Goal: Task Accomplishment & Management: Manage account settings

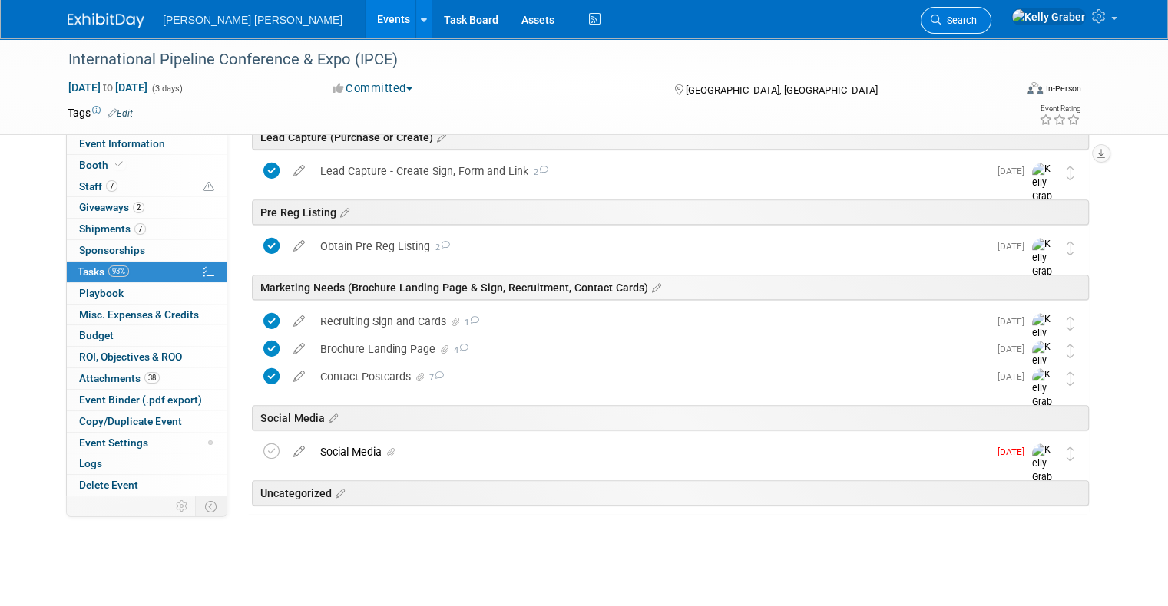
click at [991, 12] on link "Search" at bounding box center [955, 20] width 71 height 27
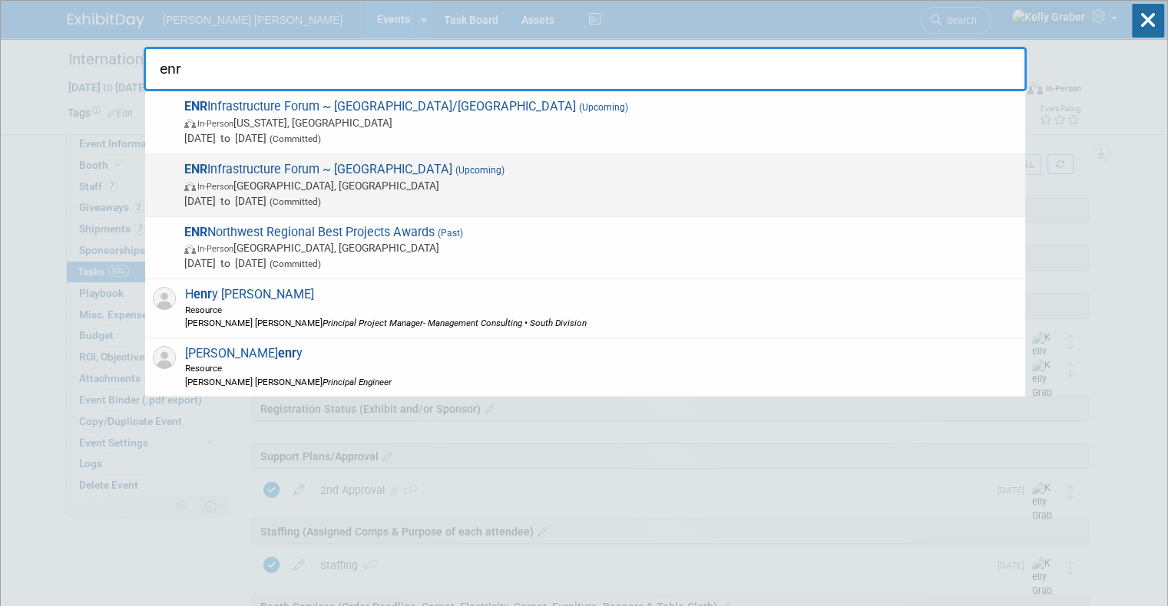
type input "enr"
click at [408, 183] on span "In-Person Seattle, WA" at bounding box center [600, 185] width 833 height 15
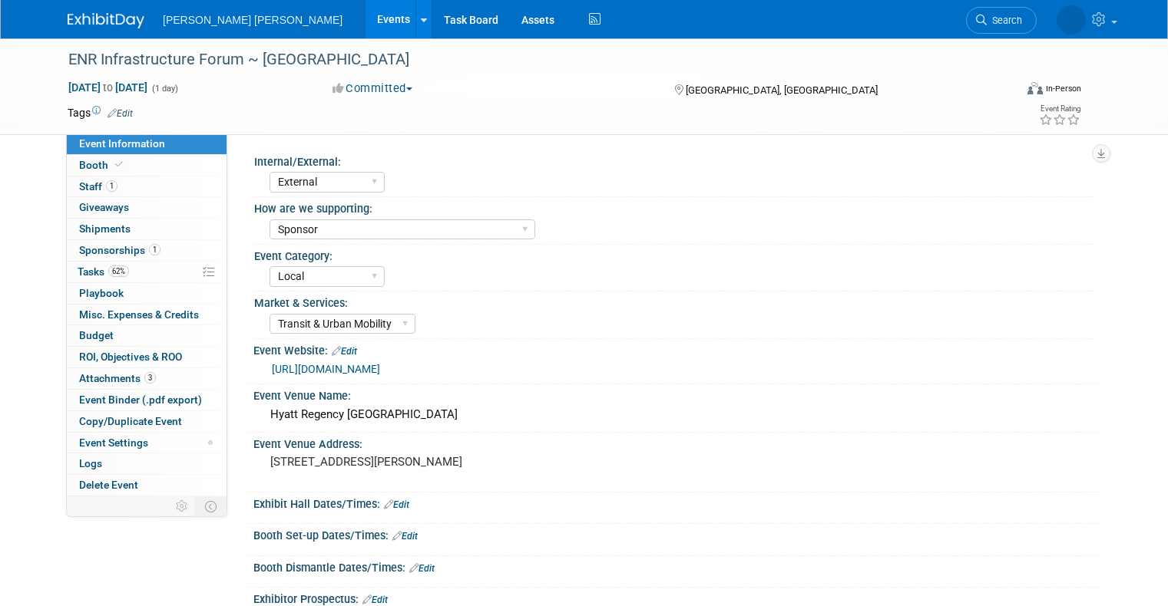
select select "External"
select select "Sponsor"
select select "Local"
select select "Transit & Urban Mobility"
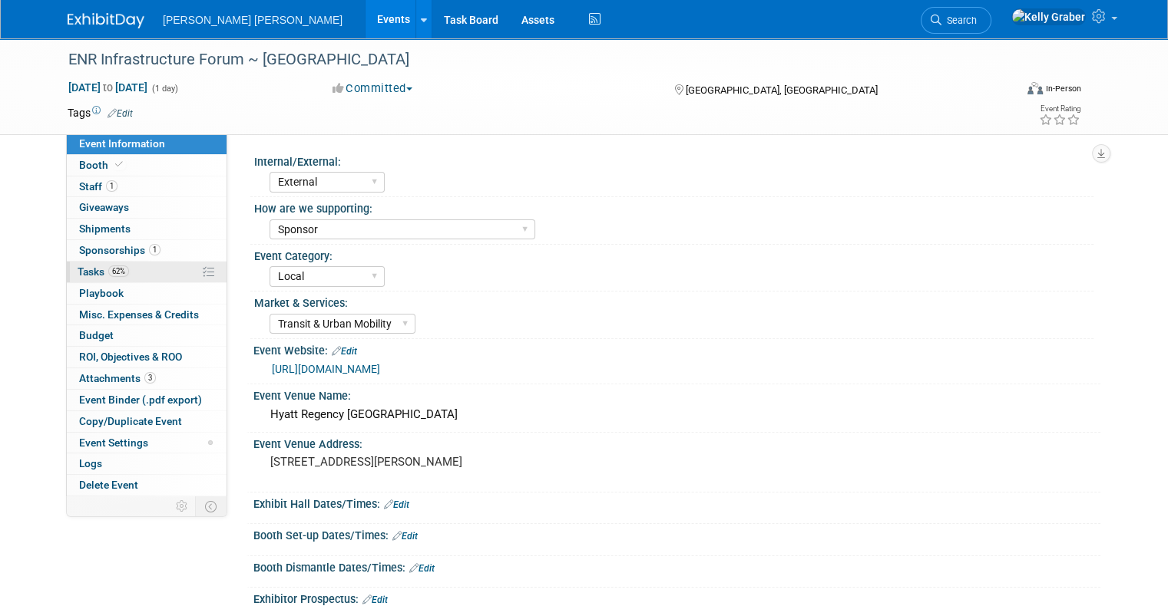
click at [78, 267] on span "Tasks 62%" at bounding box center [103, 272] width 51 height 12
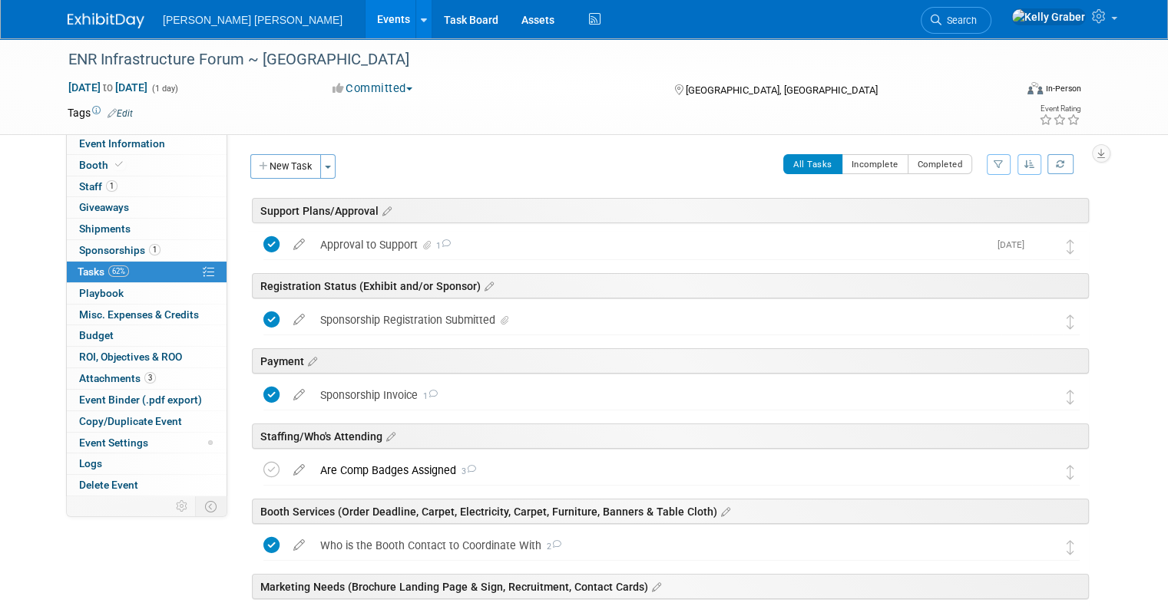
scroll to position [77, 0]
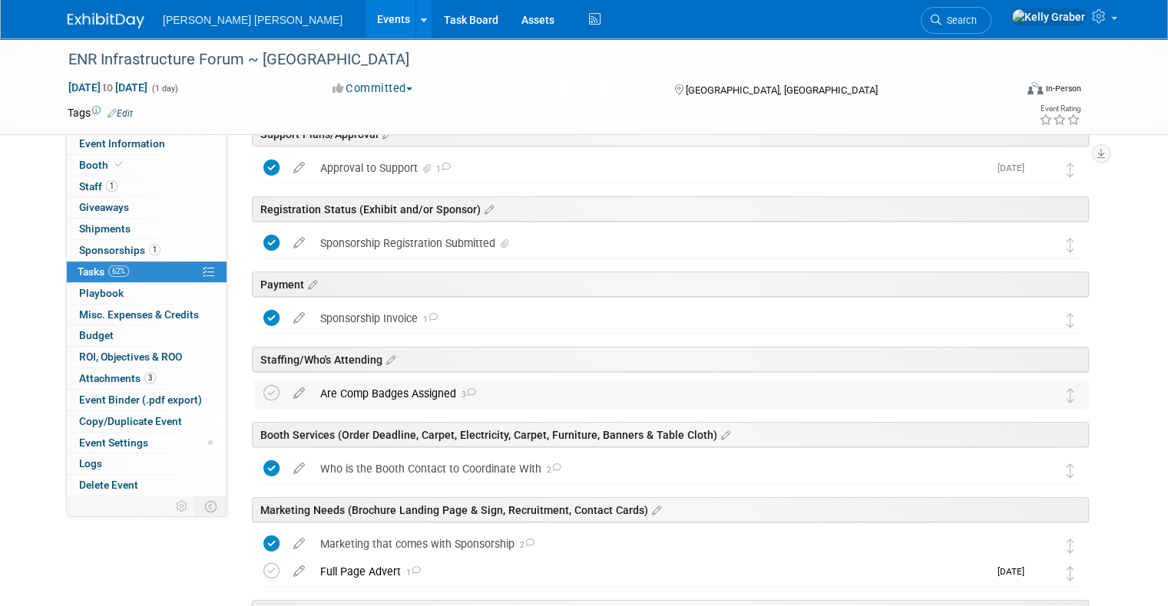
click at [378, 385] on div "Are Comp Badges Assigned 3" at bounding box center [656, 394] width 689 height 26
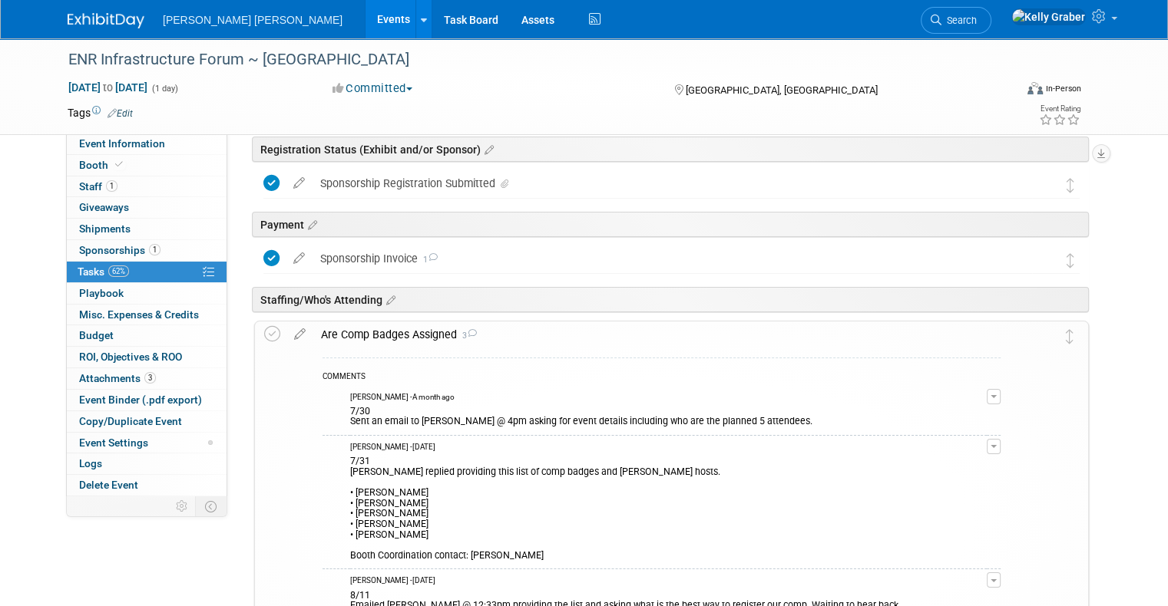
scroll to position [230, 0]
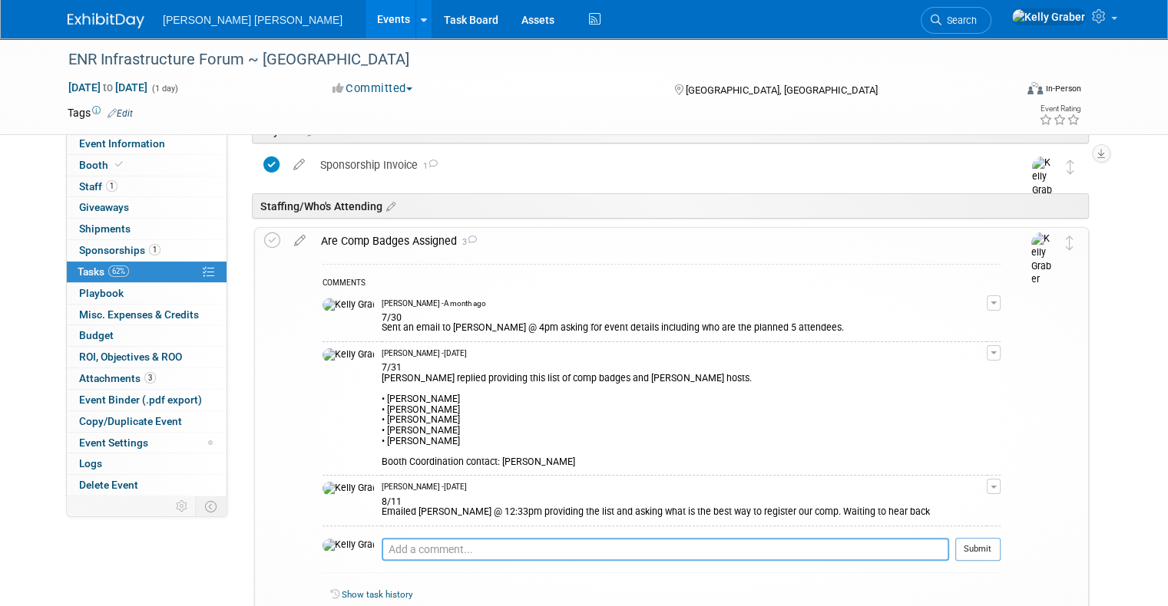
click at [382, 547] on textarea at bounding box center [665, 549] width 567 height 23
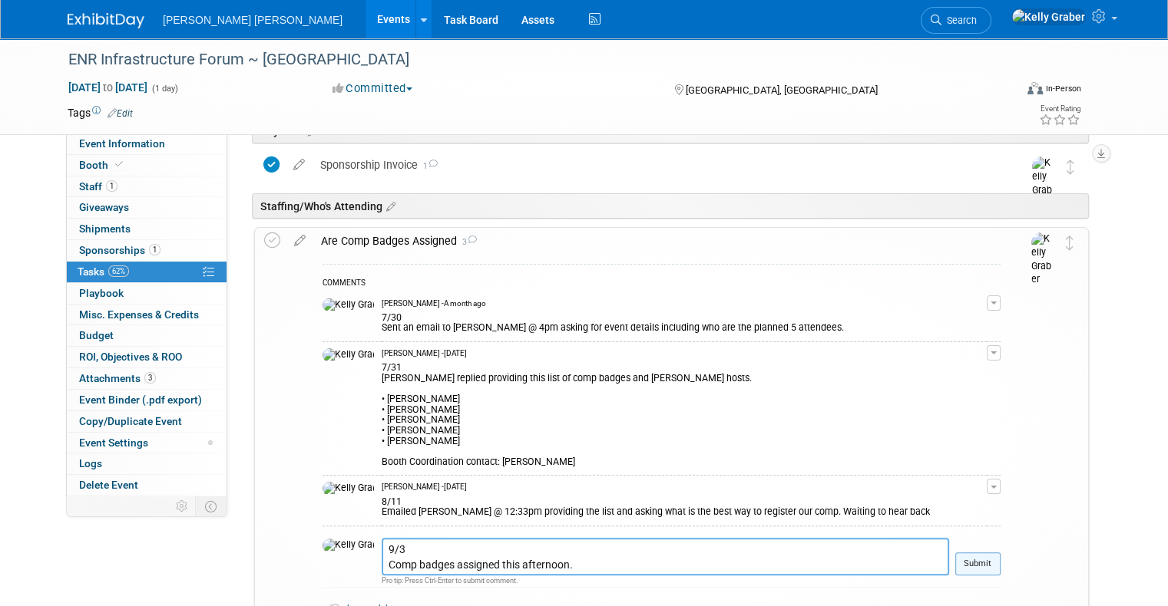
type textarea "9/3 Comp badges assigned this afternoon."
click at [989, 560] on button "Submit" at bounding box center [977, 564] width 45 height 23
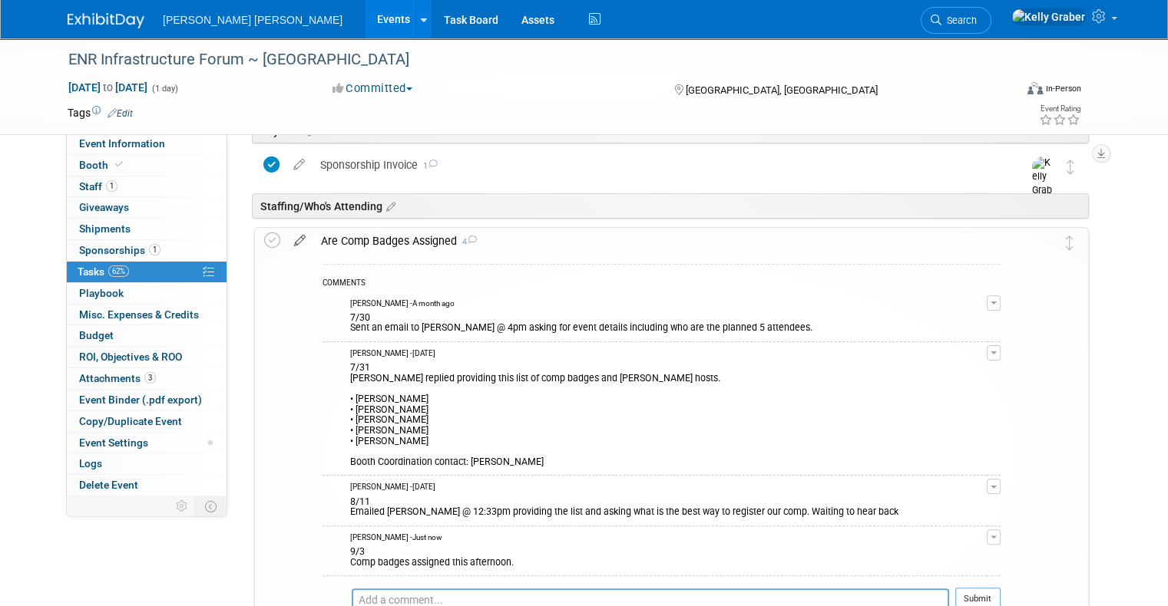
click at [286, 232] on icon at bounding box center [299, 237] width 27 height 19
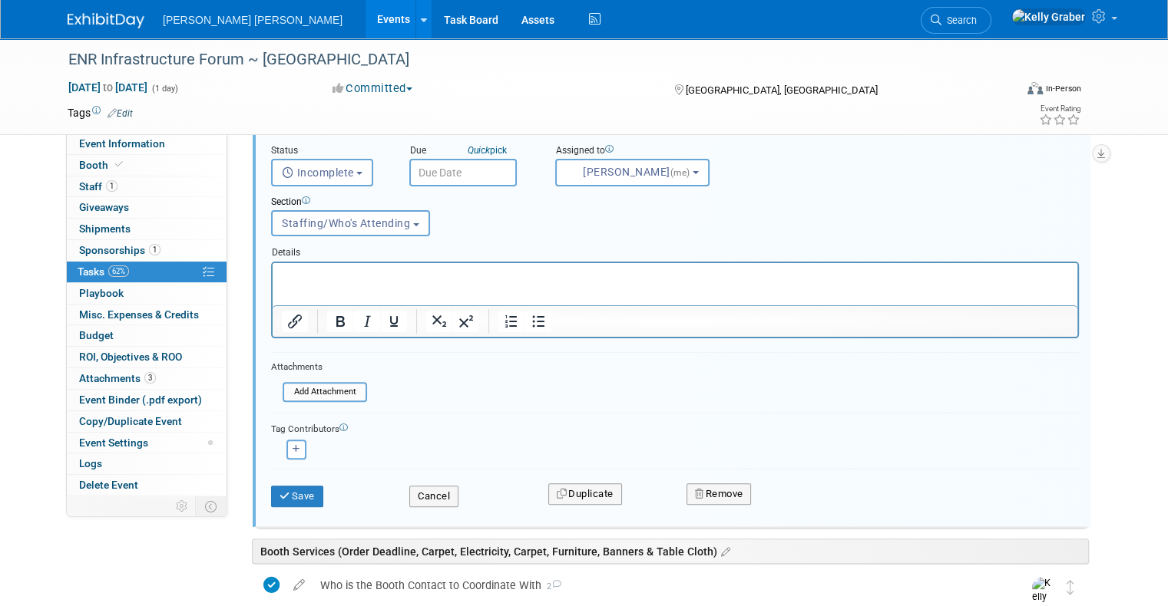
scroll to position [387, 0]
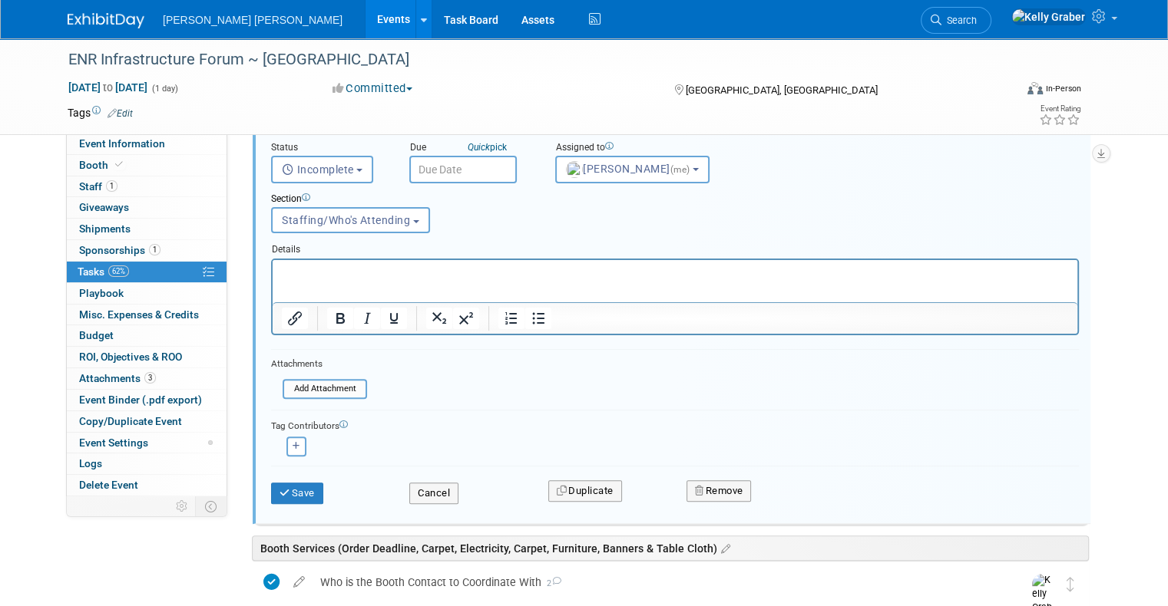
click at [315, 375] on div "Attachments Add Attachment" at bounding box center [319, 378] width 96 height 45
click at [325, 381] on input "file" at bounding box center [287, 389] width 157 height 17
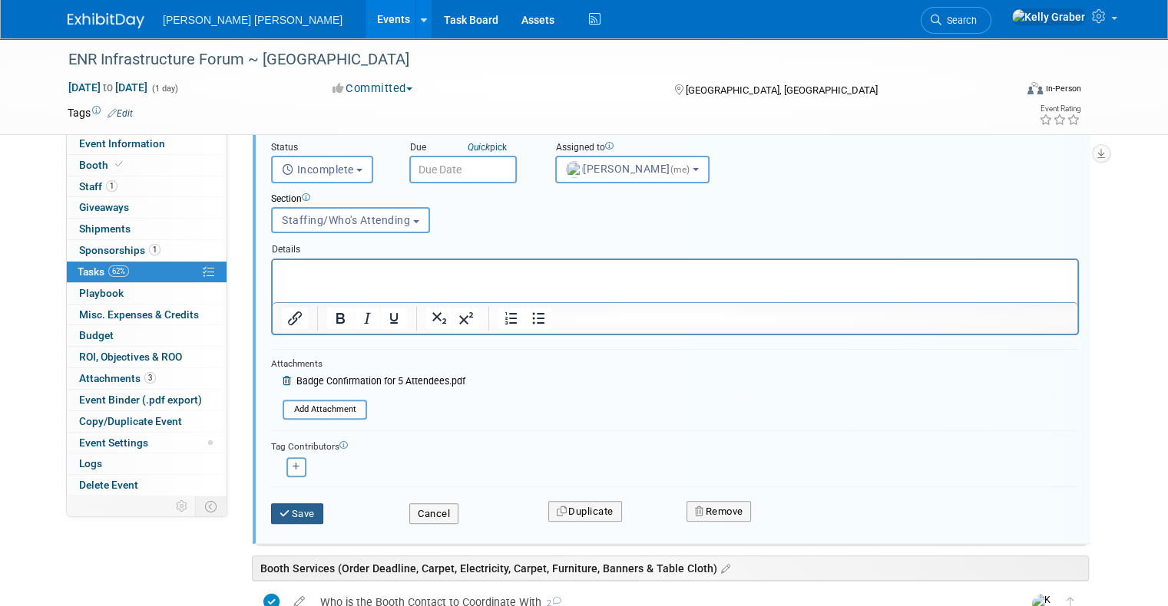
click at [282, 504] on button "Save" at bounding box center [297, 514] width 52 height 21
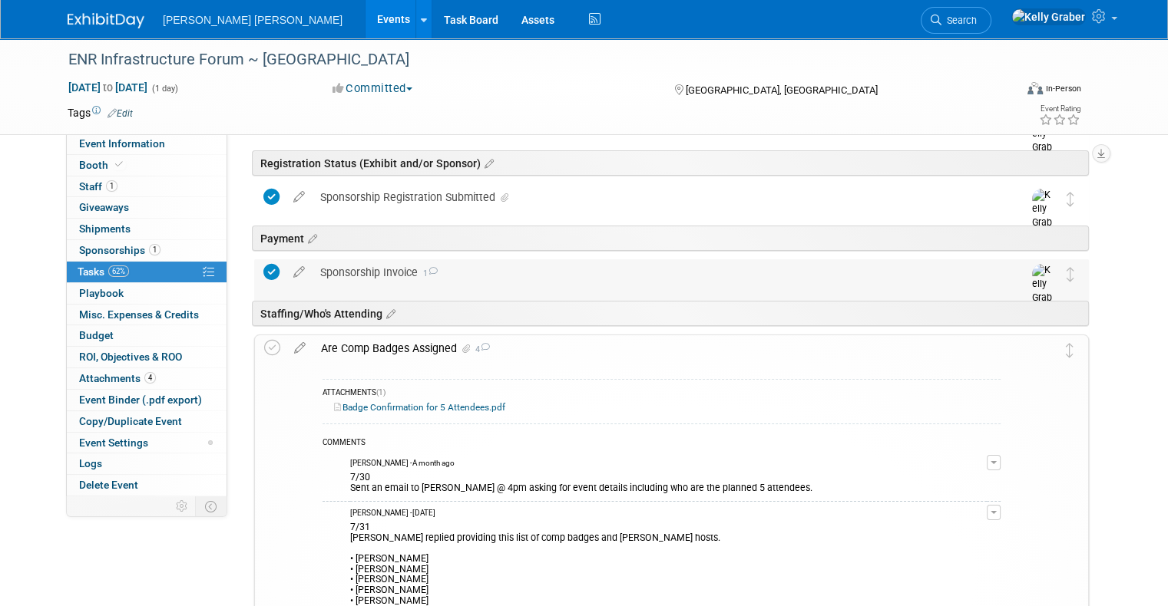
scroll to position [80, 0]
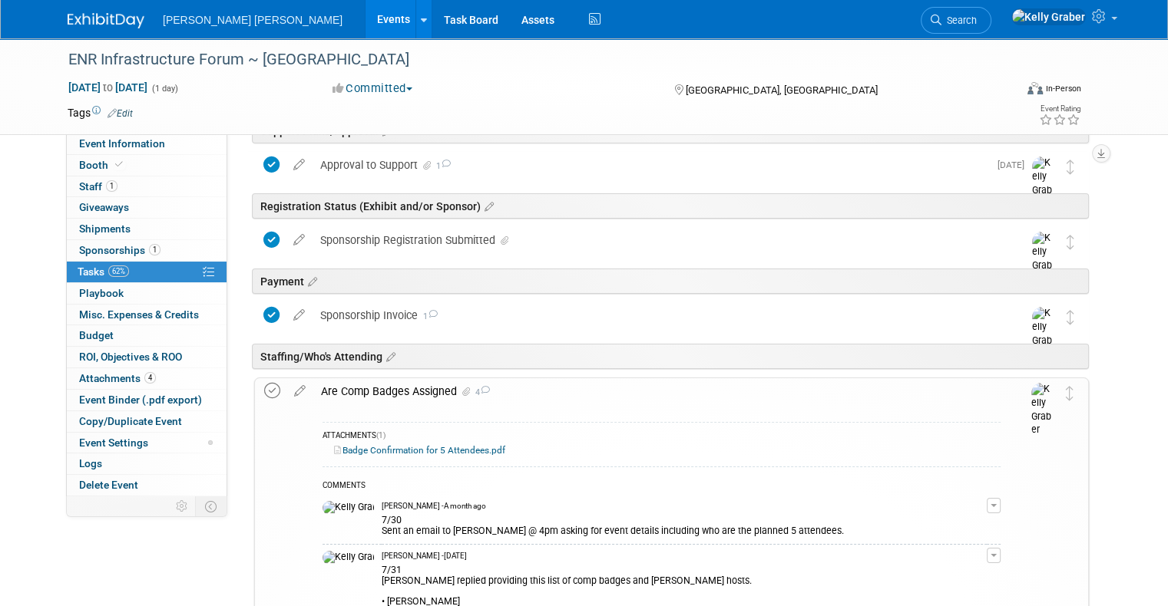
click at [264, 391] on icon at bounding box center [272, 391] width 16 height 16
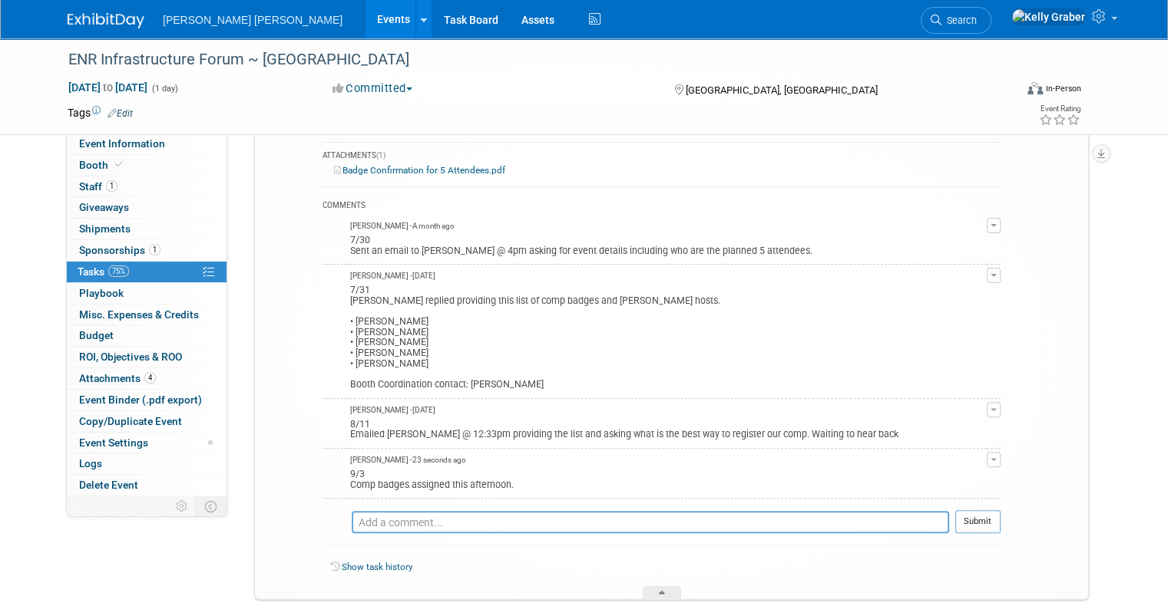
scroll to position [387, 0]
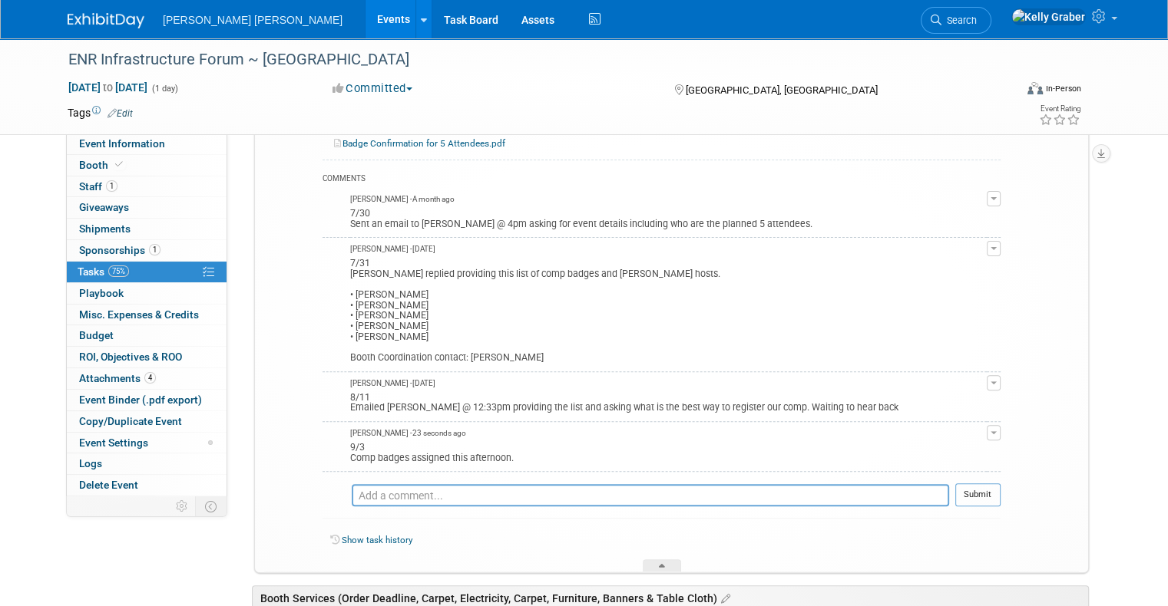
click at [653, 551] on div "Show task history" at bounding box center [661, 543] width 678 height 33
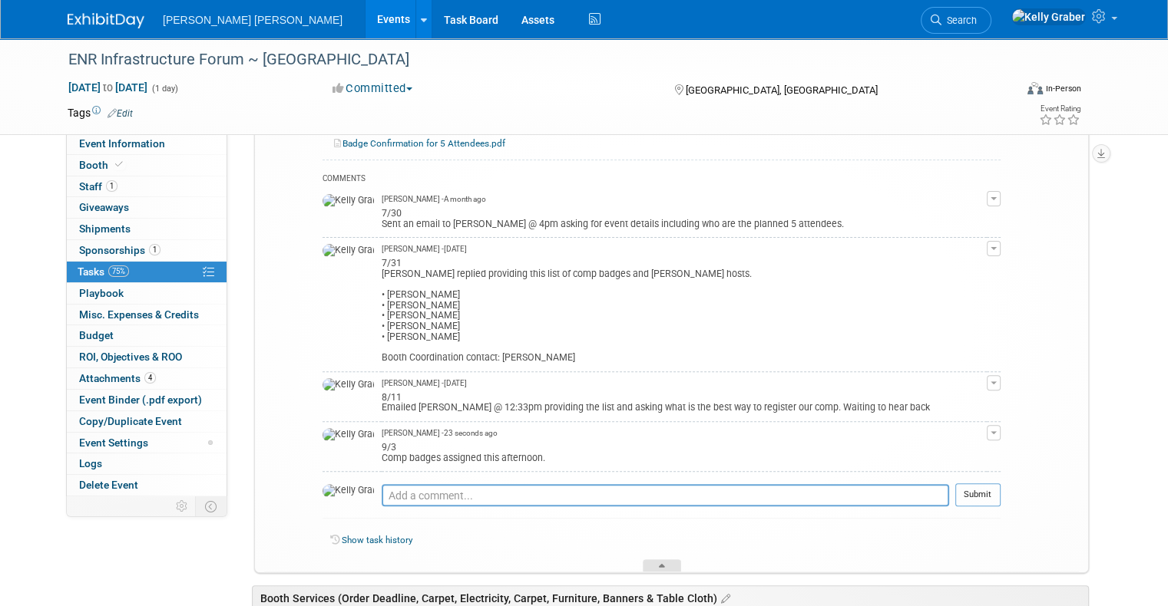
click at [656, 560] on div at bounding box center [662, 566] width 38 height 13
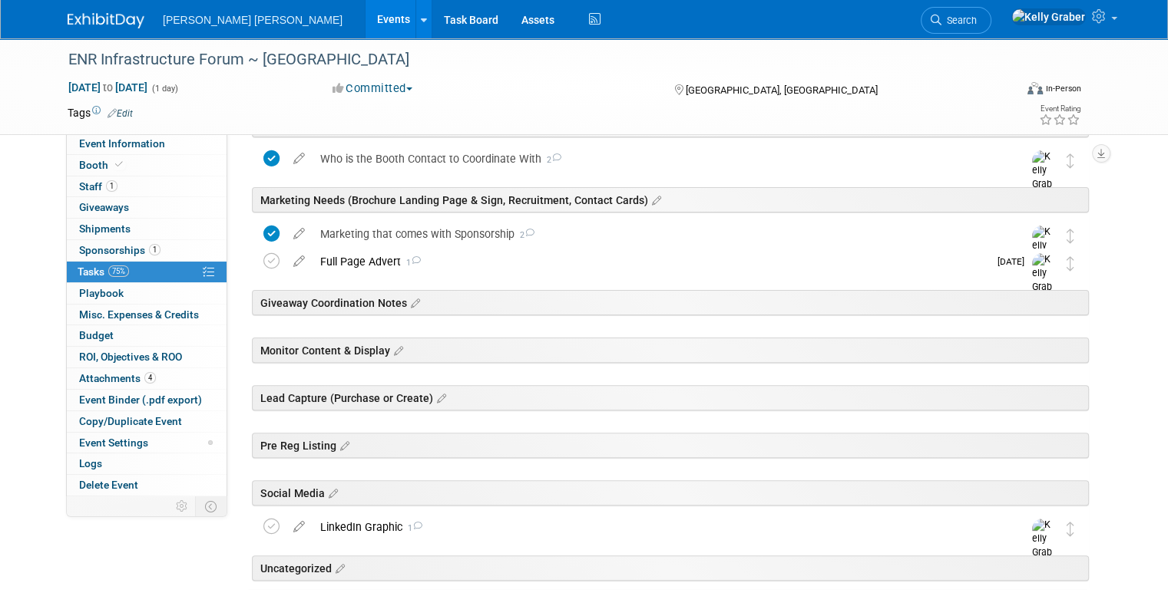
scroll to position [310, 0]
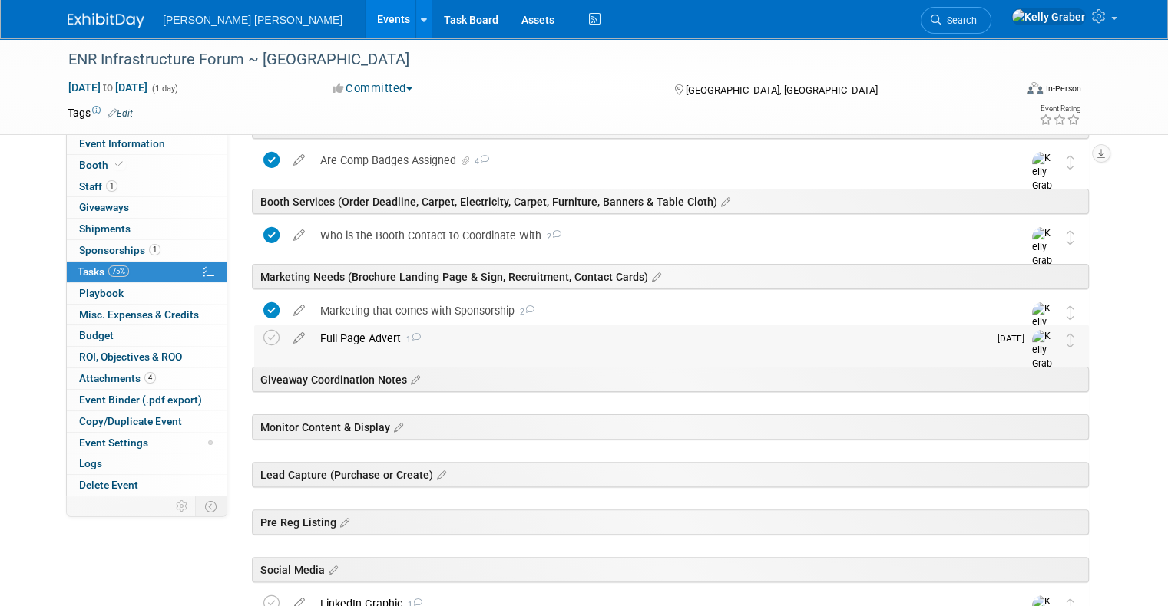
click at [440, 339] on div "Full Page Advert 1" at bounding box center [650, 338] width 676 height 26
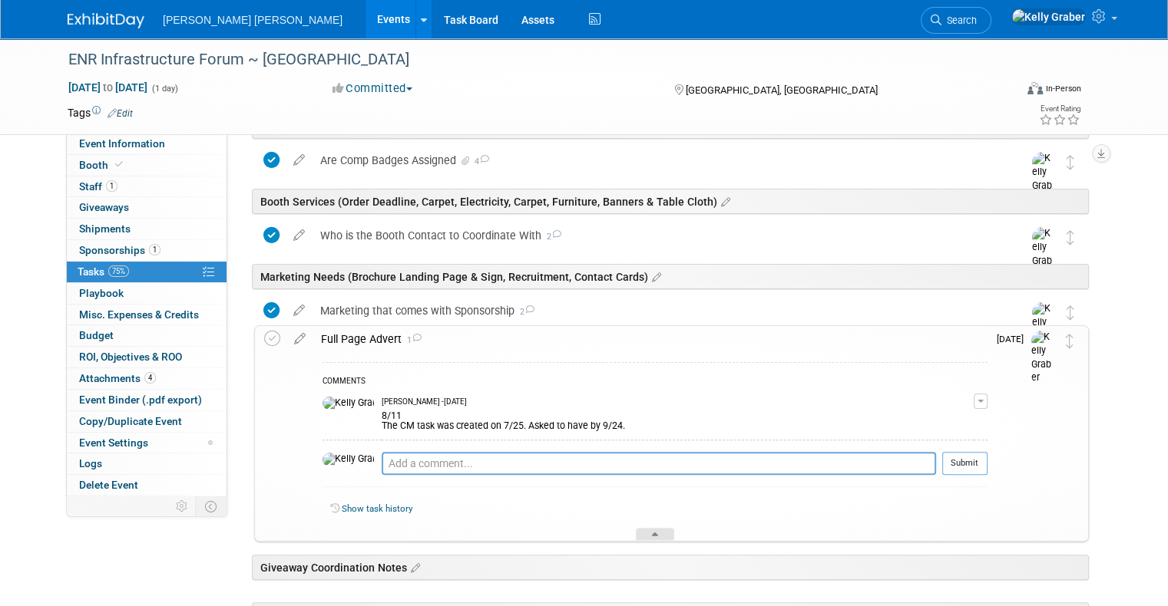
click at [652, 528] on div at bounding box center [655, 534] width 38 height 13
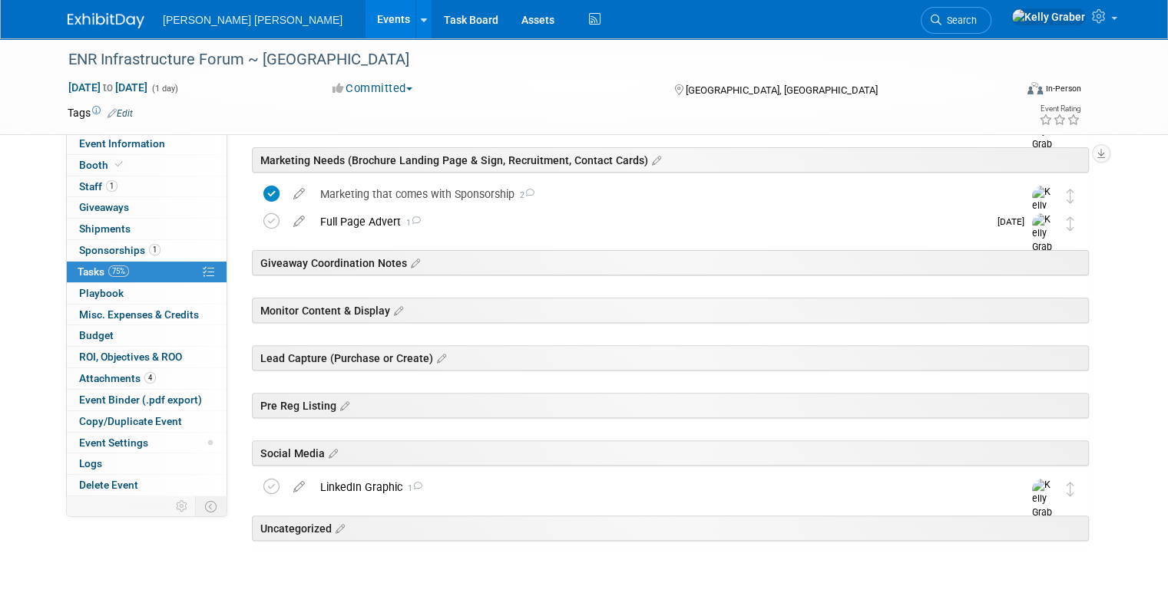
scroll to position [463, 0]
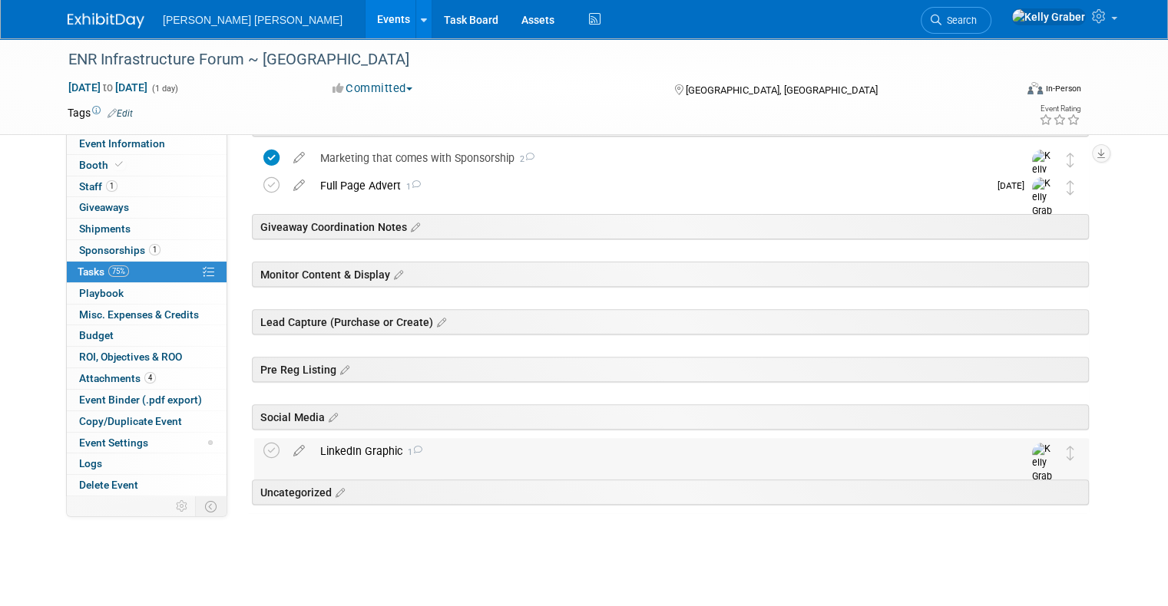
click at [464, 449] on div "LinkedIn Graphic 1" at bounding box center [656, 451] width 689 height 26
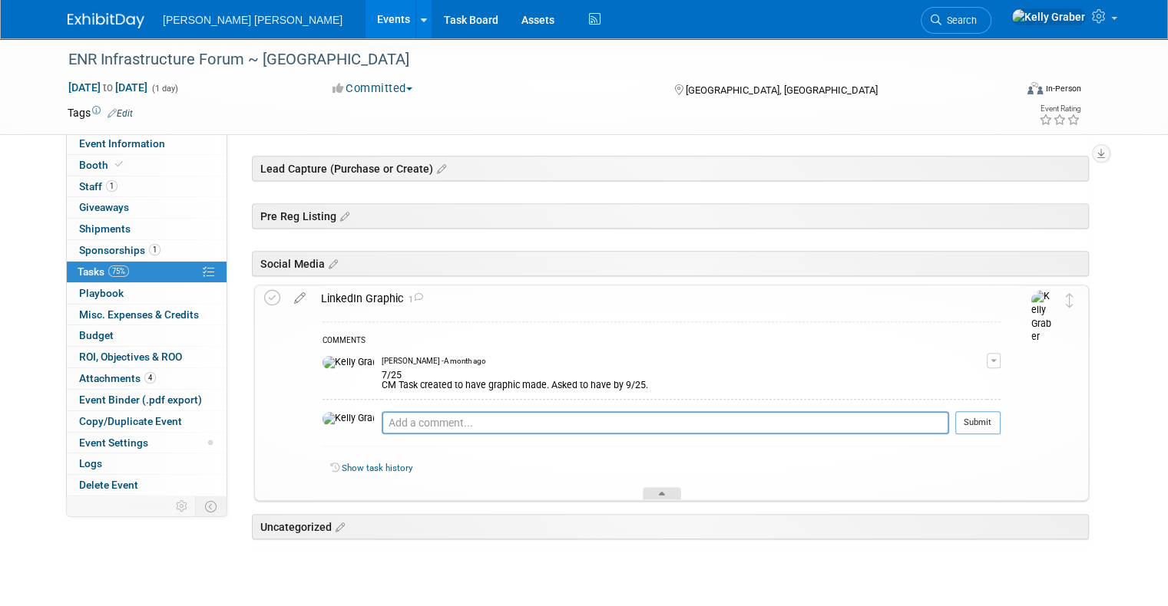
click at [656, 487] on div at bounding box center [662, 493] width 38 height 13
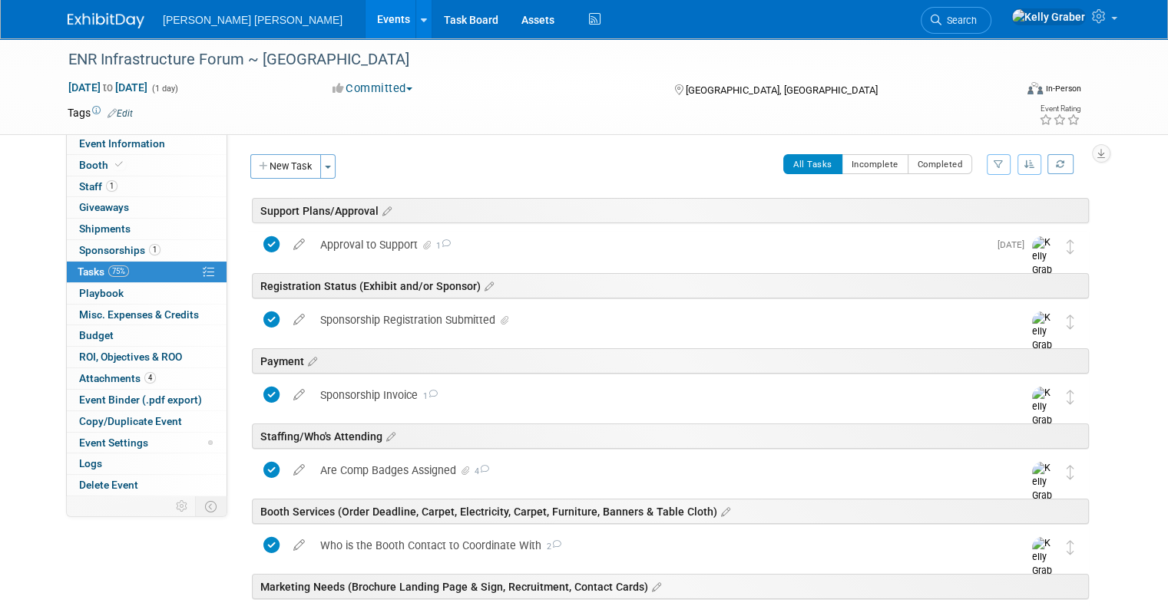
scroll to position [0, 0]
click at [287, 170] on button "New Task" at bounding box center [285, 166] width 71 height 25
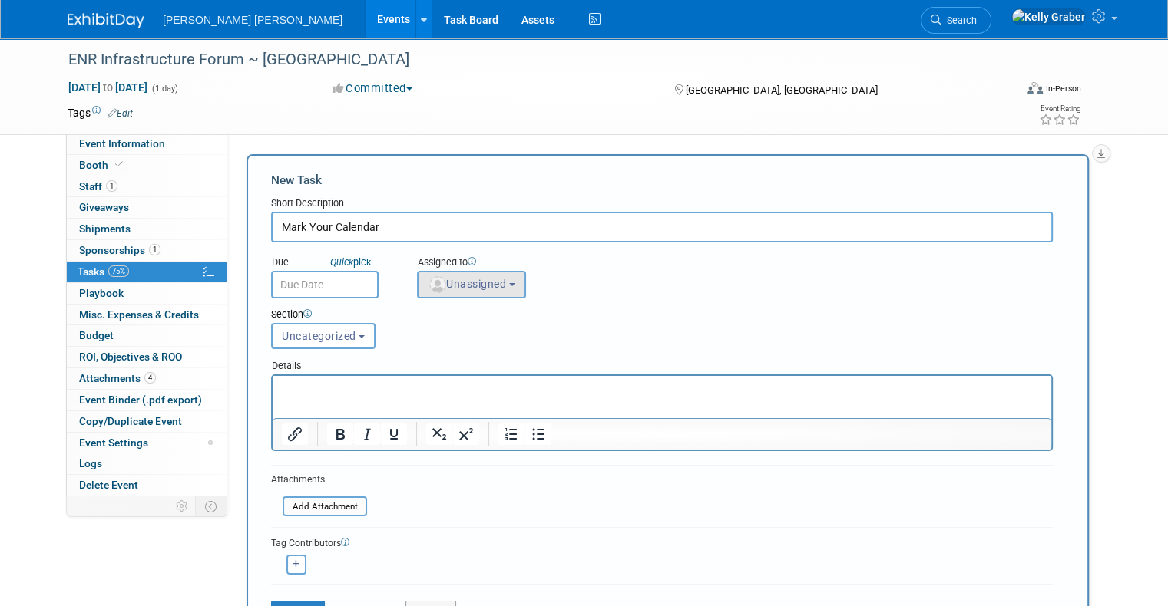
type input "Mark Your Calendar"
click at [443, 275] on button "Unassigned" at bounding box center [471, 285] width 109 height 28
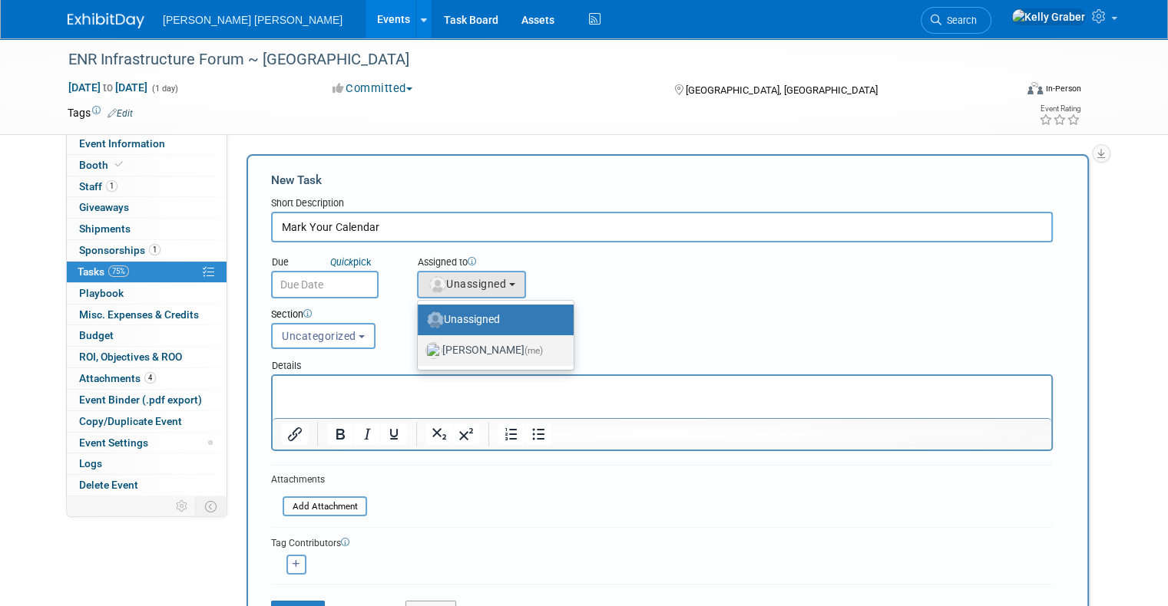
click at [443, 355] on label "[PERSON_NAME] (me)" at bounding box center [491, 351] width 133 height 25
click at [420, 354] on input "[PERSON_NAME] (me)" at bounding box center [415, 349] width 10 height 10
select select "ec37184c-c01f-4f21-939d-fe7fd02e2e7e"
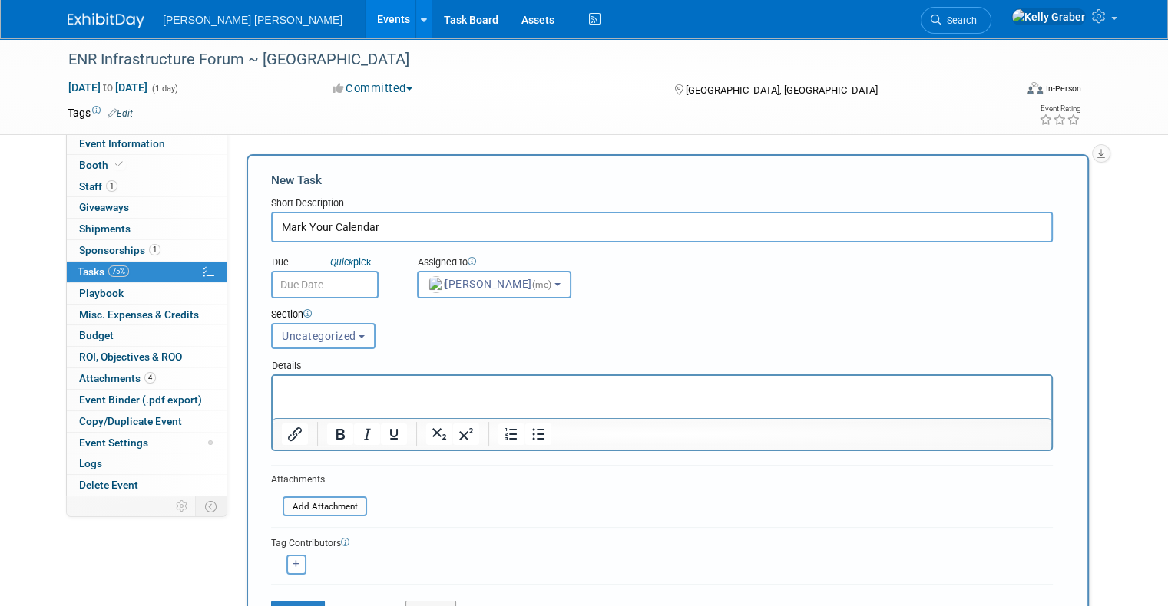
click at [318, 335] on span "Uncategorized" at bounding box center [319, 336] width 74 height 12
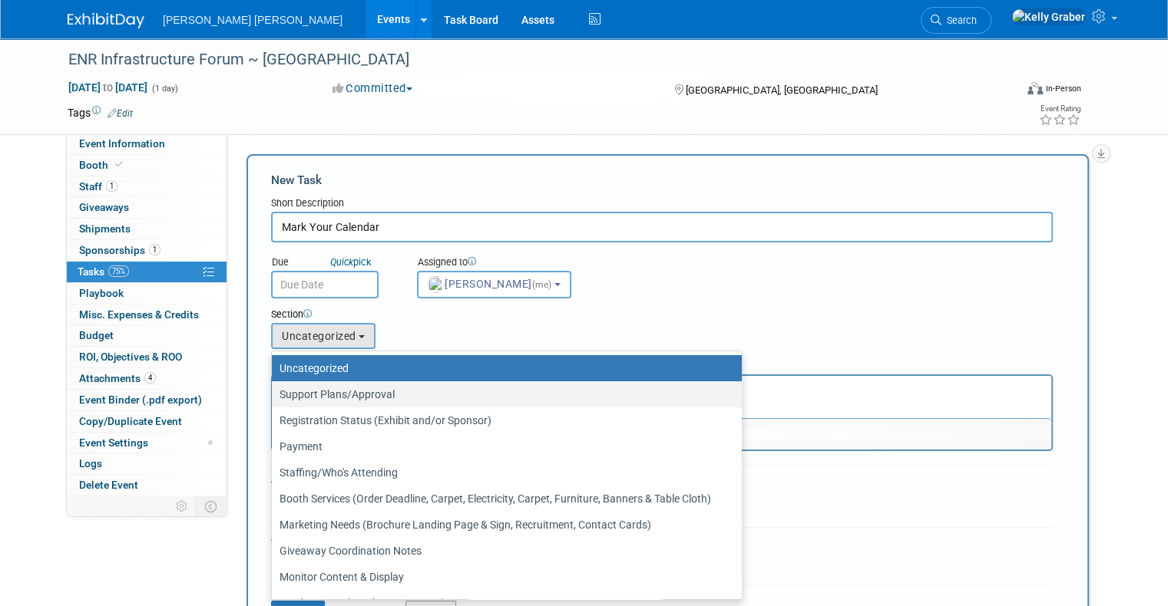
click at [320, 395] on label "Support Plans/Approval" at bounding box center [502, 395] width 447 height 20
click at [274, 395] on input "Support Plans/Approval" at bounding box center [269, 395] width 10 height 10
select select "11273116"
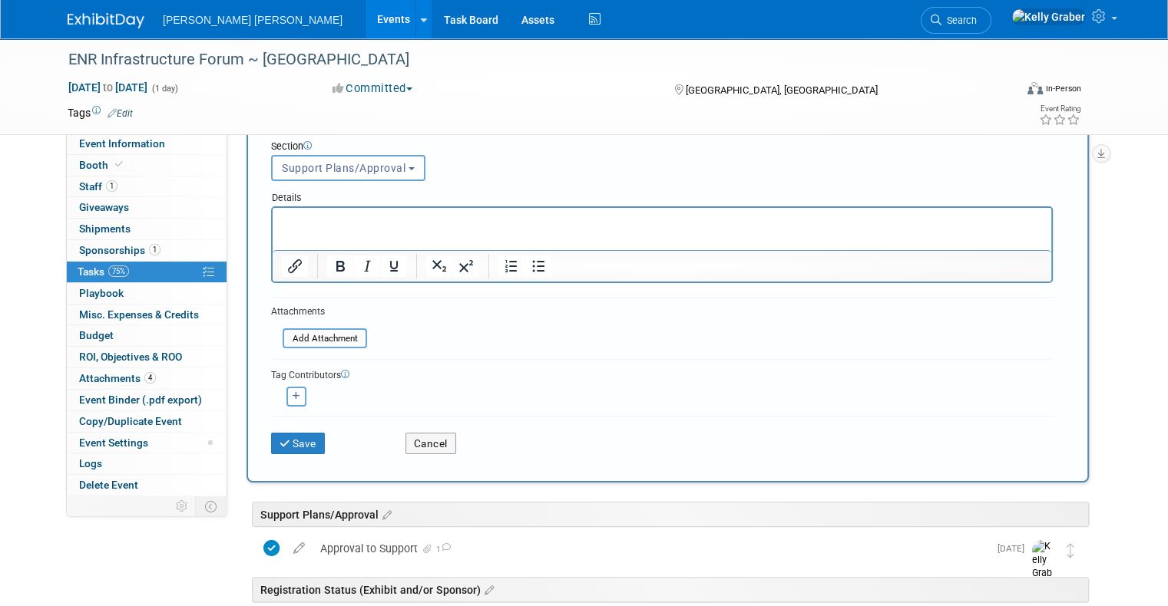
scroll to position [230, 0]
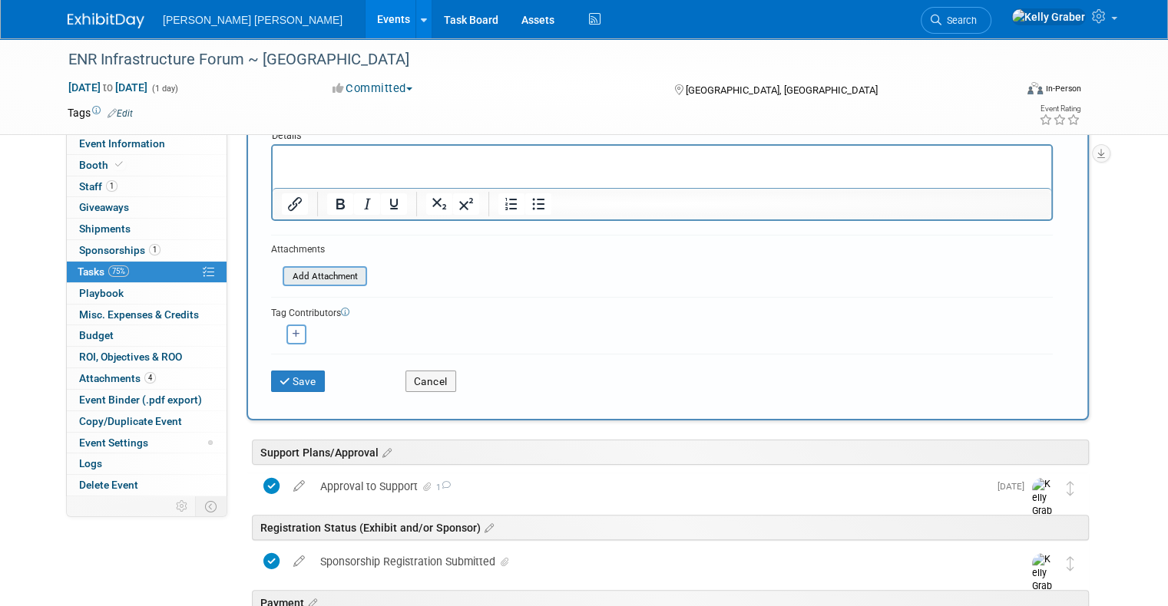
click at [292, 276] on input "file" at bounding box center [274, 277] width 183 height 18
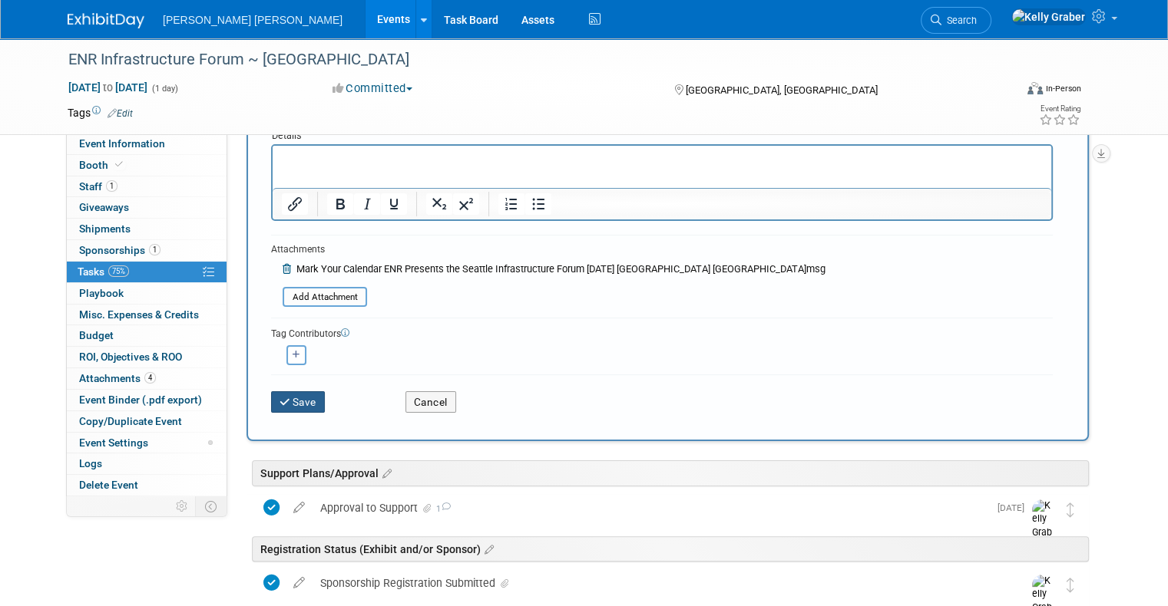
click at [301, 391] on button "Save" at bounding box center [298, 401] width 54 height 21
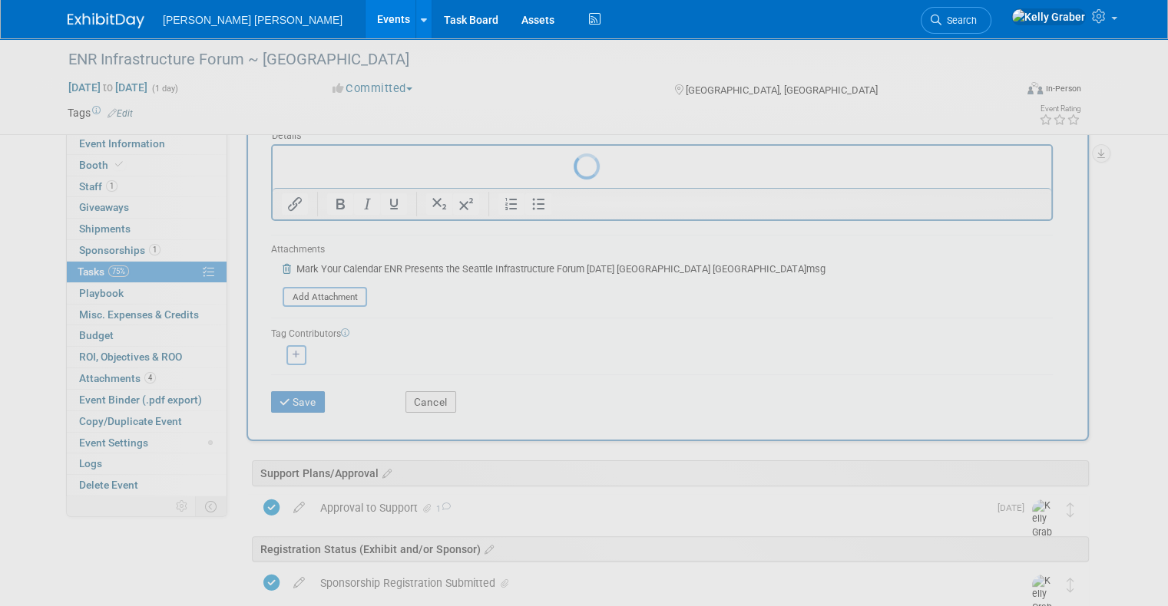
scroll to position [0, 0]
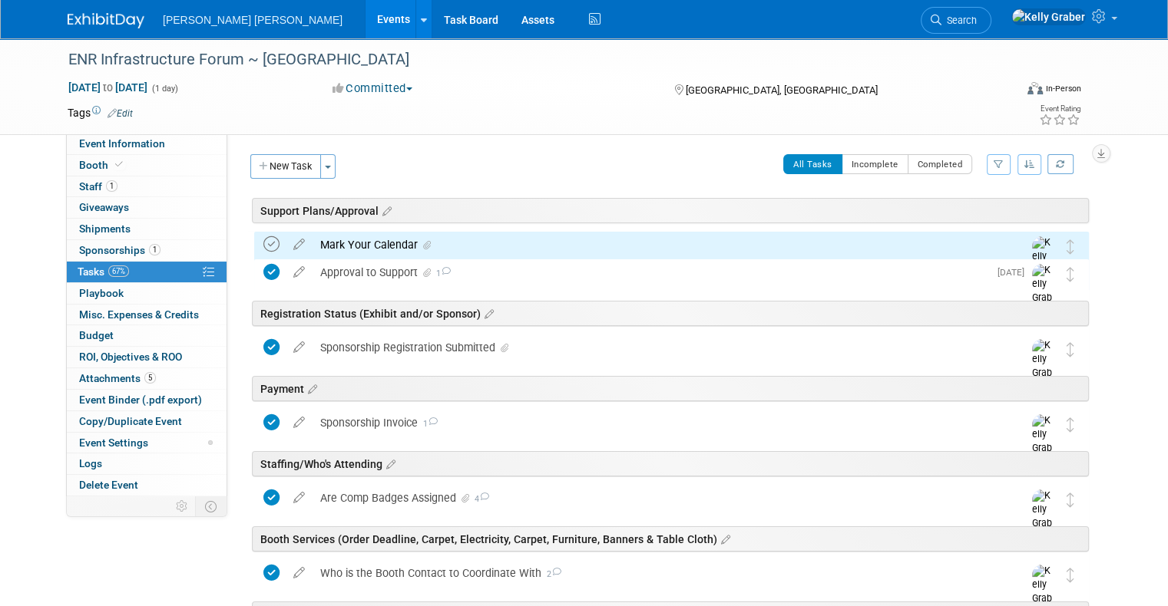
click at [263, 243] on icon at bounding box center [271, 244] width 16 height 16
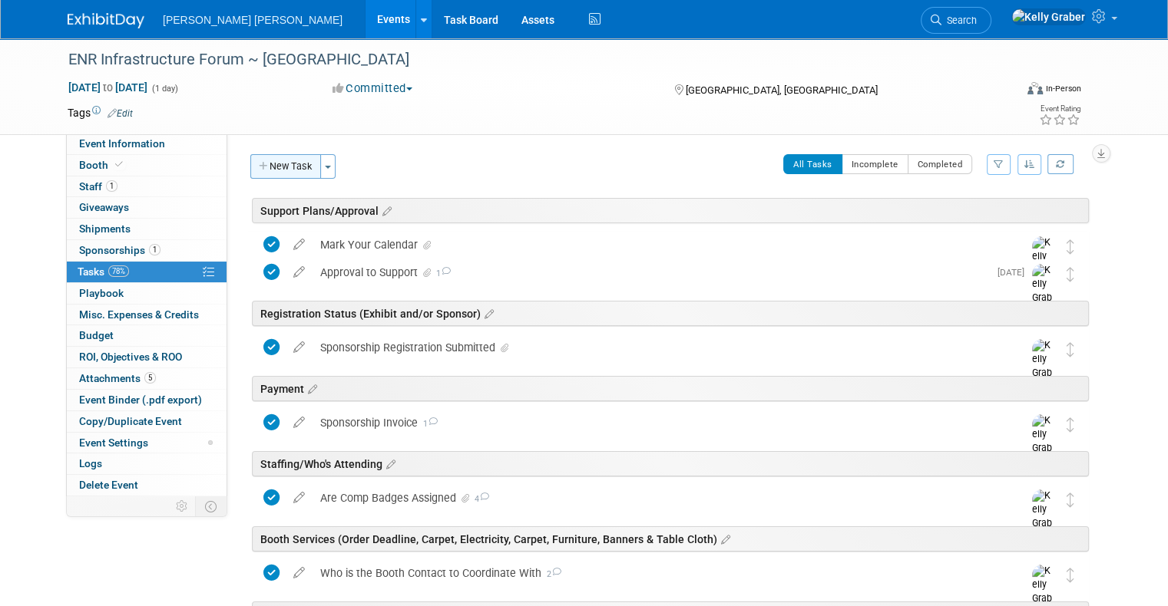
click at [286, 166] on button "New Task" at bounding box center [285, 166] width 71 height 25
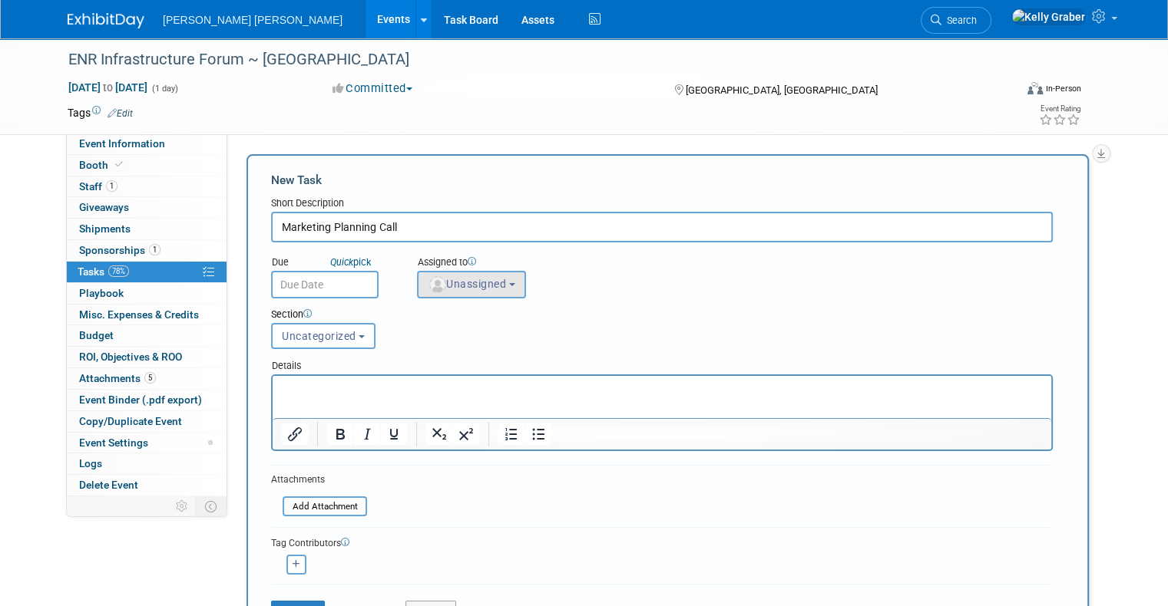
type input "Marketing Planning Call"
click at [429, 282] on img "button" at bounding box center [437, 284] width 17 height 17
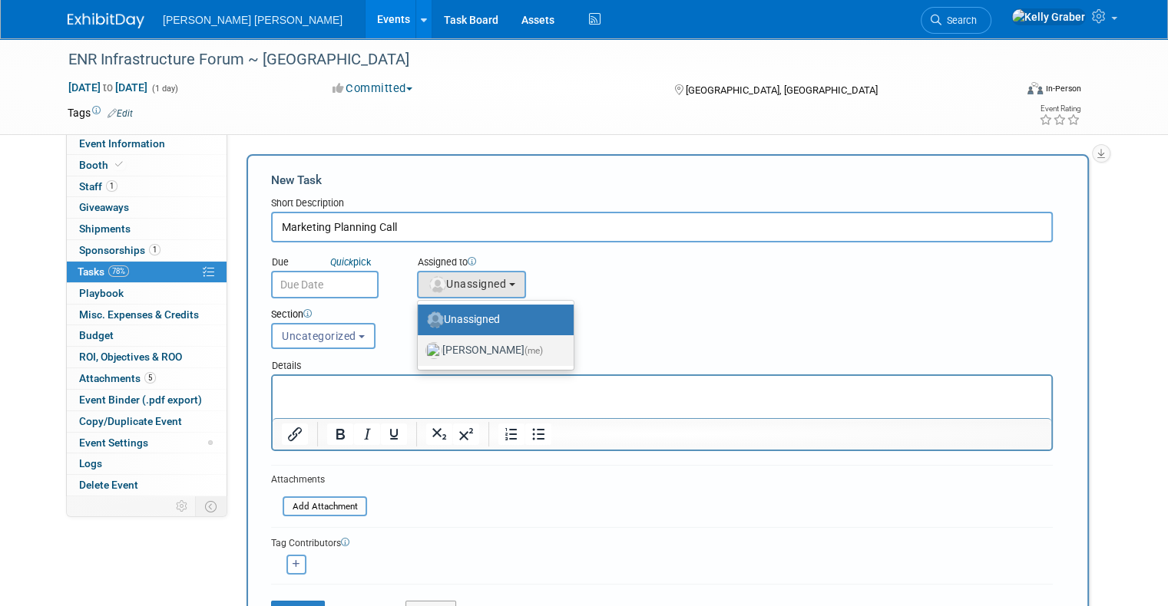
click at [431, 342] on label "[PERSON_NAME] (me)" at bounding box center [491, 351] width 133 height 25
click at [420, 344] on input "[PERSON_NAME] (me)" at bounding box center [415, 349] width 10 height 10
select select "ec37184c-c01f-4f21-939d-fe7fd02e2e7e"
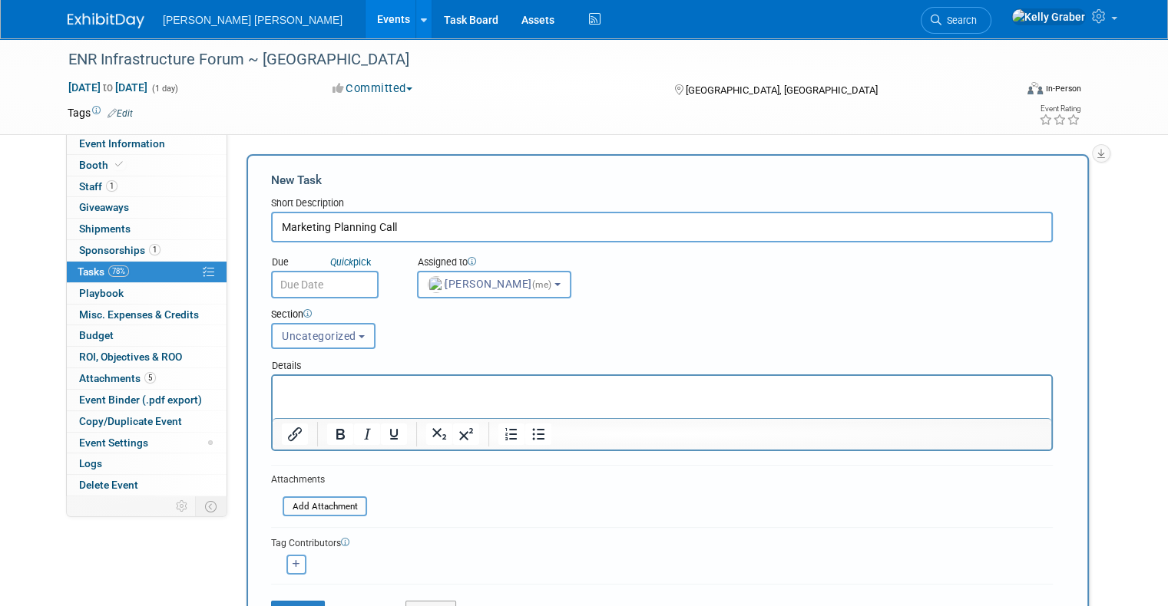
click at [325, 335] on span "Uncategorized" at bounding box center [319, 336] width 74 height 12
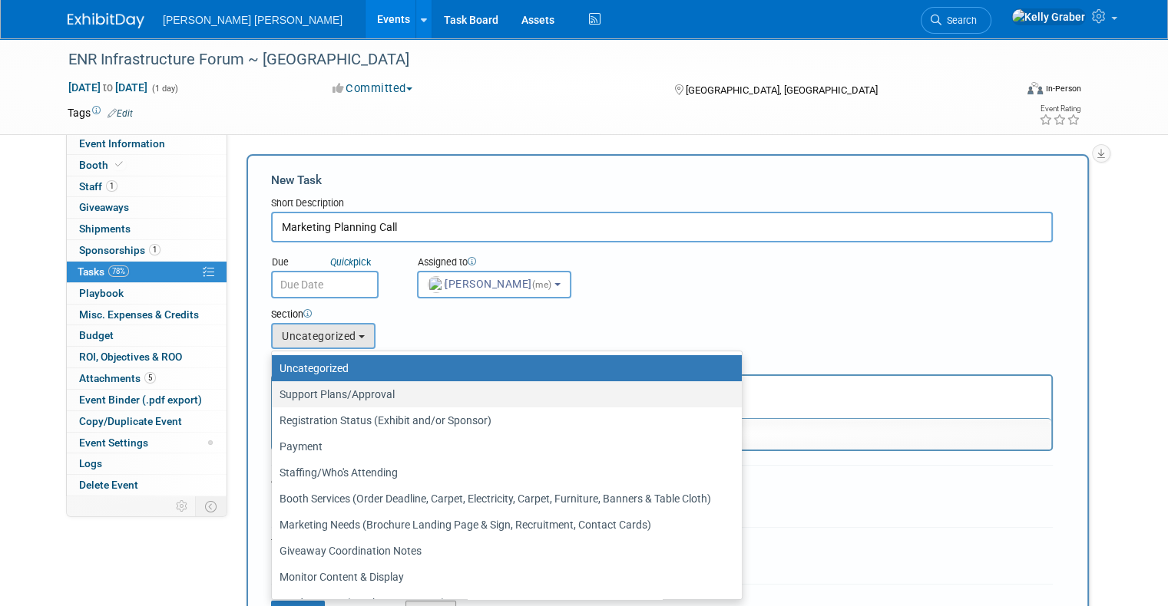
click at [332, 391] on label "Support Plans/Approval" at bounding box center [502, 395] width 447 height 20
click at [274, 391] on input "Support Plans/Approval" at bounding box center [269, 395] width 10 height 10
select select "11273116"
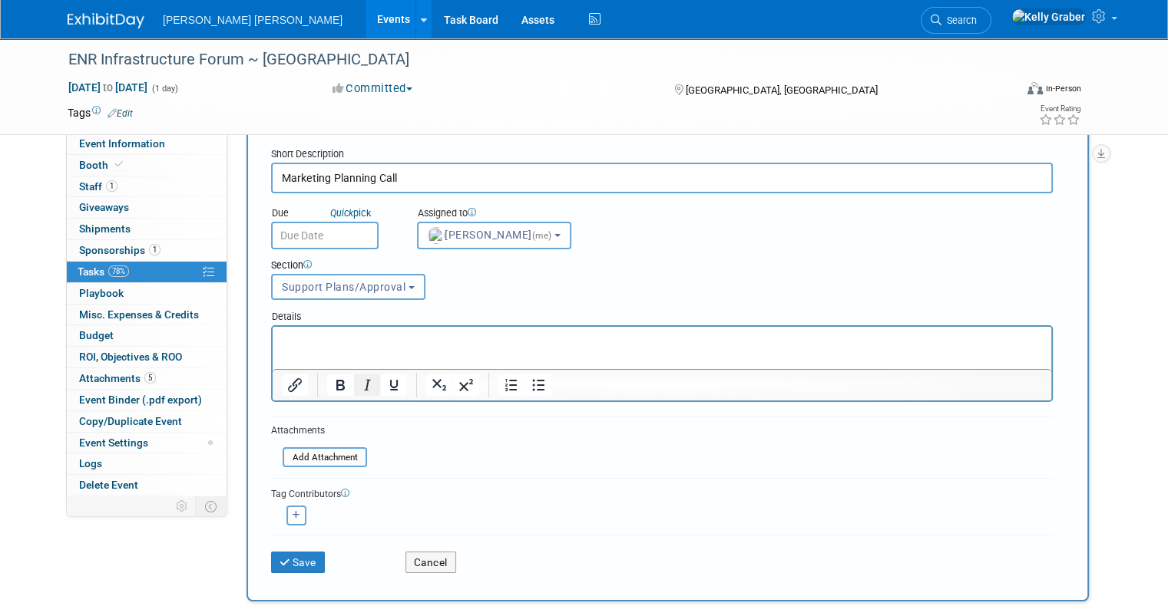
scroll to position [154, 0]
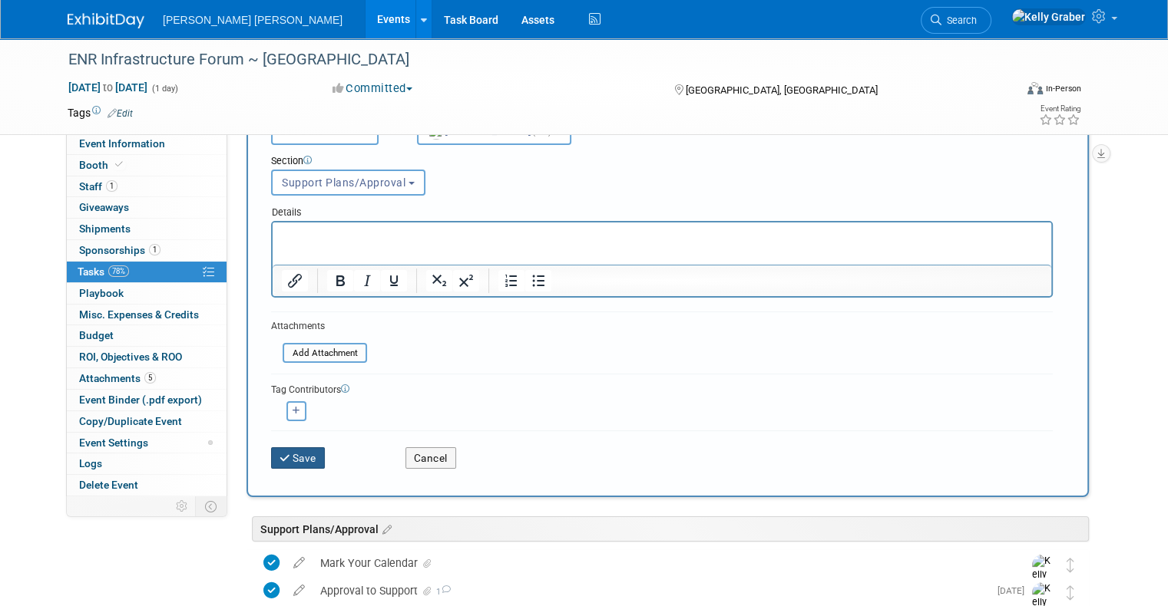
click at [287, 456] on button "Save" at bounding box center [298, 458] width 54 height 21
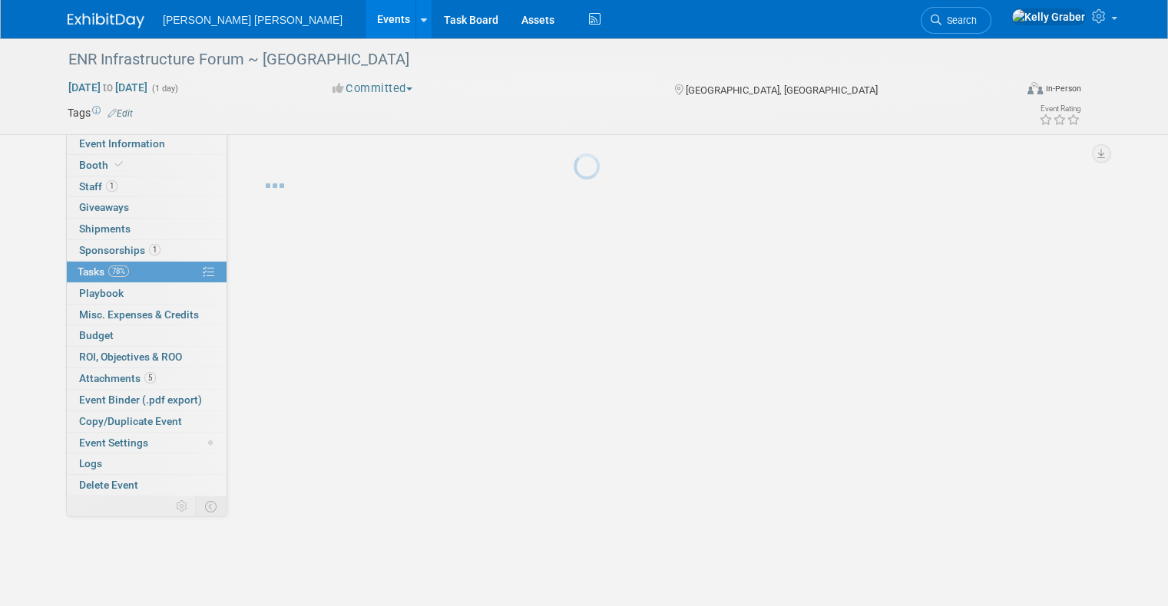
scroll to position [0, 0]
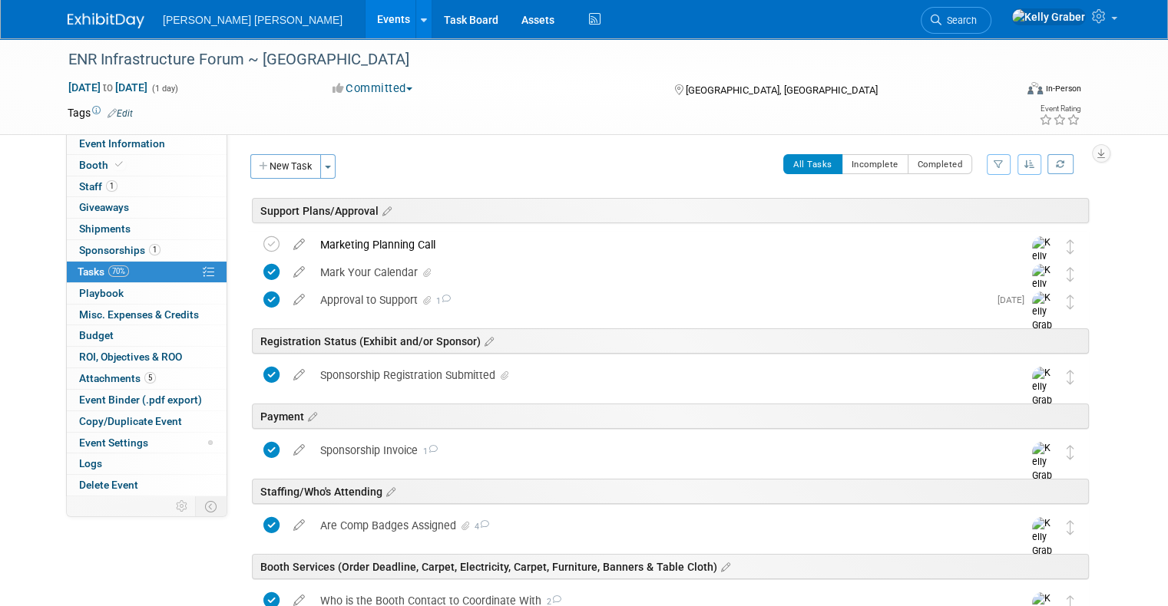
click at [395, 246] on div "Marketing Planning Call" at bounding box center [656, 245] width 689 height 26
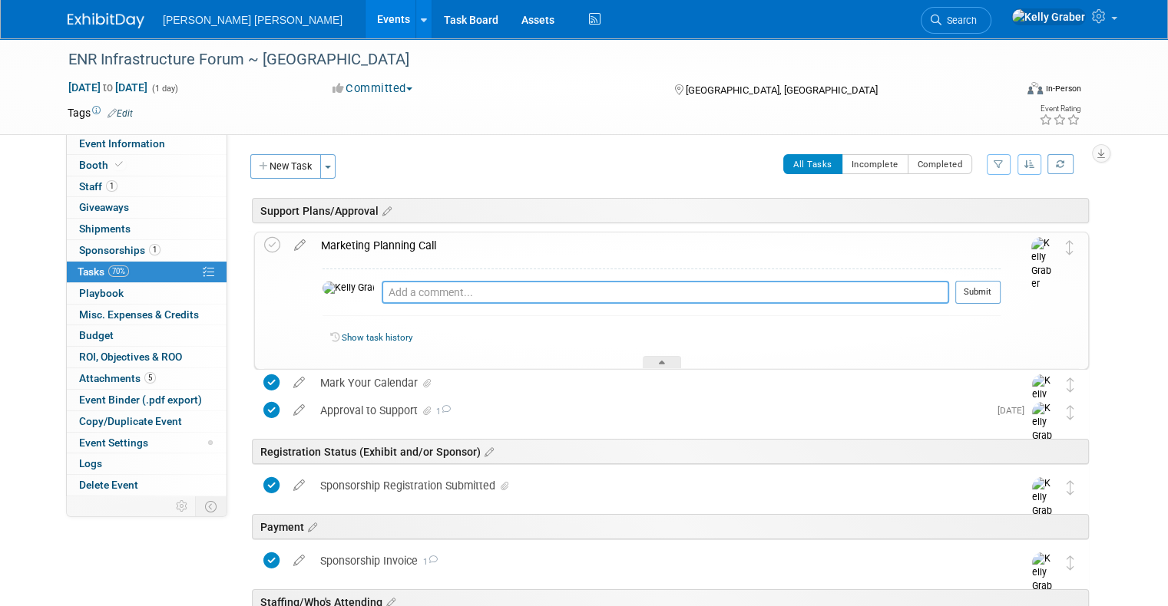
click at [407, 293] on textarea at bounding box center [665, 292] width 567 height 23
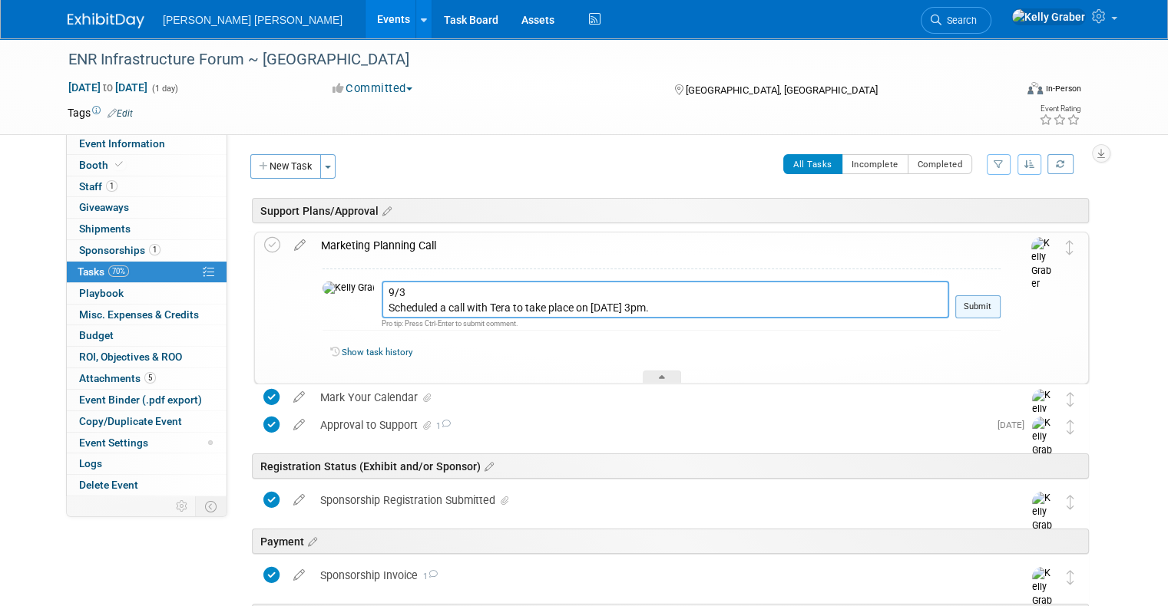
type textarea "9/3 Scheduled a call with Tera to take place on 9/23 @ 3pm."
click at [996, 309] on button "Submit" at bounding box center [977, 307] width 45 height 23
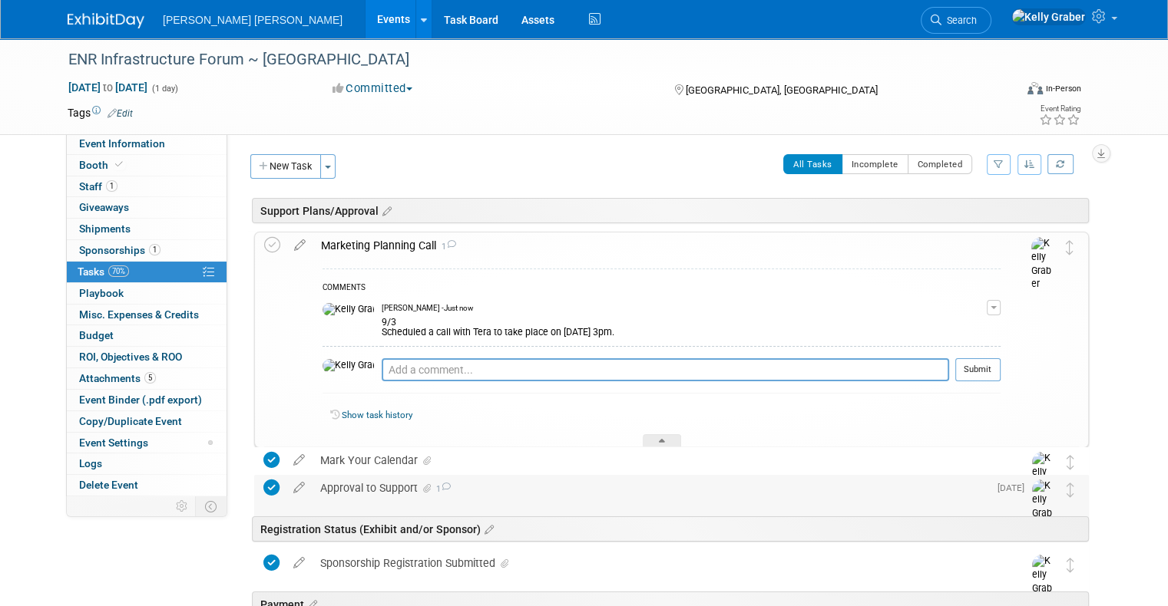
click at [662, 441] on icon at bounding box center [662, 443] width 6 height 9
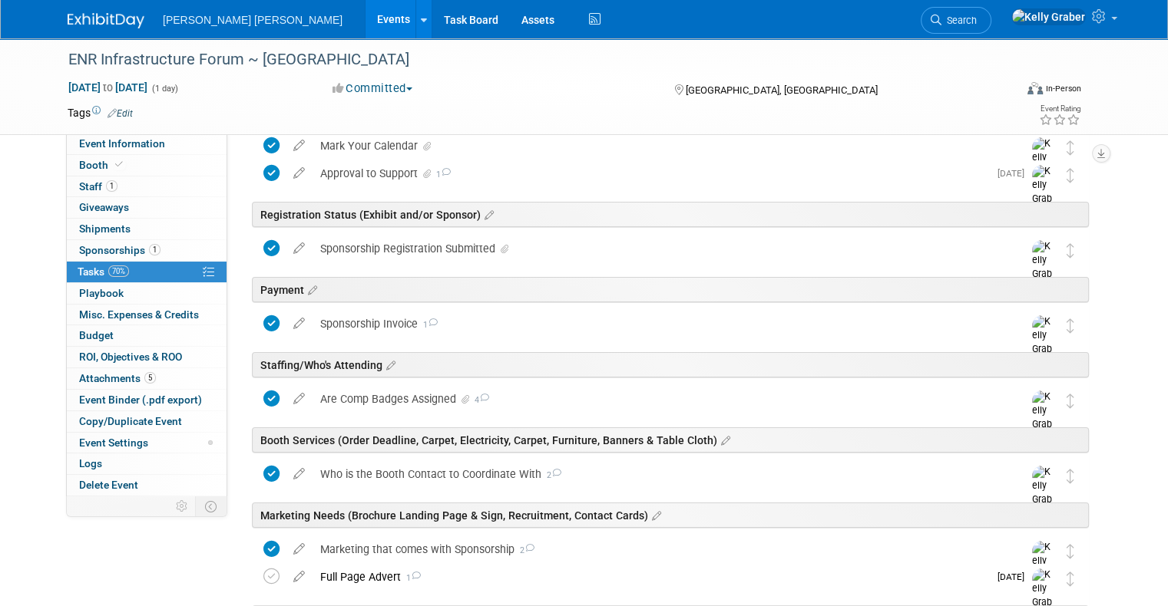
scroll to position [154, 0]
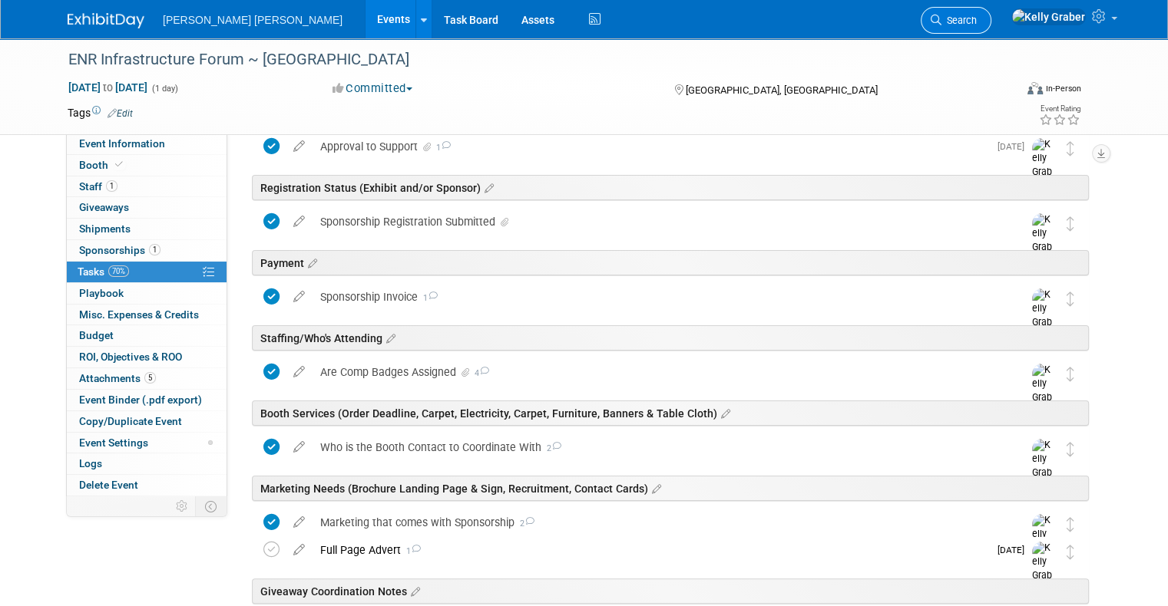
click at [991, 27] on link "Search" at bounding box center [955, 20] width 71 height 27
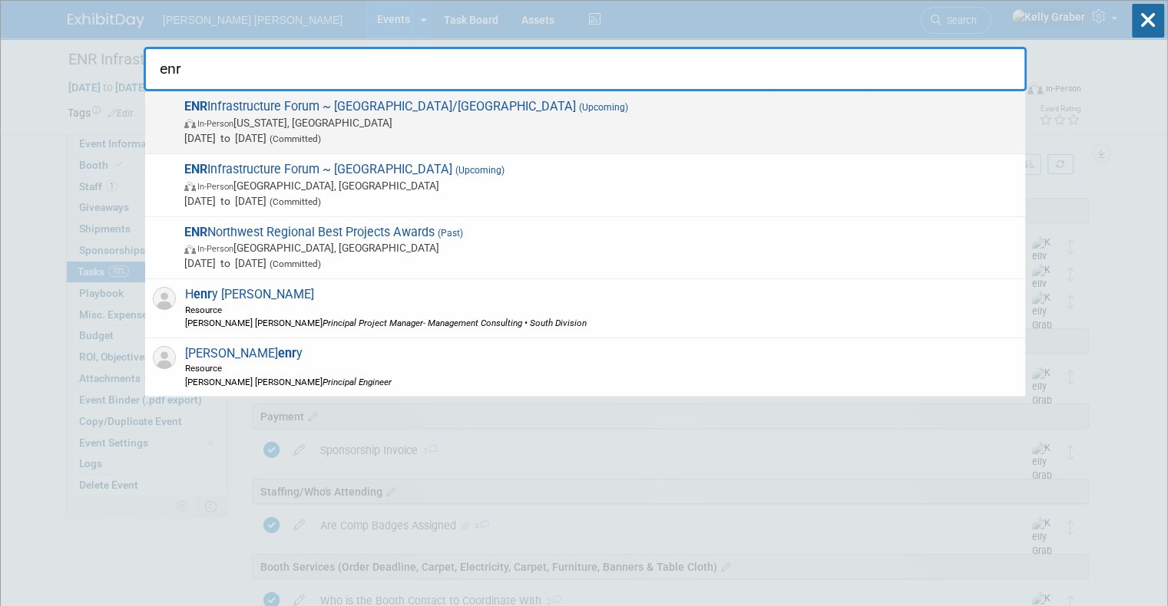
type input "enr"
click at [301, 117] on span "In-Person New York, NY" at bounding box center [600, 122] width 833 height 15
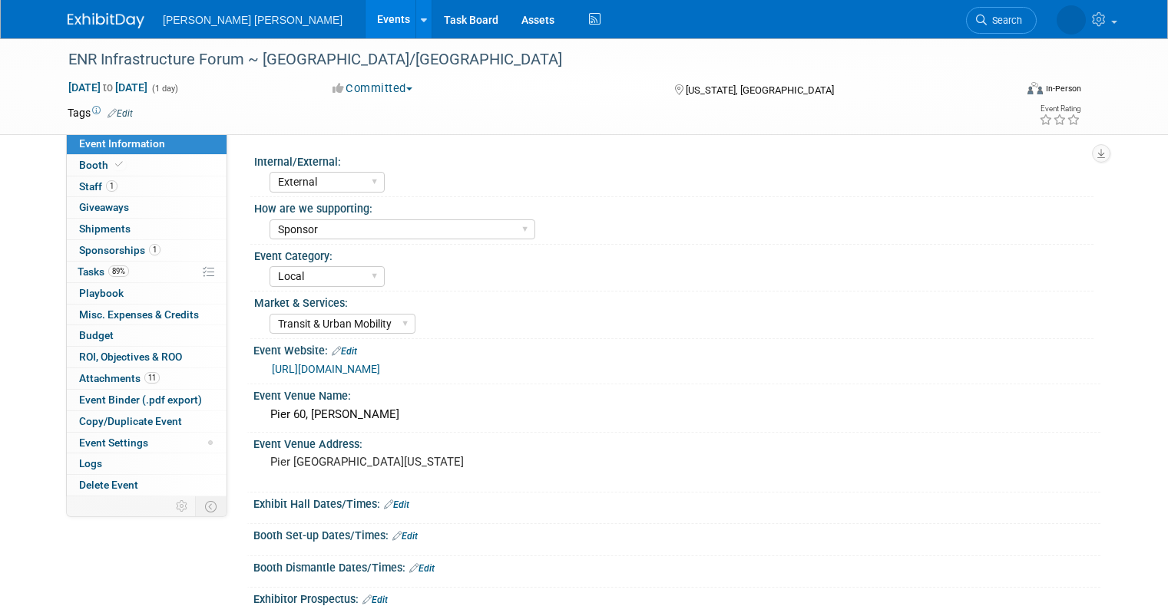
select select "External"
select select "Sponsor"
select select "Local"
select select "Transit & Urban Mobility"
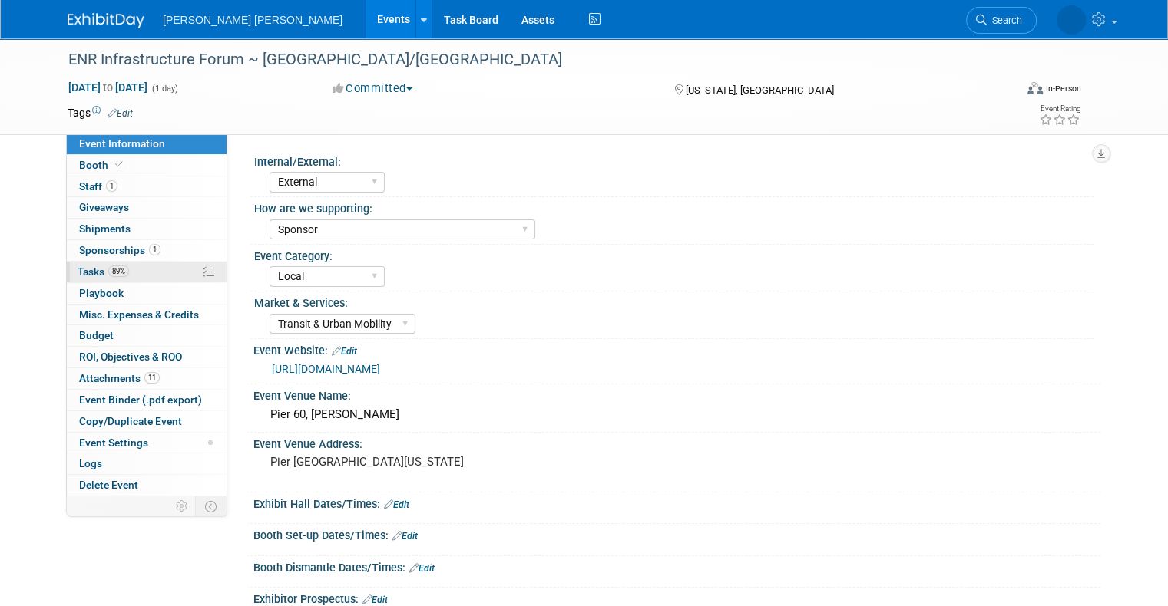
click at [79, 275] on span "Tasks 89%" at bounding box center [103, 272] width 51 height 12
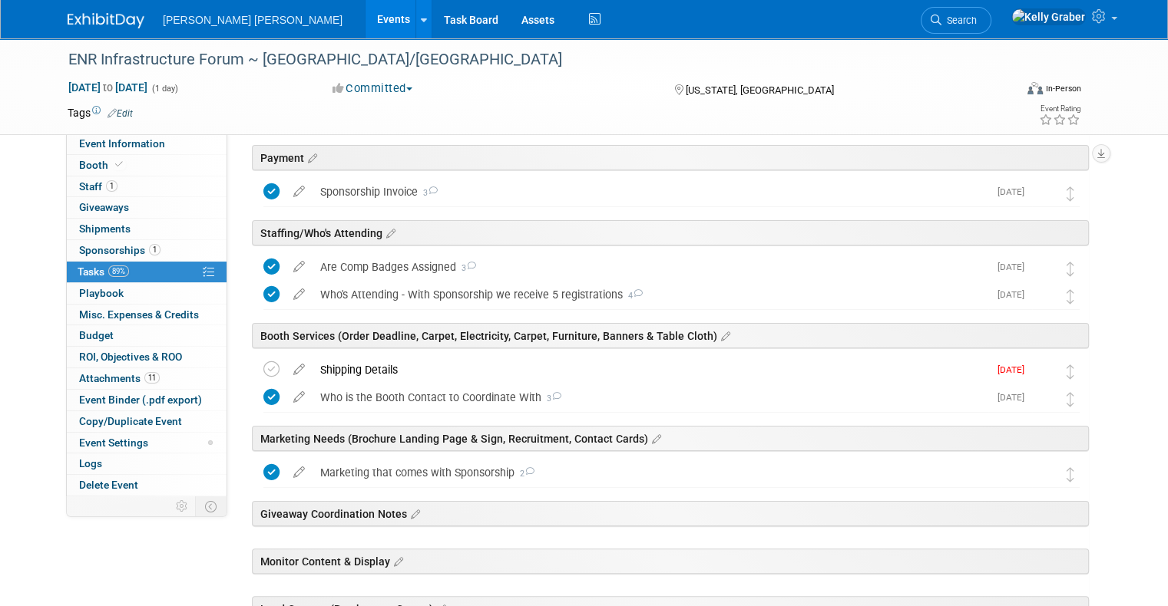
scroll to position [230, 0]
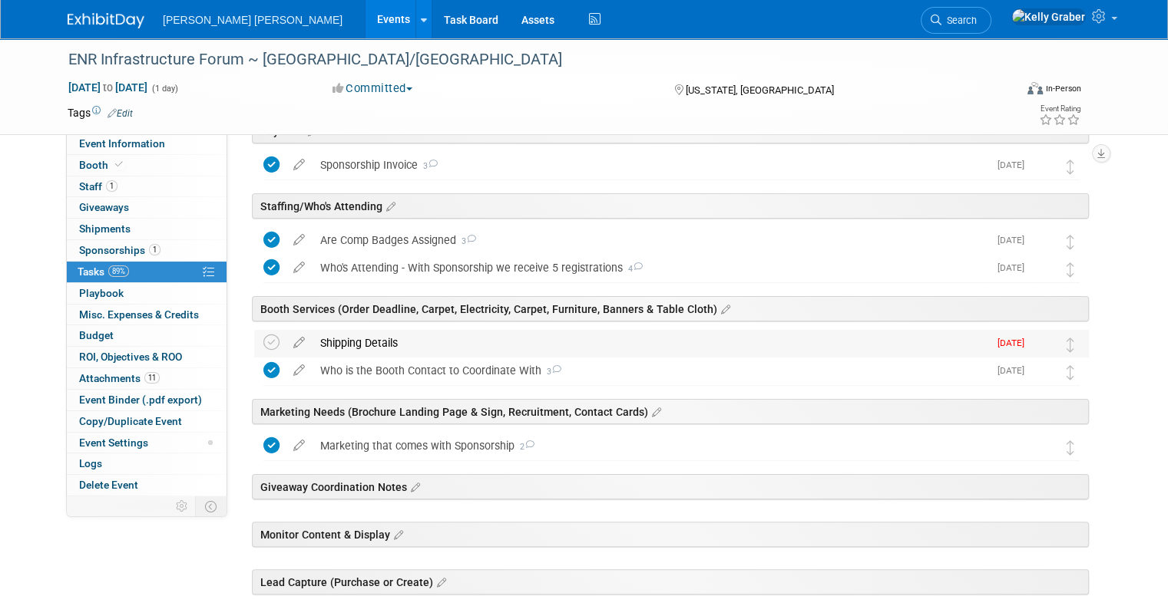
click at [389, 339] on div "Shipping Details" at bounding box center [650, 343] width 676 height 26
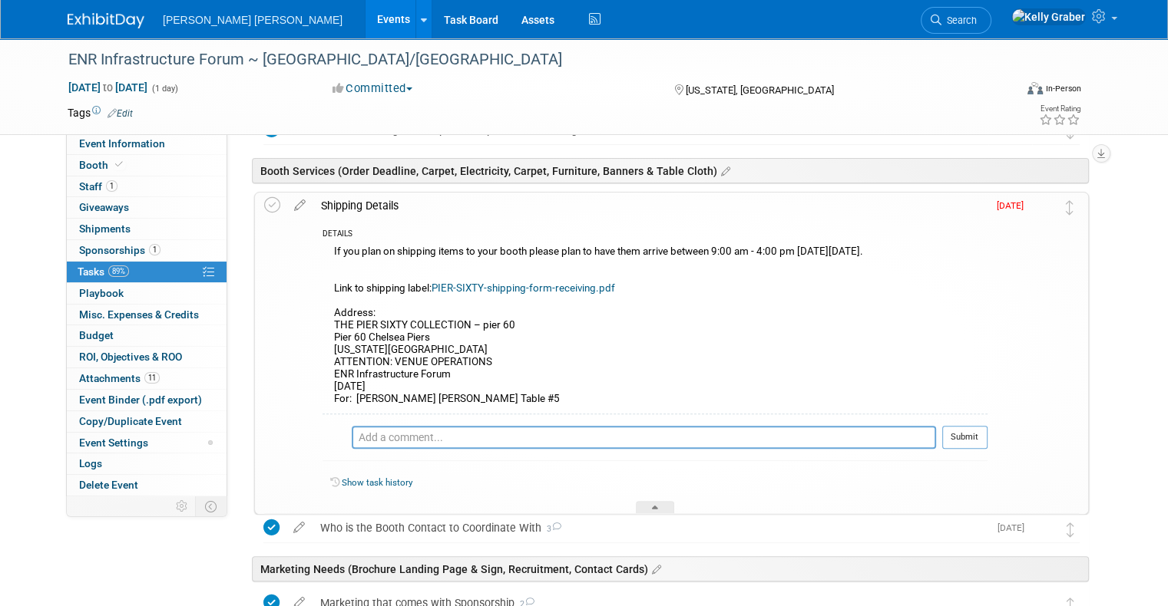
scroll to position [384, 0]
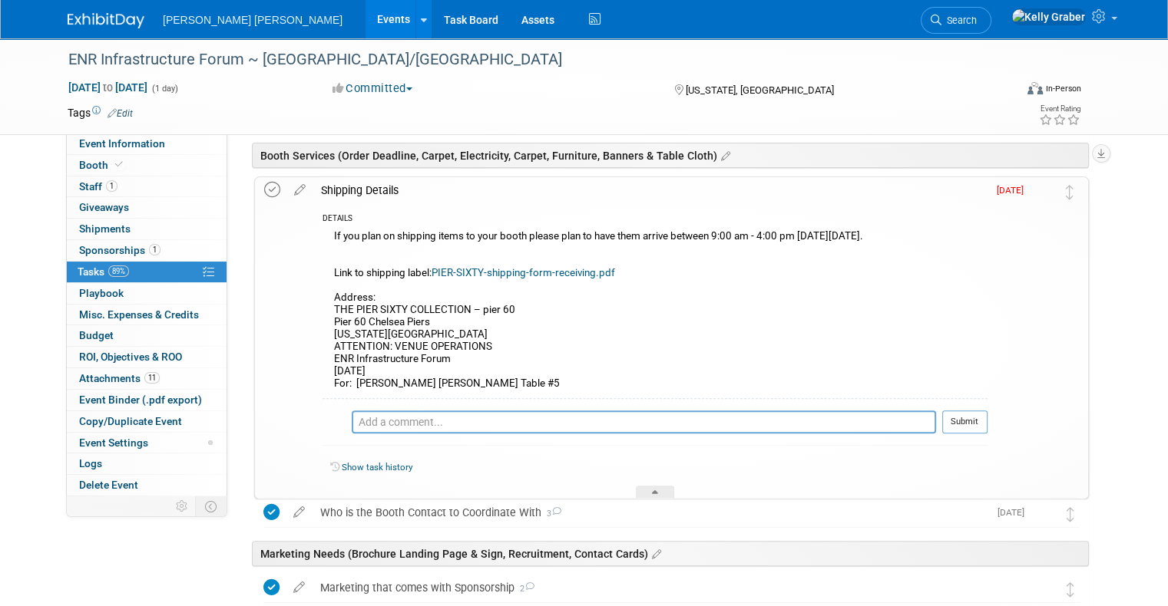
click at [264, 185] on icon at bounding box center [272, 190] width 16 height 16
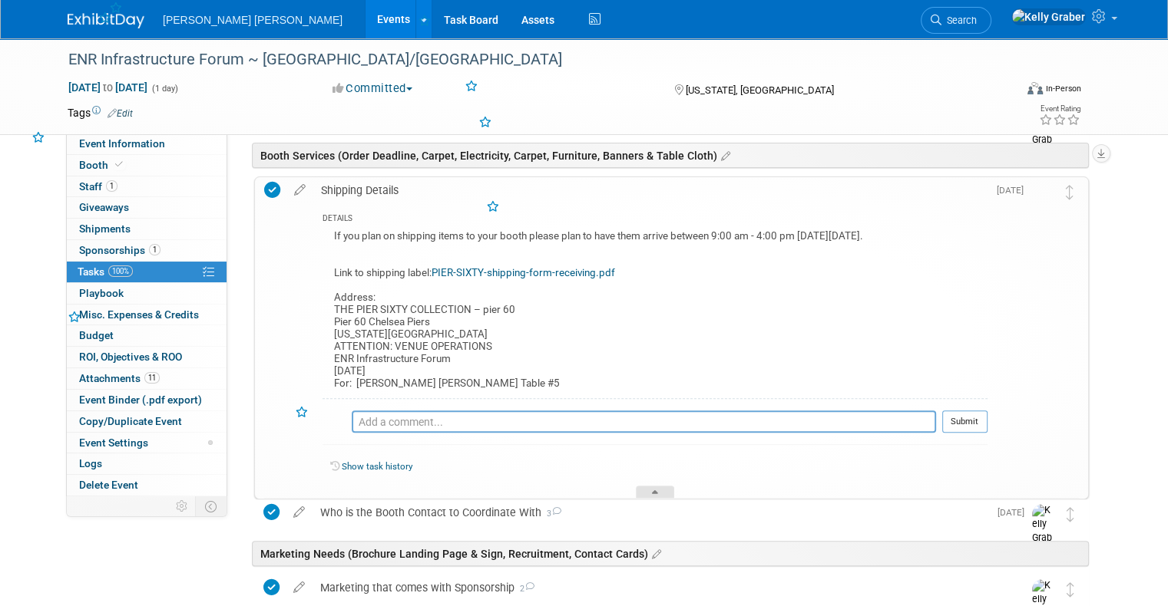
click at [656, 486] on div at bounding box center [655, 492] width 38 height 13
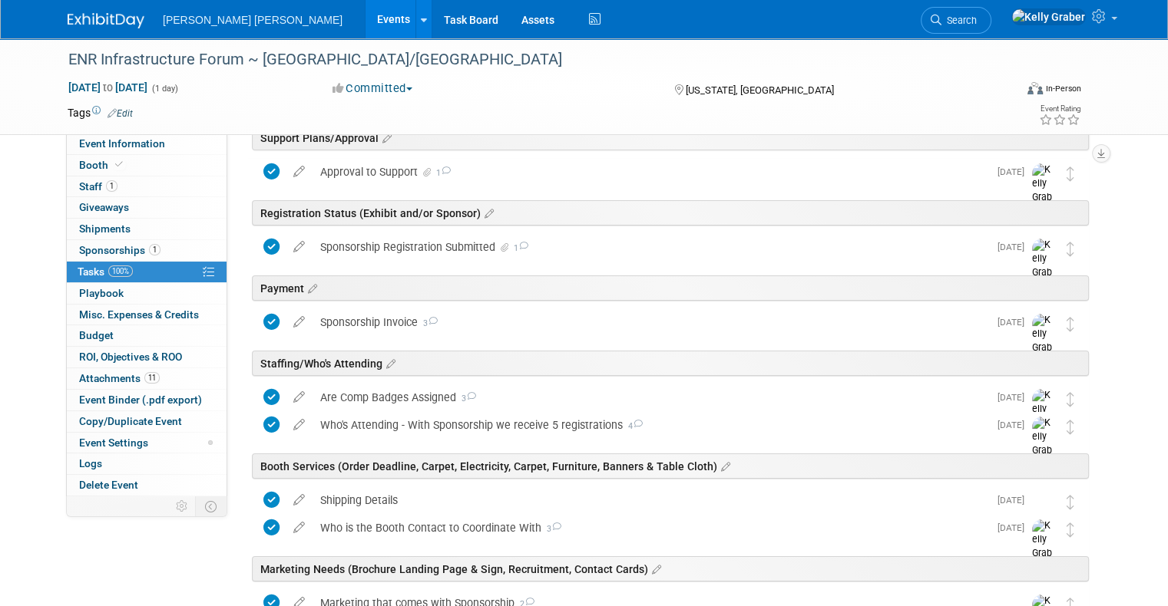
scroll to position [0, 0]
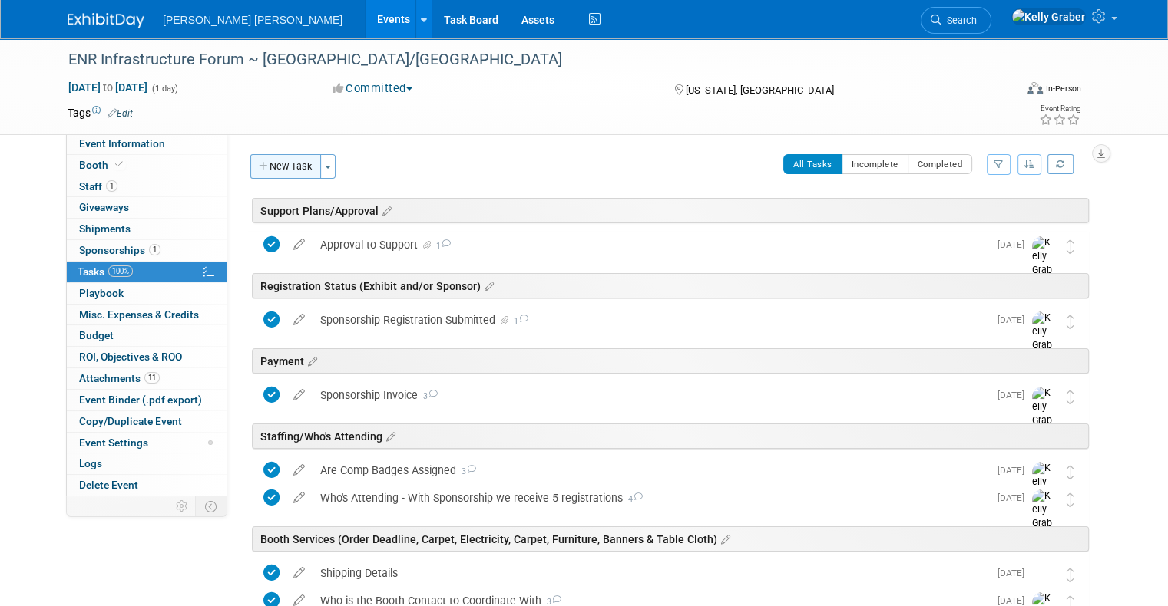
click at [286, 161] on button "New Task" at bounding box center [285, 166] width 71 height 25
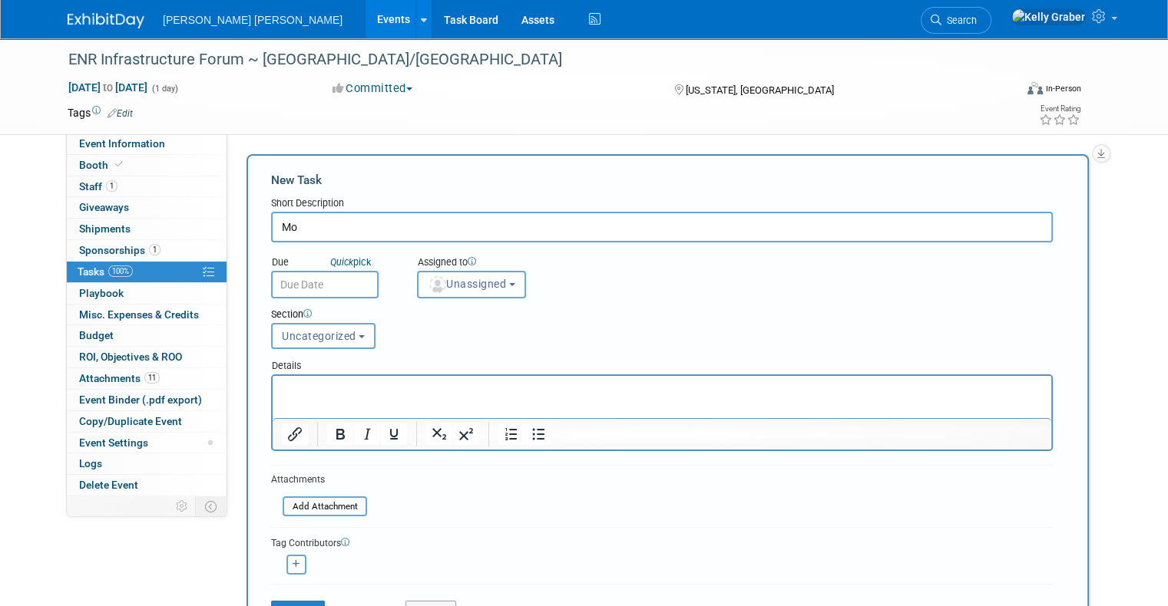
type input "M"
click at [271, 223] on input "Table Cloth and Banner" at bounding box center [661, 227] width 781 height 31
type input "Skyline Table Cloth and Banner"
click at [304, 287] on input "text" at bounding box center [324, 285] width 107 height 28
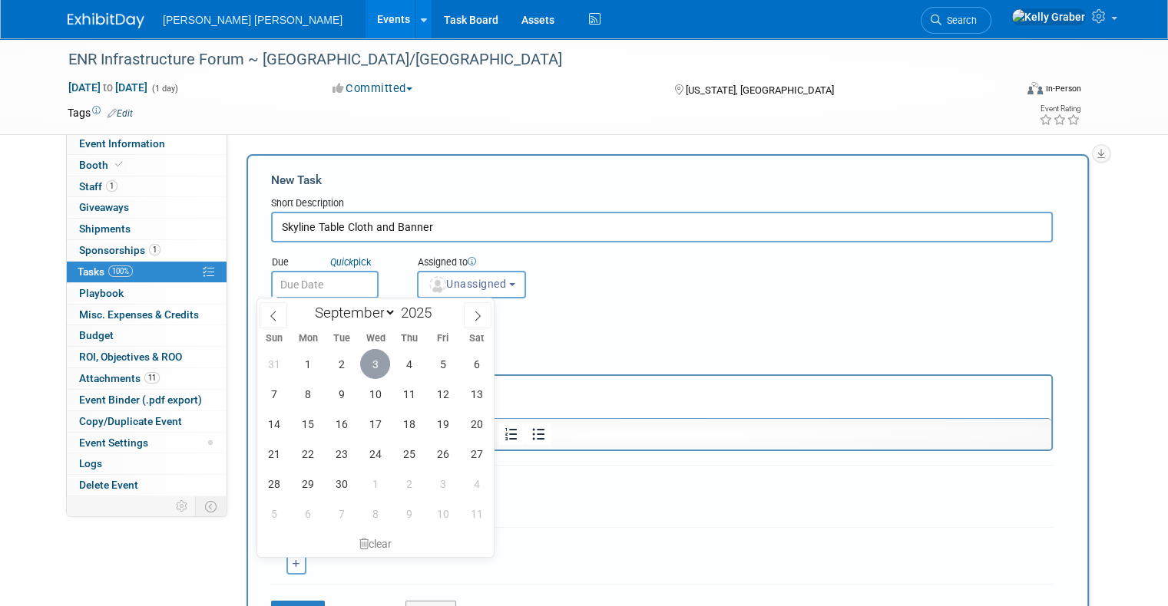
click at [372, 361] on span "3" at bounding box center [375, 364] width 30 height 30
type input "[DATE]"
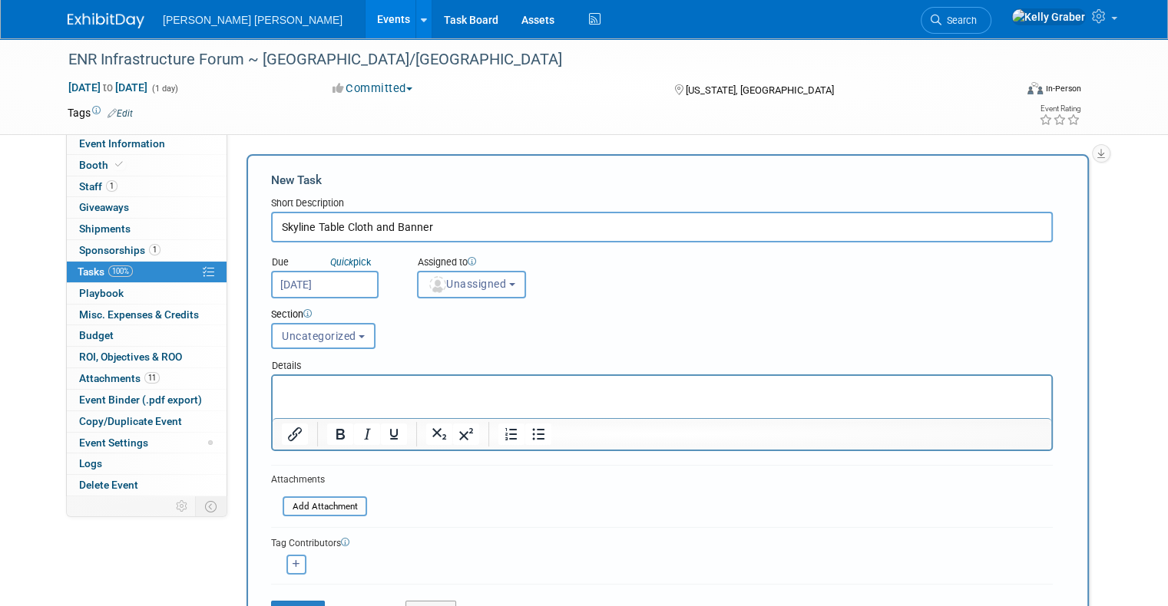
click at [445, 285] on span "Unassigned" at bounding box center [467, 284] width 78 height 12
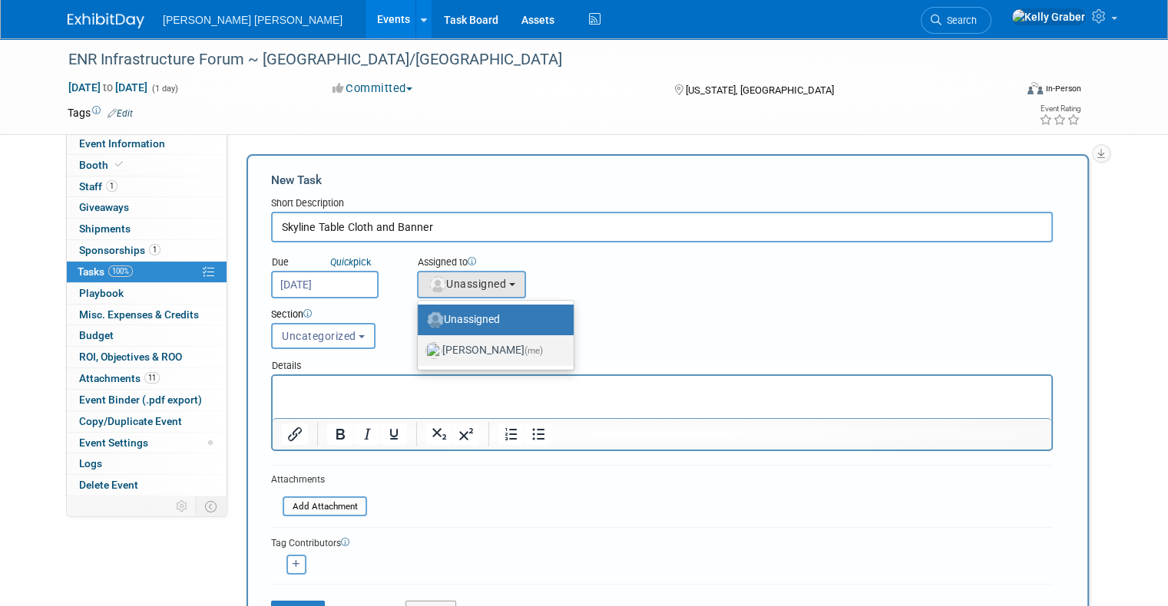
click at [451, 345] on label "[PERSON_NAME] (me)" at bounding box center [491, 351] width 133 height 25
click at [420, 345] on input "[PERSON_NAME] (me)" at bounding box center [415, 349] width 10 height 10
select select "ec37184c-c01f-4f21-939d-fe7fd02e2e7e"
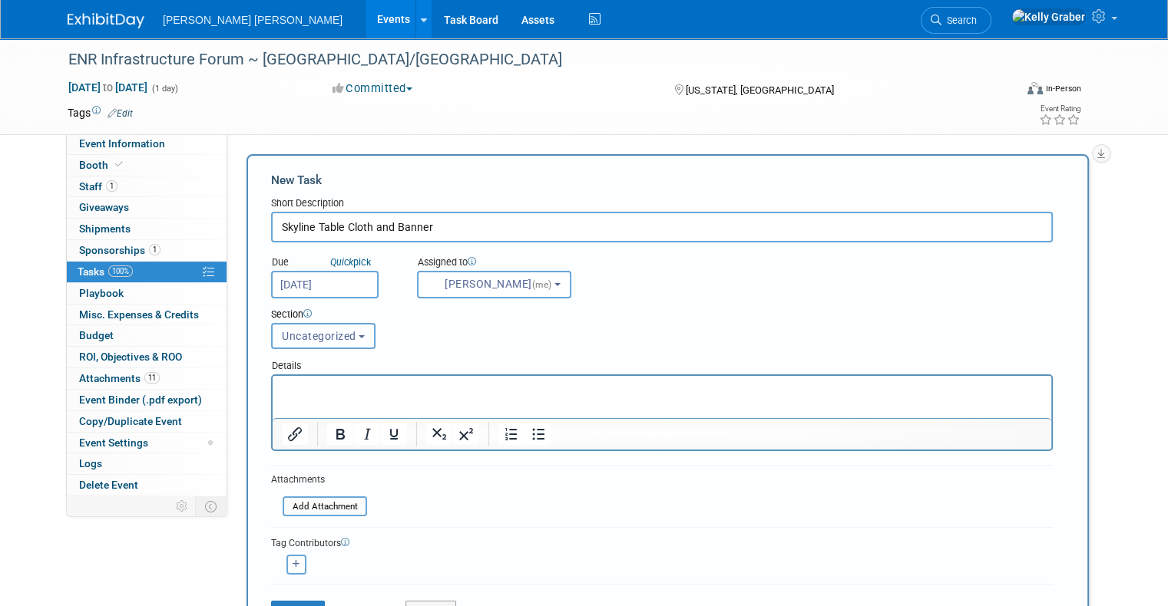
click at [326, 332] on span "Uncategorized" at bounding box center [319, 336] width 74 height 12
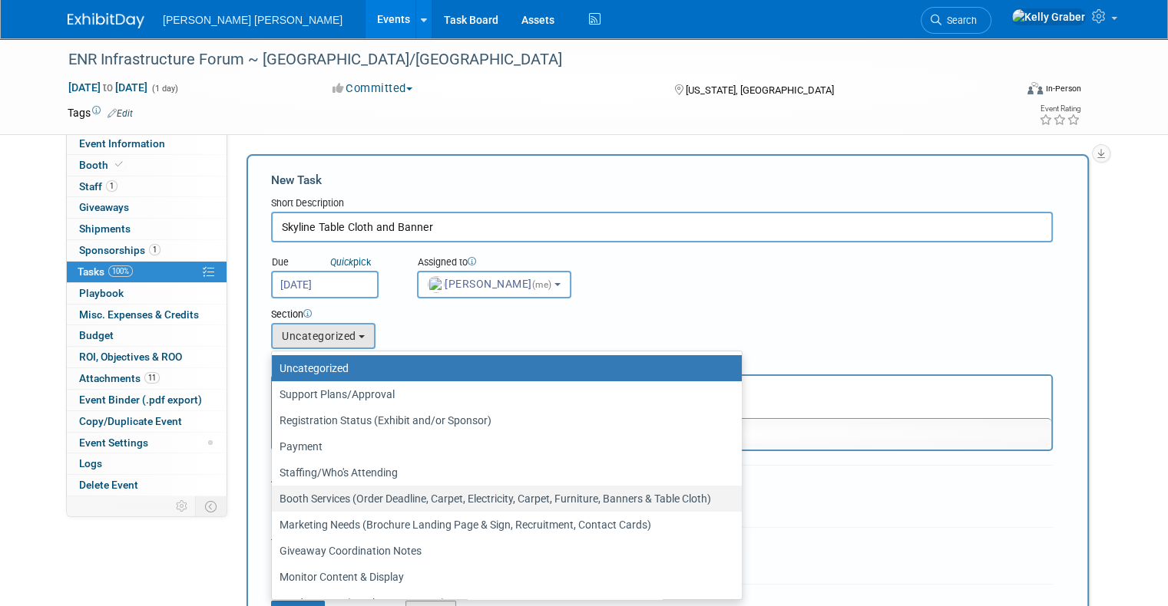
click at [321, 497] on label "Booth Services (Order Deadline, Carpet, Electricity, Carpet, Furniture, Banners…" at bounding box center [502, 499] width 447 height 20
click at [274, 497] on input "Booth Services (Order Deadline, Carpet, Electricity, Carpet, Furniture, Banners…" at bounding box center [269, 499] width 10 height 10
select select "11273047"
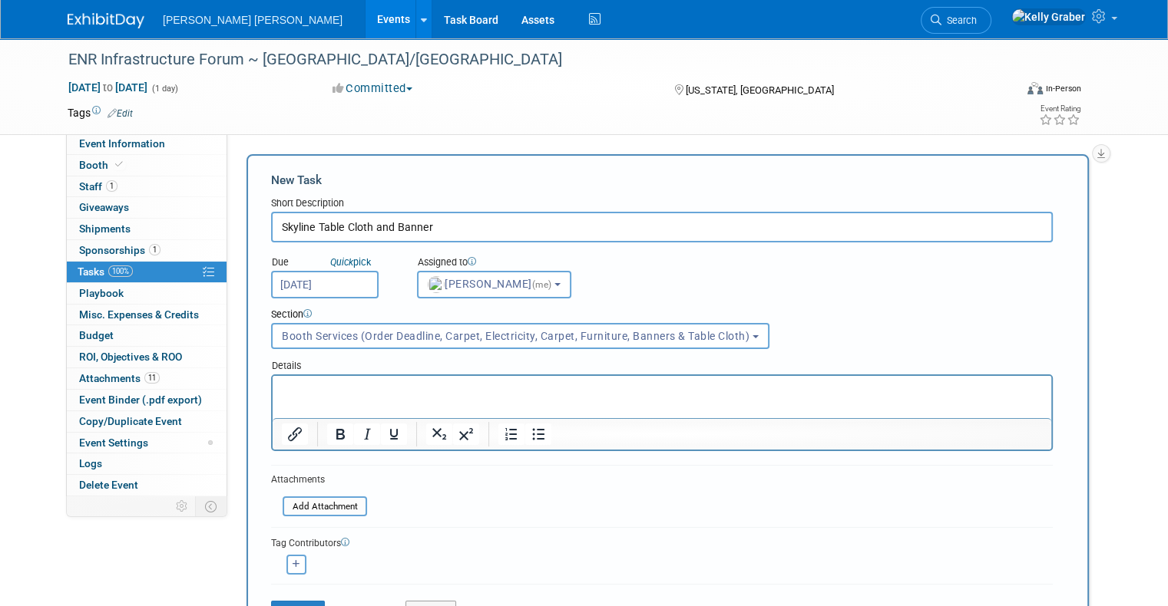
scroll to position [77, 0]
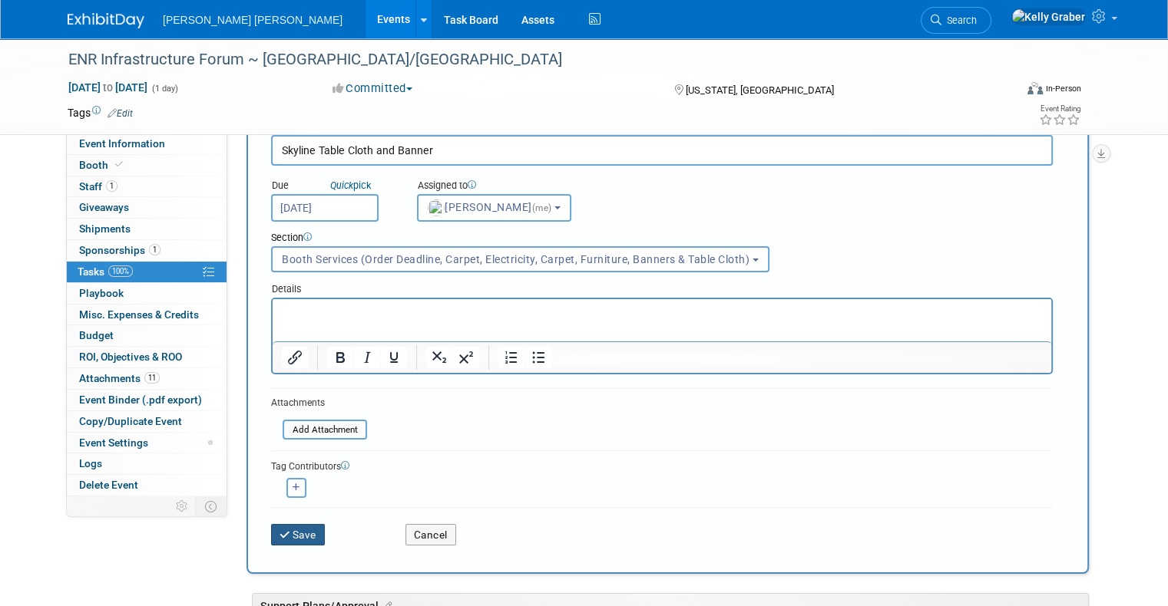
click at [299, 531] on button "Save" at bounding box center [298, 534] width 54 height 21
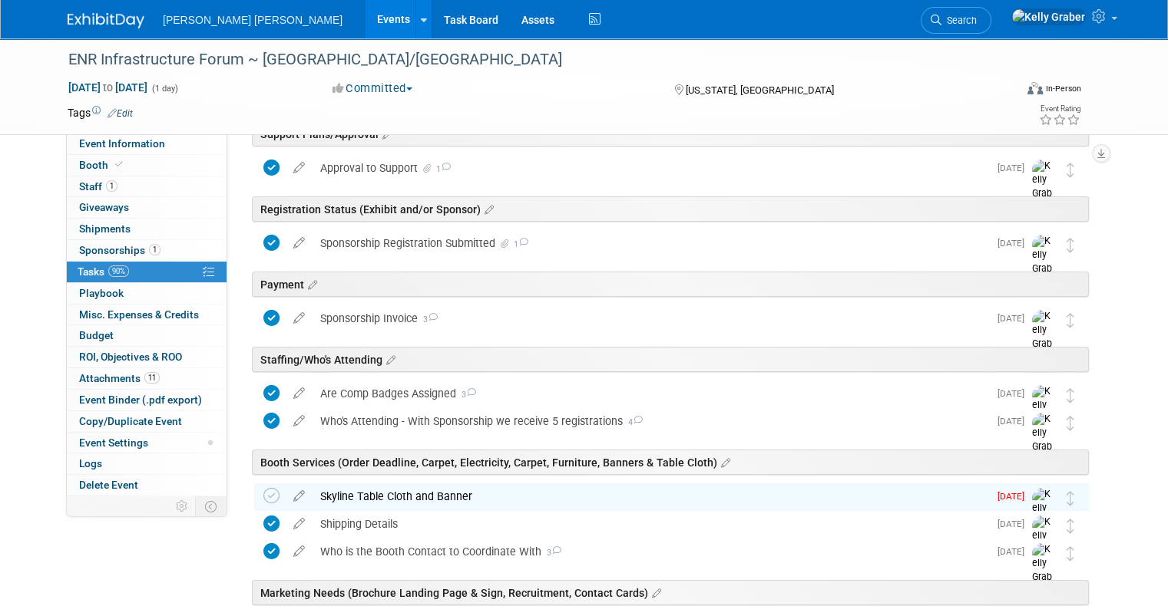
click at [354, 491] on div "Skyline Table Cloth and Banner" at bounding box center [650, 497] width 676 height 26
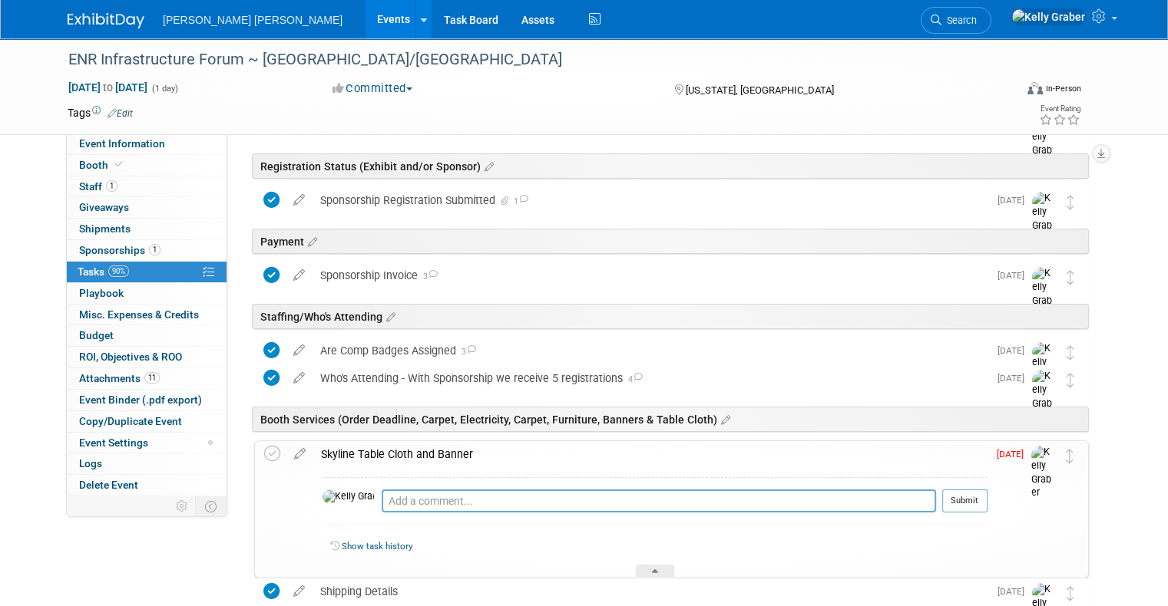
scroll to position [154, 0]
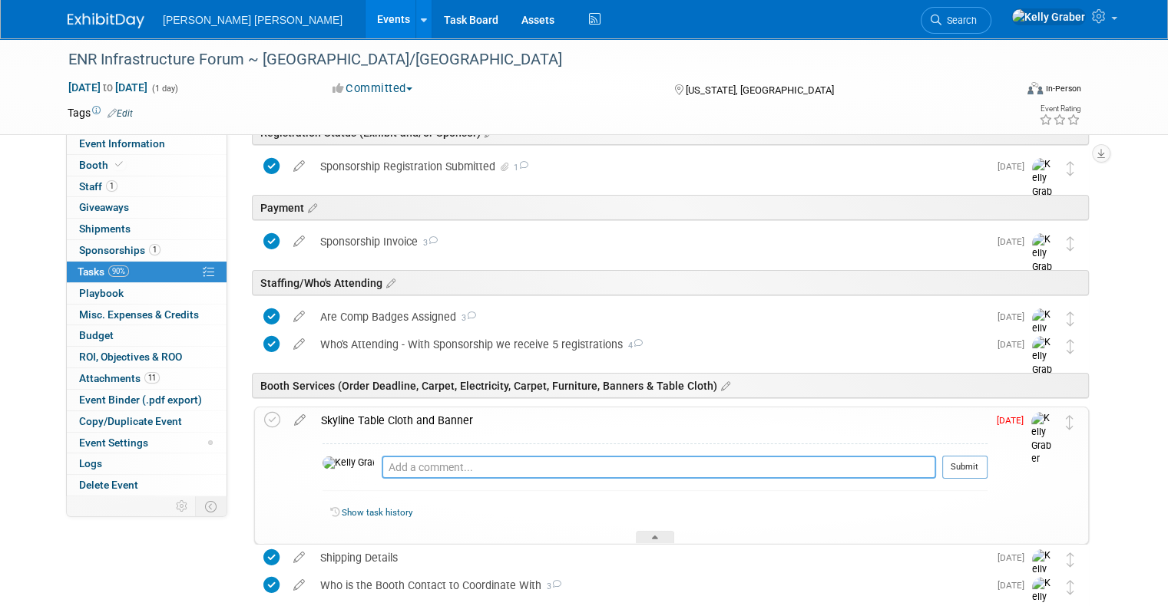
click at [382, 464] on textarea at bounding box center [659, 467] width 554 height 23
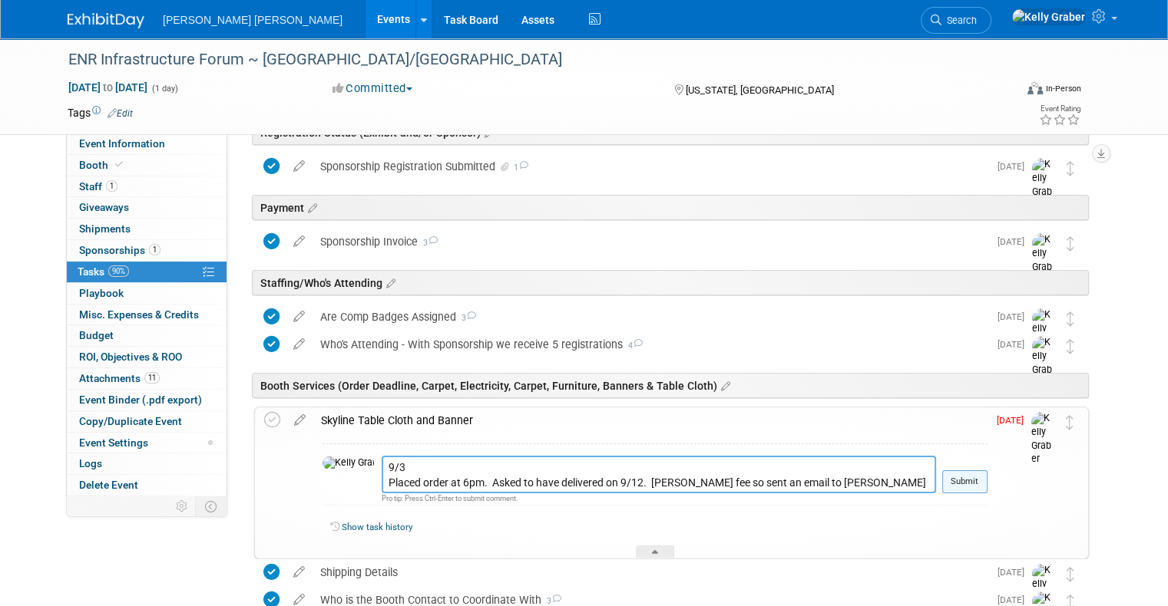
type textarea "9/3 Placed order at 6pm. Asked to have delivered on 9/12. [PERSON_NAME] fee so …"
click at [987, 490] on button "Submit" at bounding box center [964, 482] width 45 height 23
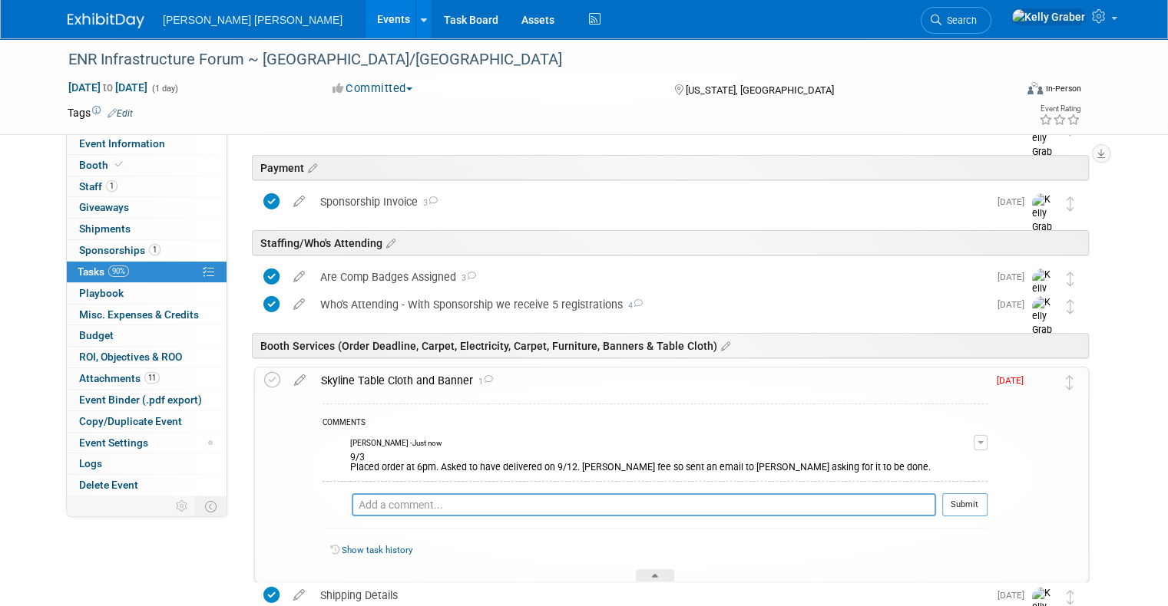
scroll to position [230, 0]
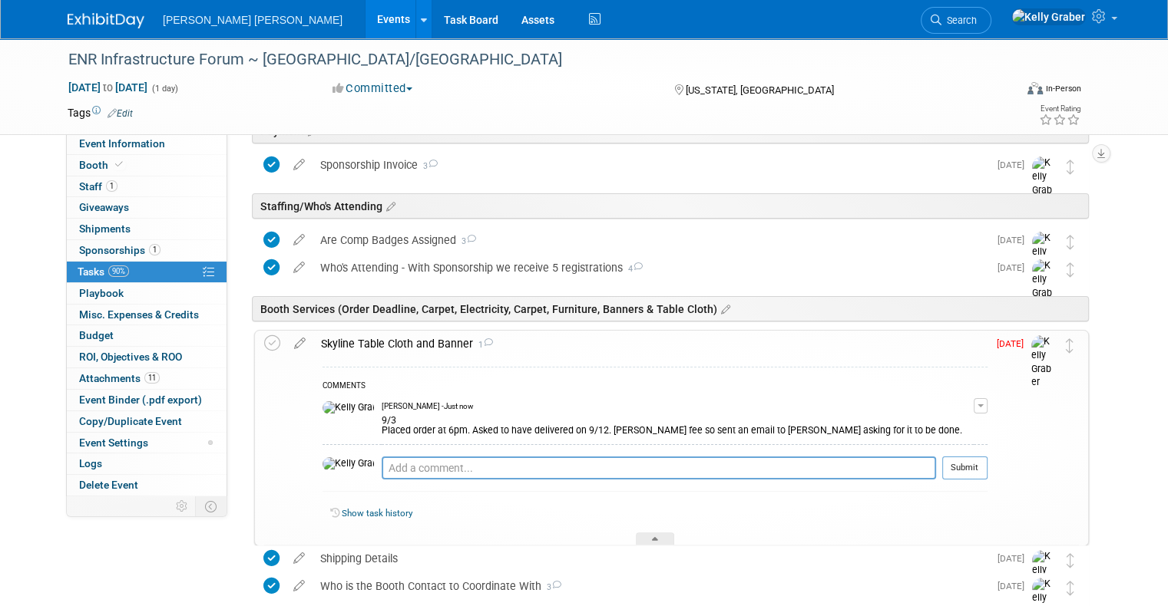
click at [264, 333] on td at bounding box center [275, 438] width 22 height 214
click at [264, 338] on icon at bounding box center [272, 343] width 16 height 16
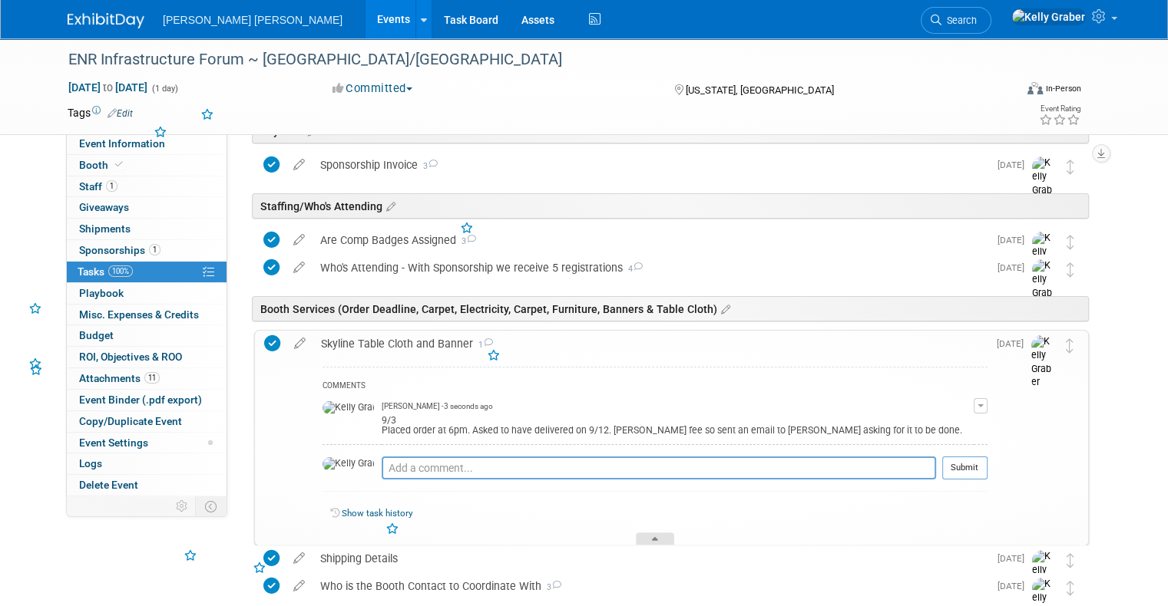
click at [654, 533] on div at bounding box center [655, 539] width 38 height 13
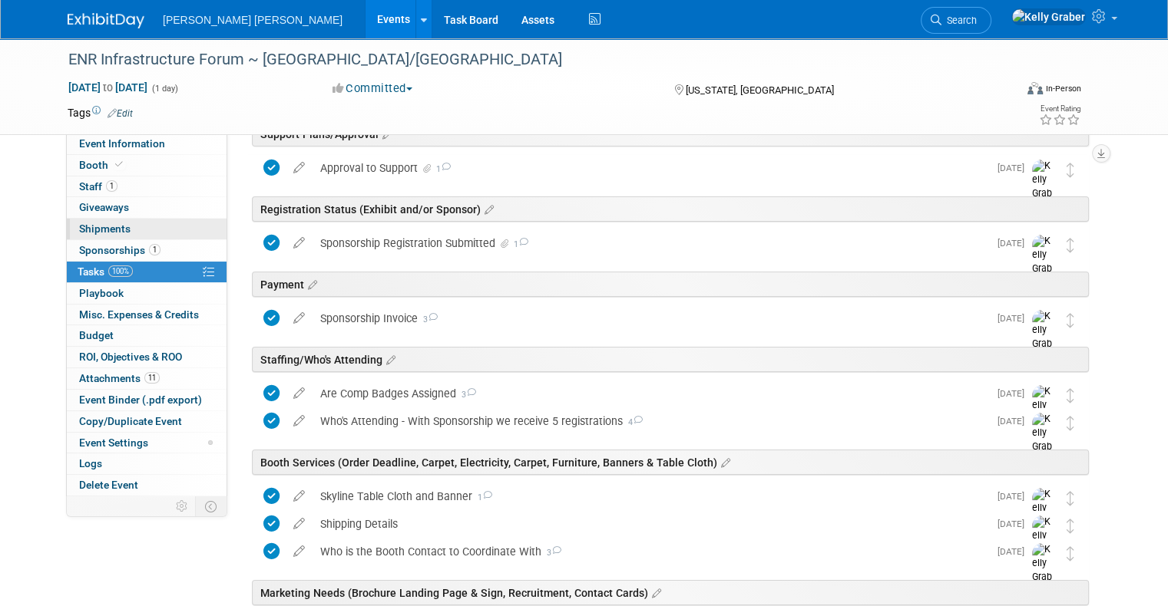
scroll to position [77, 0]
click at [101, 203] on span "Giveaways 0" at bounding box center [104, 207] width 50 height 12
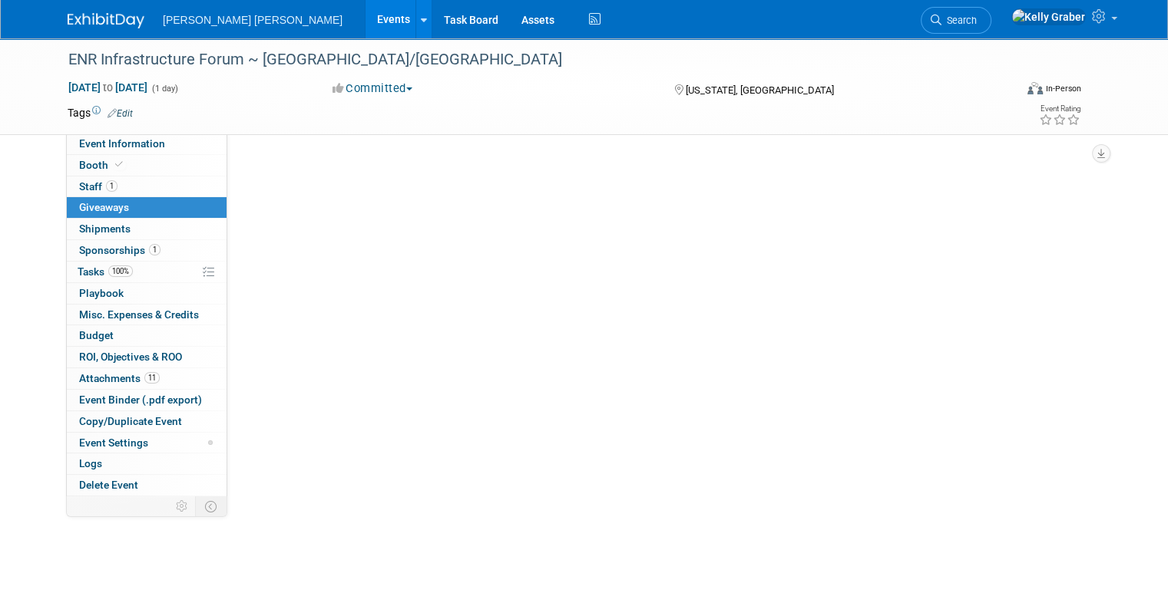
scroll to position [0, 0]
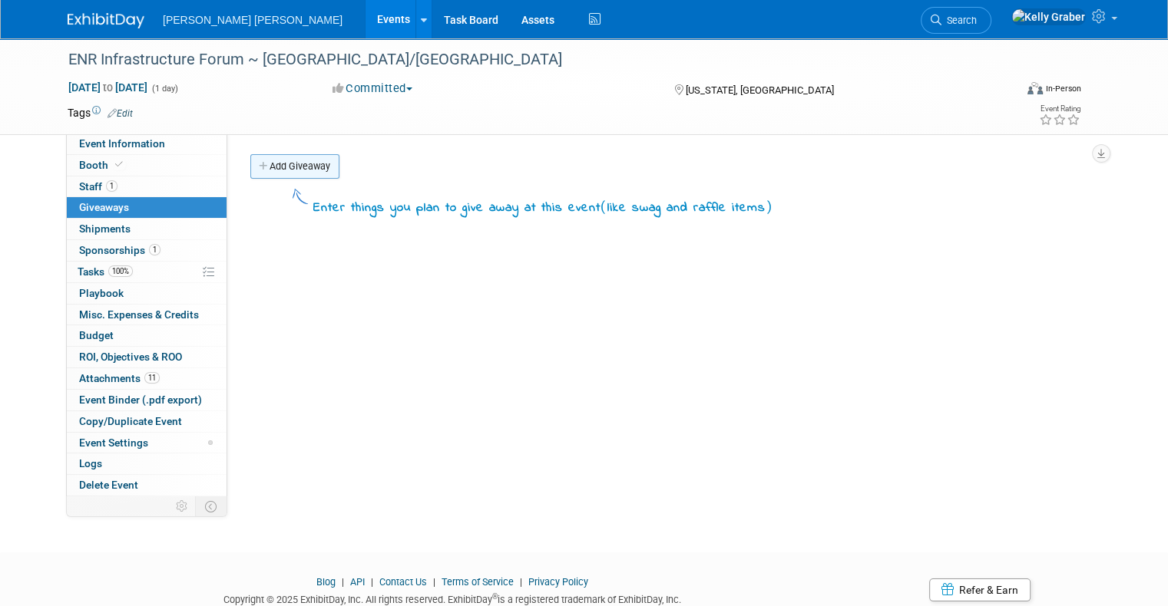
click at [291, 162] on link "Add Giveaway" at bounding box center [294, 166] width 89 height 25
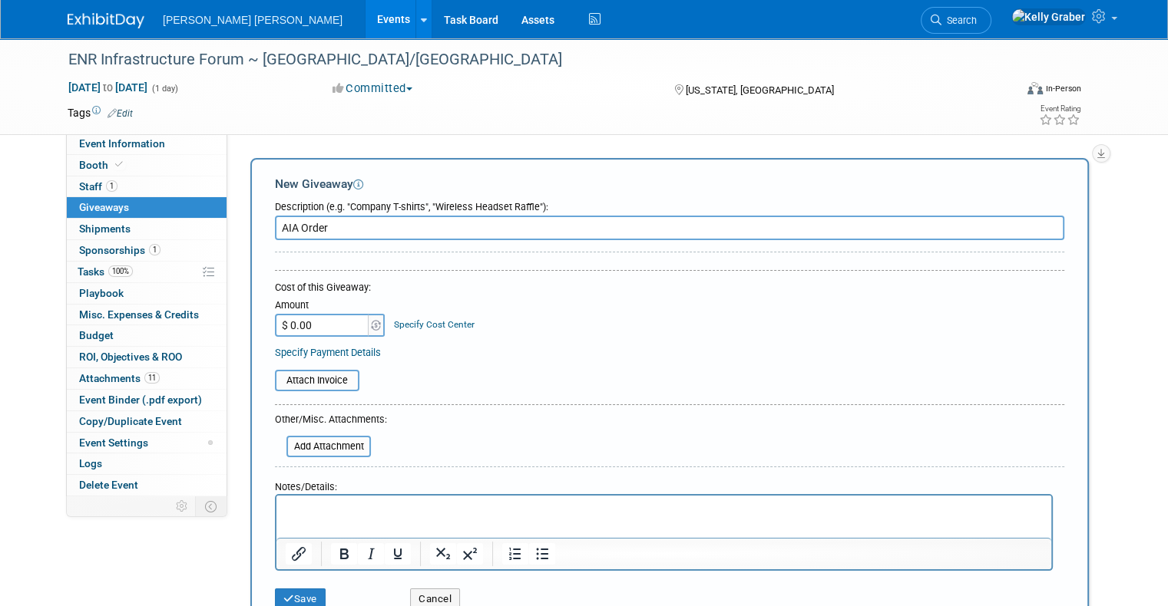
type input "AIA Order"
click at [303, 378] on input "file" at bounding box center [266, 381] width 183 height 18
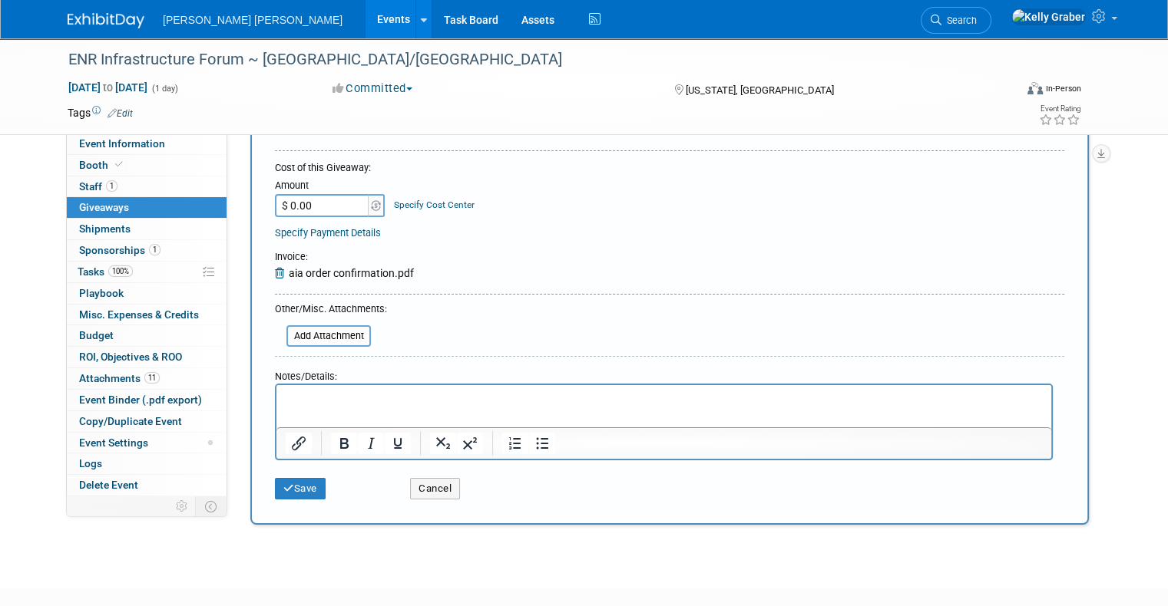
scroll to position [154, 0]
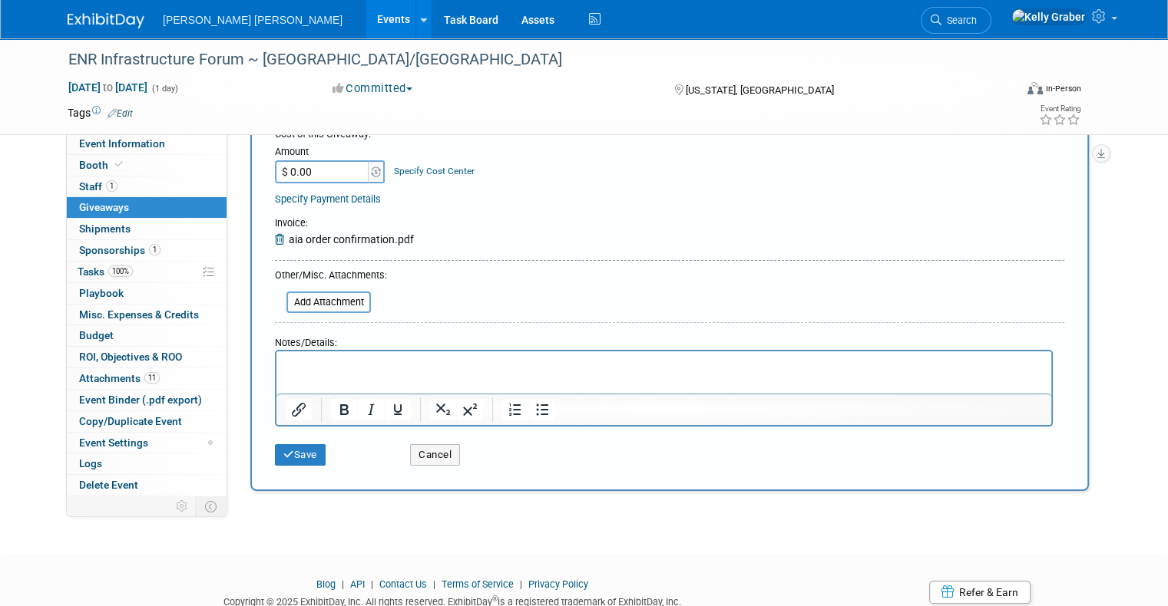
click at [310, 166] on input "$ 0.00" at bounding box center [323, 171] width 96 height 23
type input "$ 734.18"
click at [318, 365] on p "Rich Text Area. Press ALT-0 for help." at bounding box center [664, 365] width 757 height 15
click at [289, 444] on button "Save" at bounding box center [300, 454] width 51 height 21
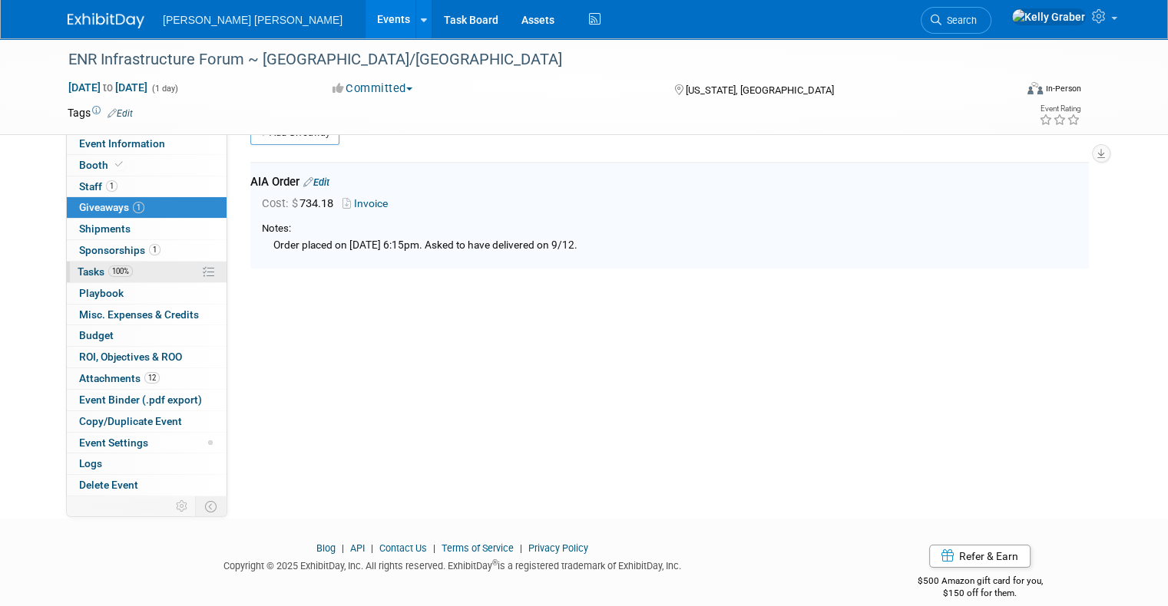
scroll to position [33, 0]
click at [84, 272] on span "Tasks 100%" at bounding box center [105, 272] width 55 height 12
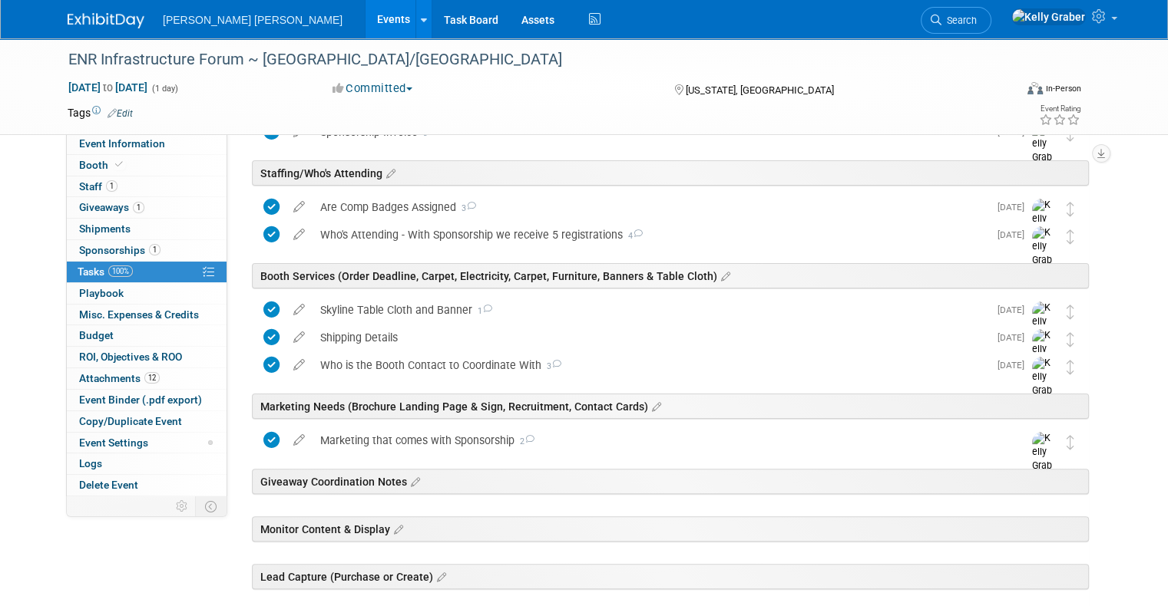
scroll to position [0, 0]
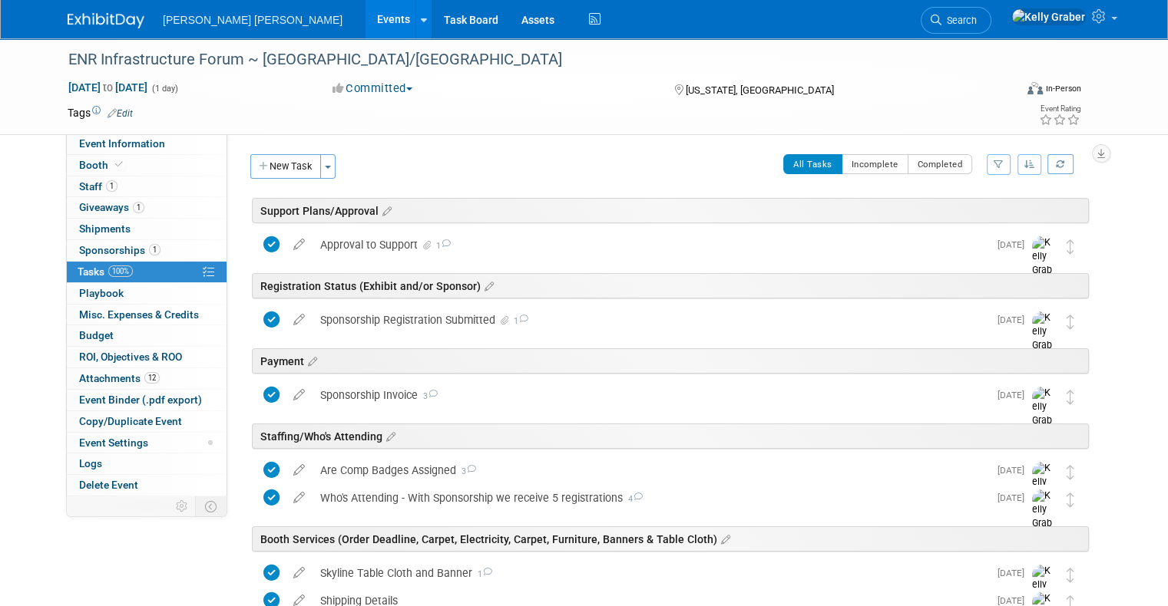
click at [270, 153] on div "Internal/External: Internal External How are we supporting: Sponsor Exhibit Pre…" at bounding box center [663, 314] width 873 height 361
click at [276, 162] on button "New Task" at bounding box center [285, 166] width 71 height 25
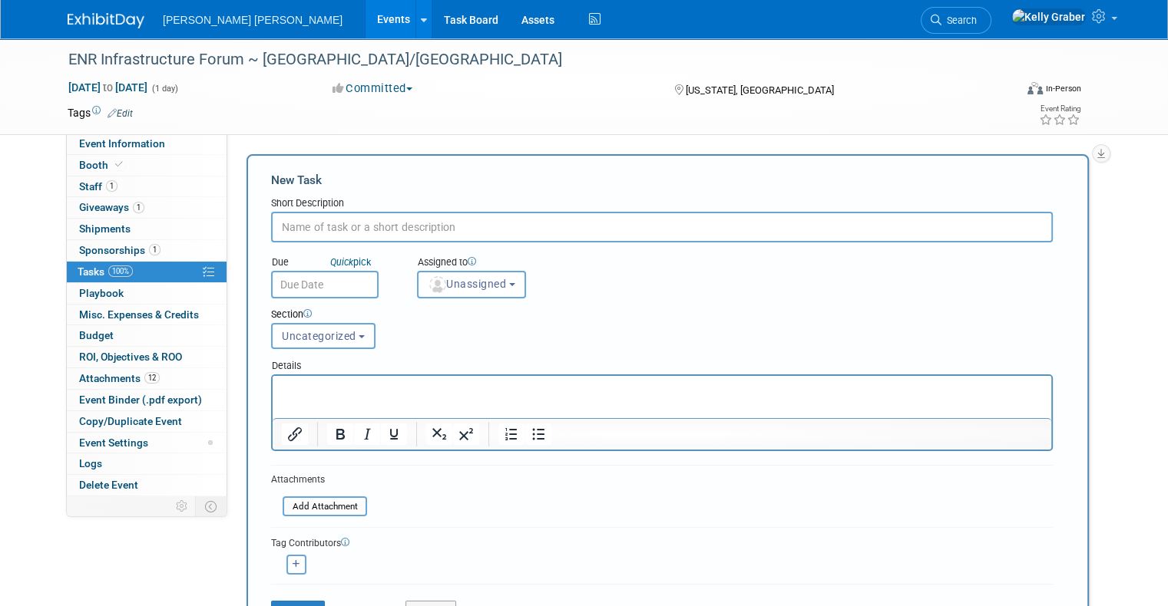
drag, startPoint x: 322, startPoint y: 229, endPoint x: 327, endPoint y: 216, distance: 13.4
click at [322, 228] on input "text" at bounding box center [661, 227] width 781 height 31
type input "AIA Order"
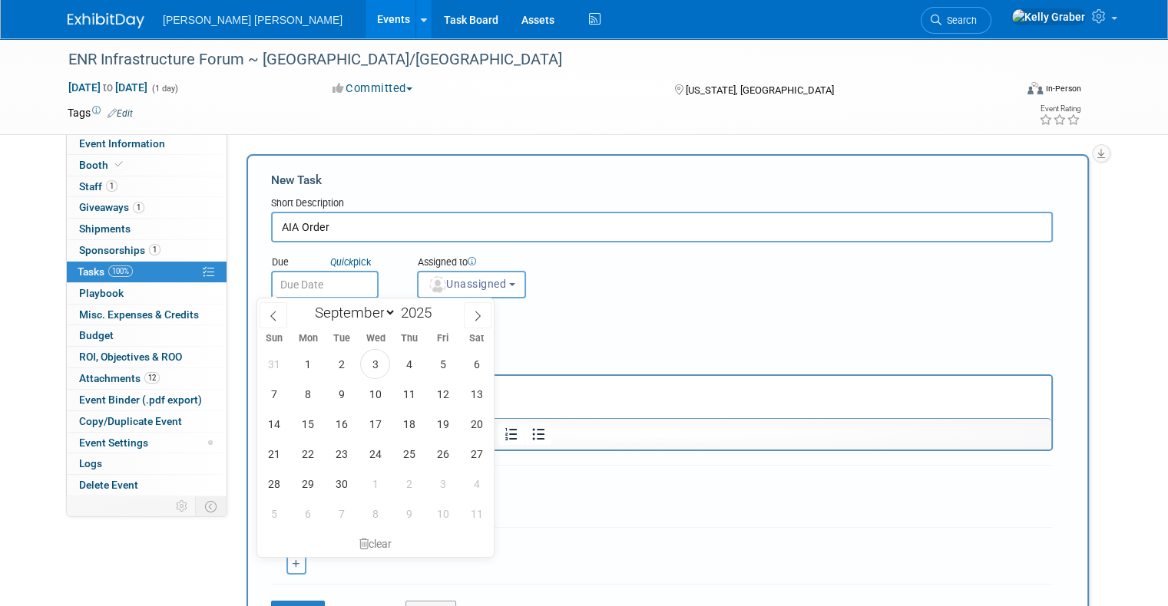
click at [338, 284] on input "text" at bounding box center [324, 285] width 107 height 28
click at [380, 345] on div "Sun Mon Tue Wed Thu Fri Sat" at bounding box center [375, 338] width 236 height 21
click at [370, 362] on span "3" at bounding box center [375, 364] width 30 height 30
type input "[DATE]"
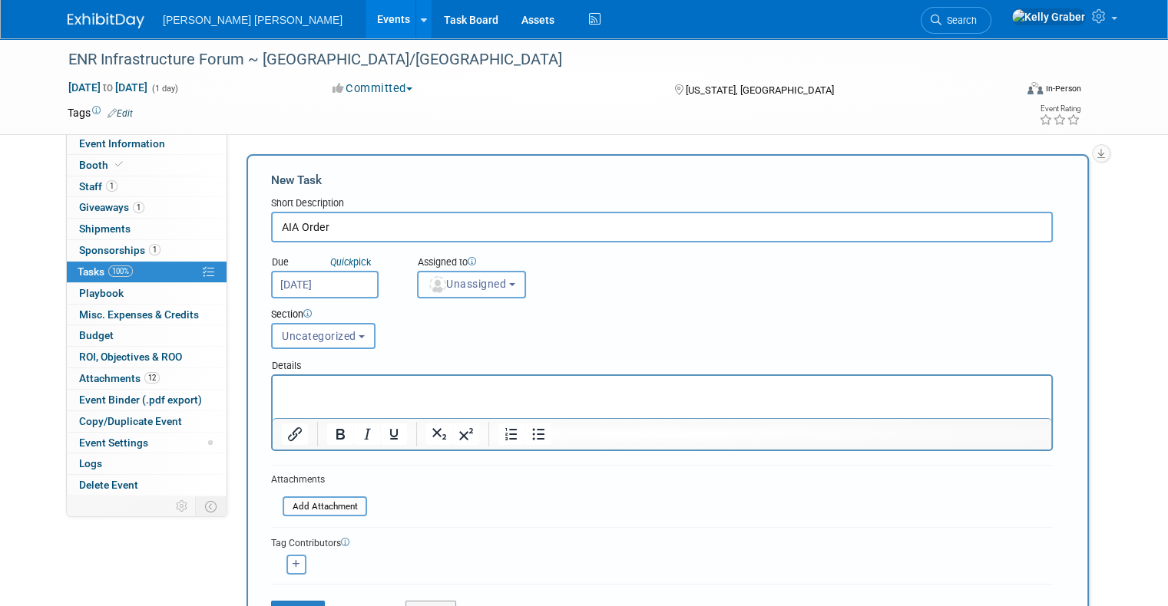
click at [457, 282] on span "Unassigned" at bounding box center [467, 284] width 78 height 12
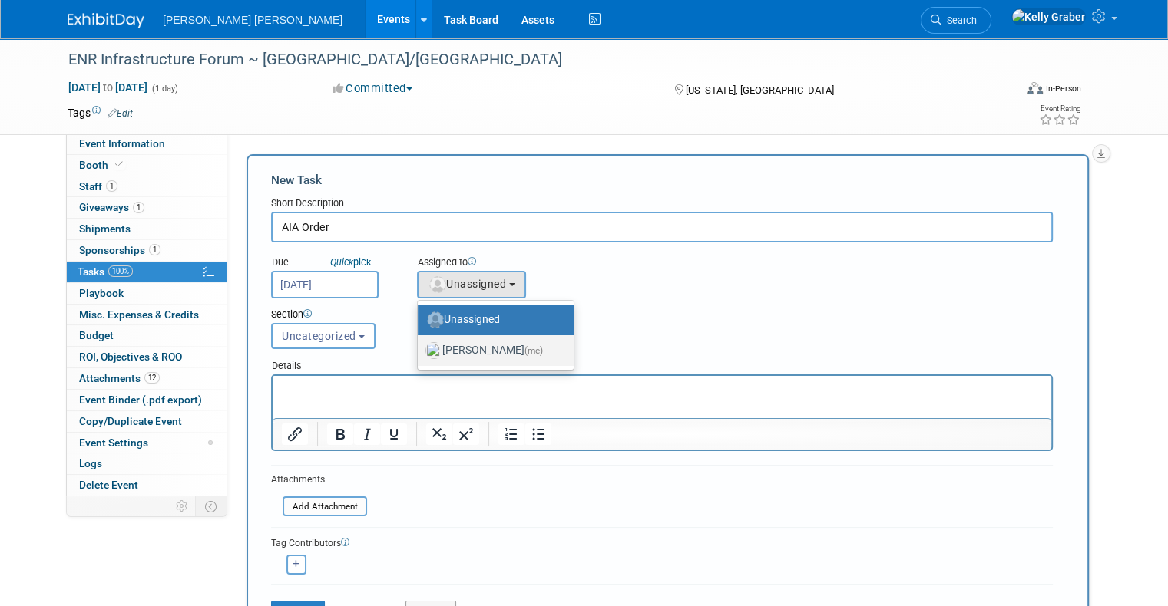
click at [451, 350] on label "[PERSON_NAME] (me)" at bounding box center [491, 351] width 133 height 25
click at [420, 350] on input "[PERSON_NAME] (me)" at bounding box center [415, 349] width 10 height 10
select select "ec37184c-c01f-4f21-939d-fe7fd02e2e7e"
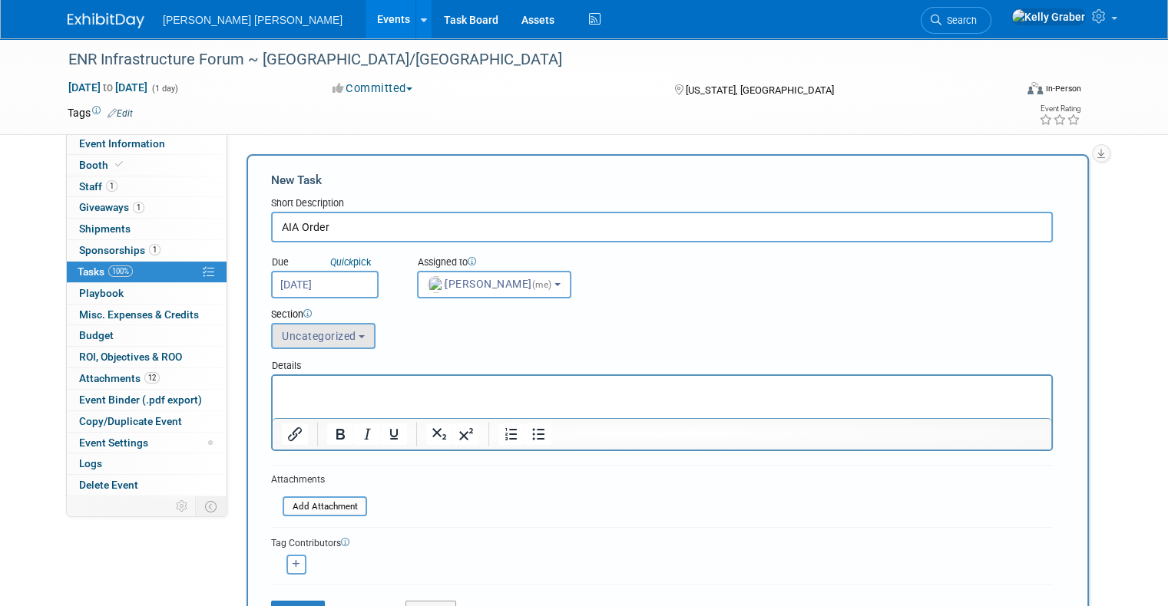
drag, startPoint x: 315, startPoint y: 312, endPoint x: 312, endPoint y: 328, distance: 16.4
click at [315, 314] on div "Section" at bounding box center [628, 315] width 715 height 15
click at [312, 330] on span "Uncategorized" at bounding box center [319, 336] width 74 height 12
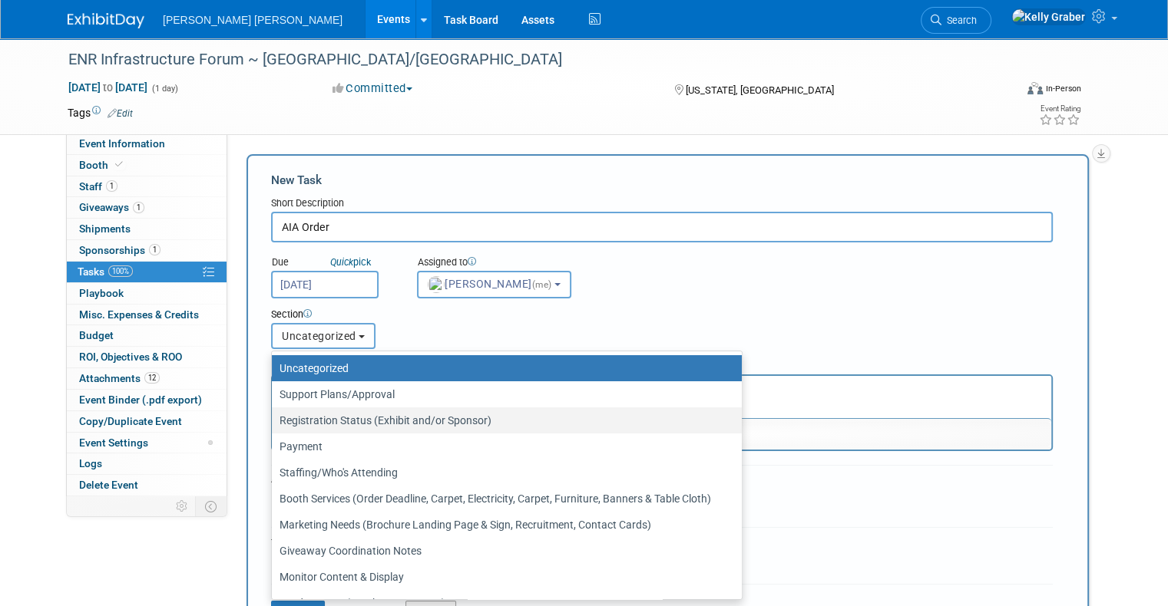
scroll to position [72, 0]
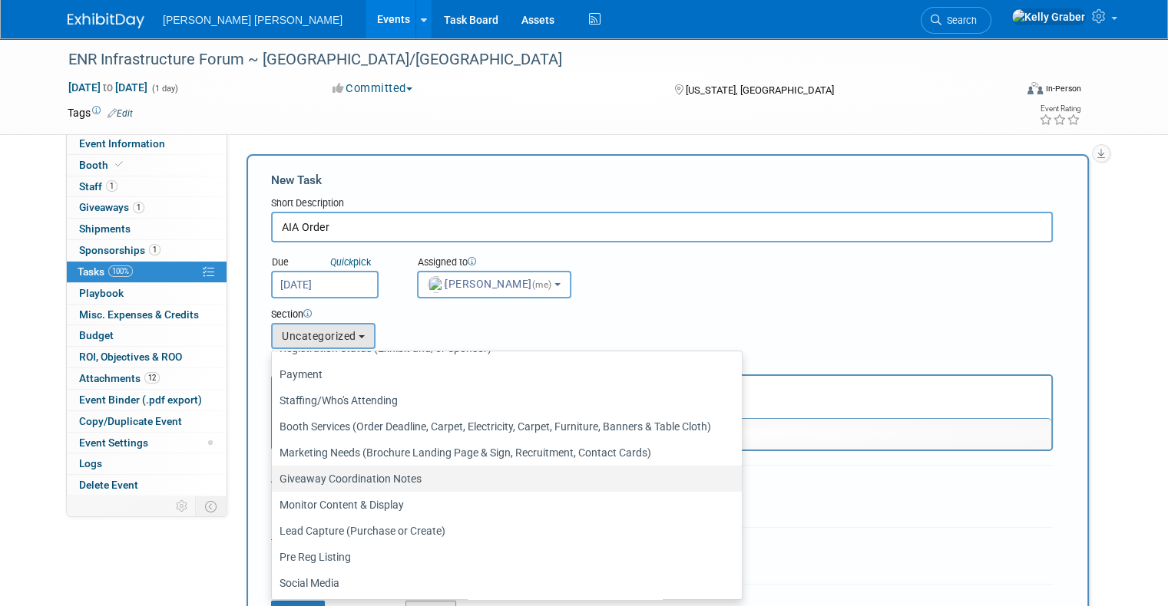
click at [301, 479] on label "Giveaway Coordination Notes" at bounding box center [502, 479] width 447 height 20
click at [274, 479] on input "Giveaway Coordination Notes" at bounding box center [269, 479] width 10 height 10
select select "11273049"
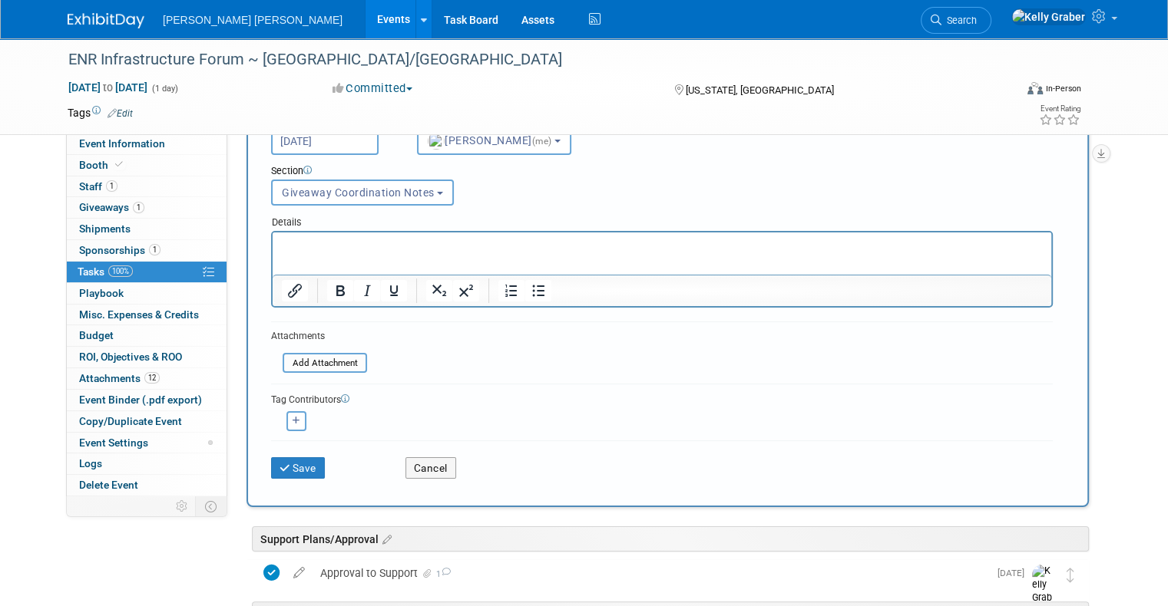
scroll to position [154, 0]
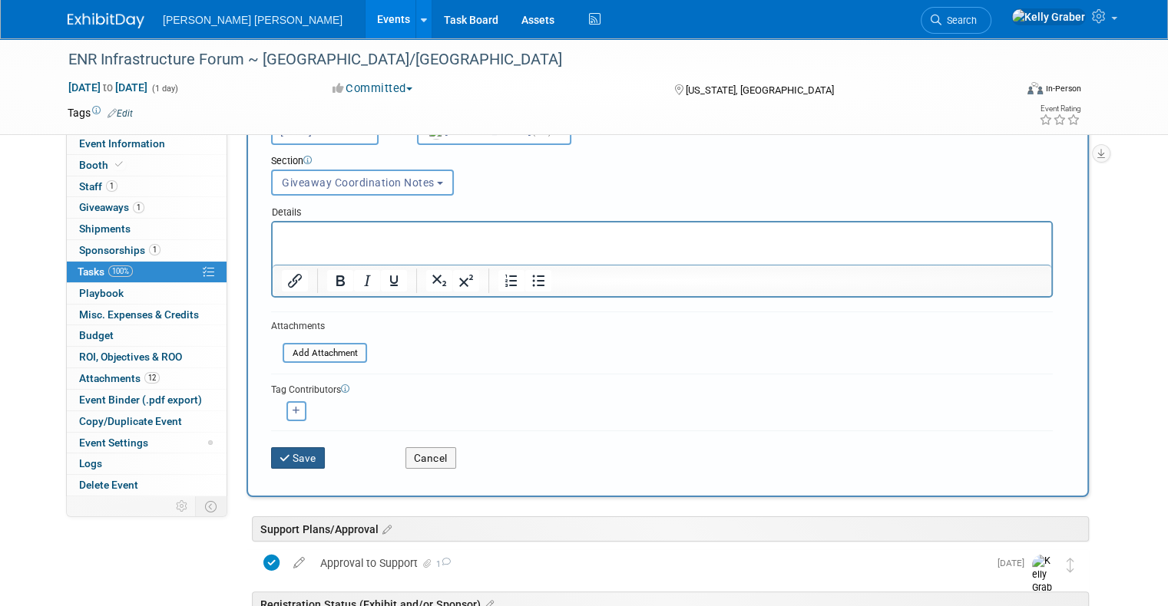
click at [280, 455] on button "Save" at bounding box center [298, 458] width 54 height 21
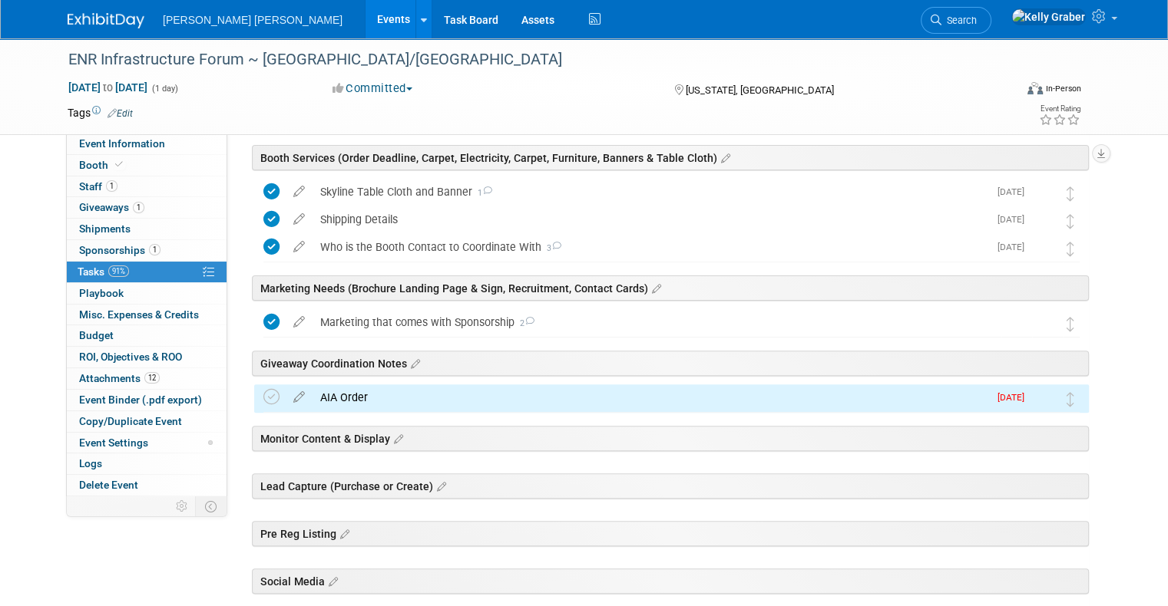
scroll to position [384, 0]
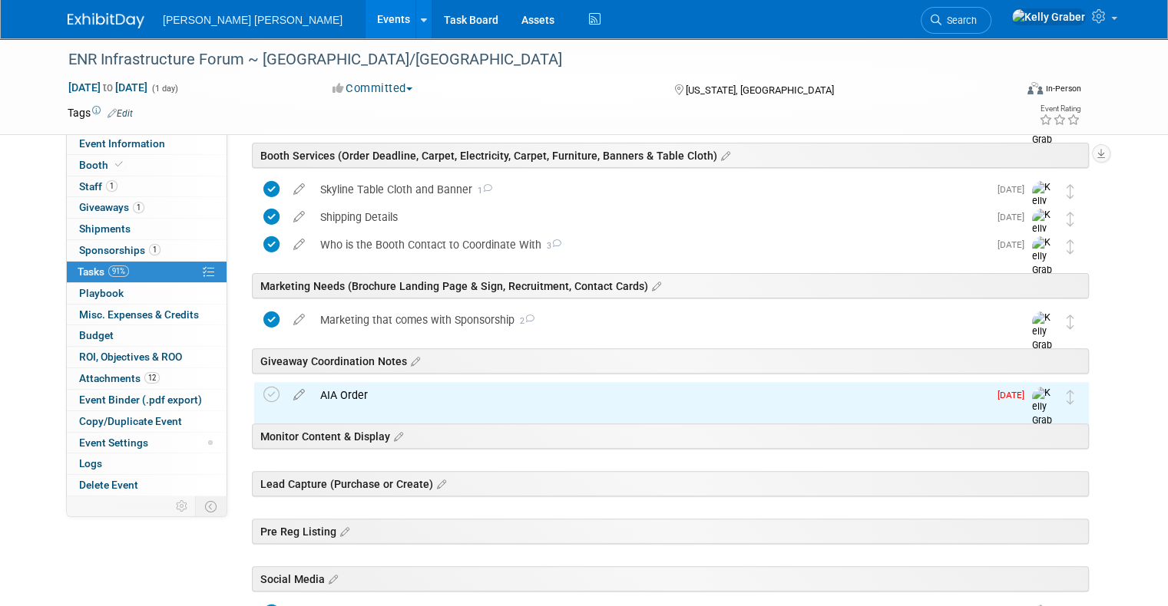
click at [355, 395] on div "AIA Order" at bounding box center [650, 395] width 676 height 26
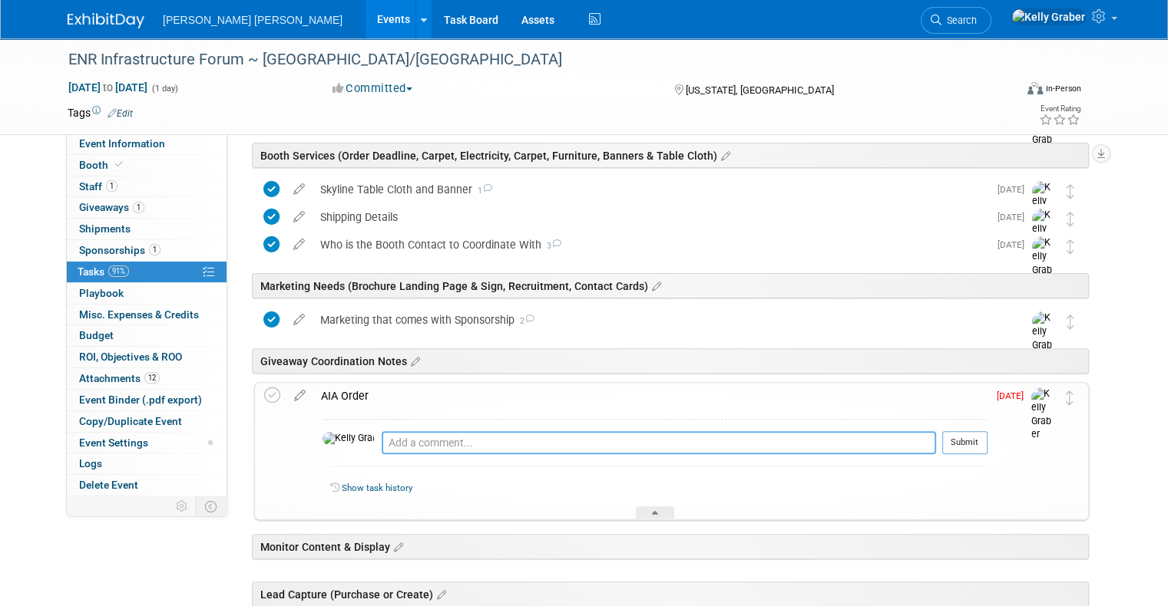
click at [382, 446] on textarea at bounding box center [659, 442] width 554 height 23
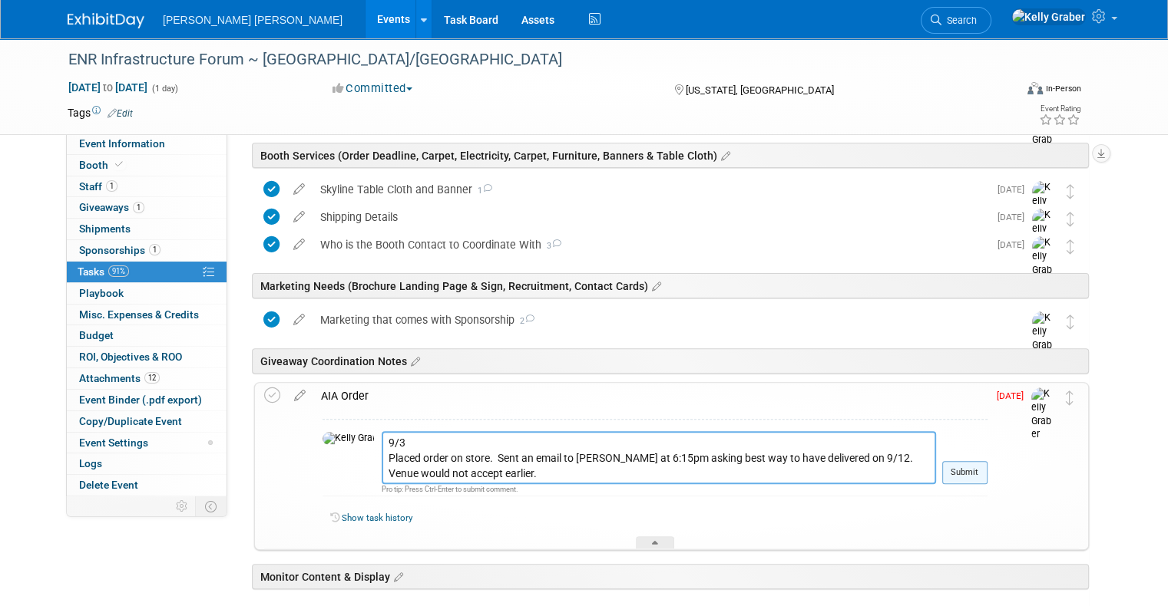
type textarea "9/3 Placed order on store. Sent an email to [PERSON_NAME] at 6:15pm asking best…"
click at [987, 471] on button "Submit" at bounding box center [964, 472] width 45 height 23
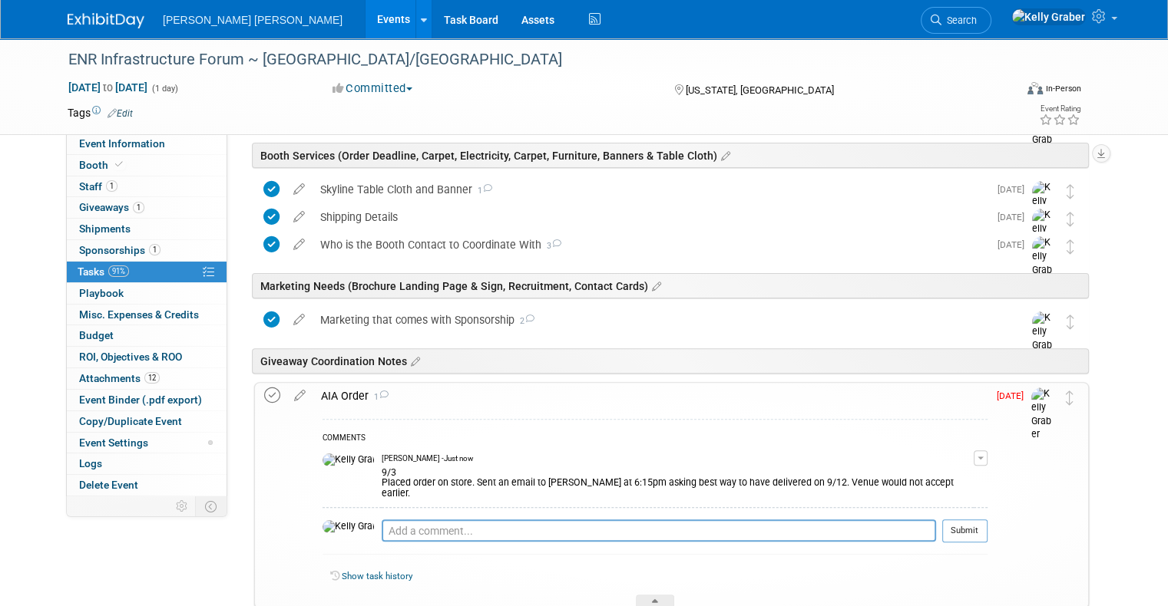
click at [264, 395] on icon at bounding box center [272, 396] width 16 height 16
click at [658, 600] on icon at bounding box center [655, 604] width 6 height 9
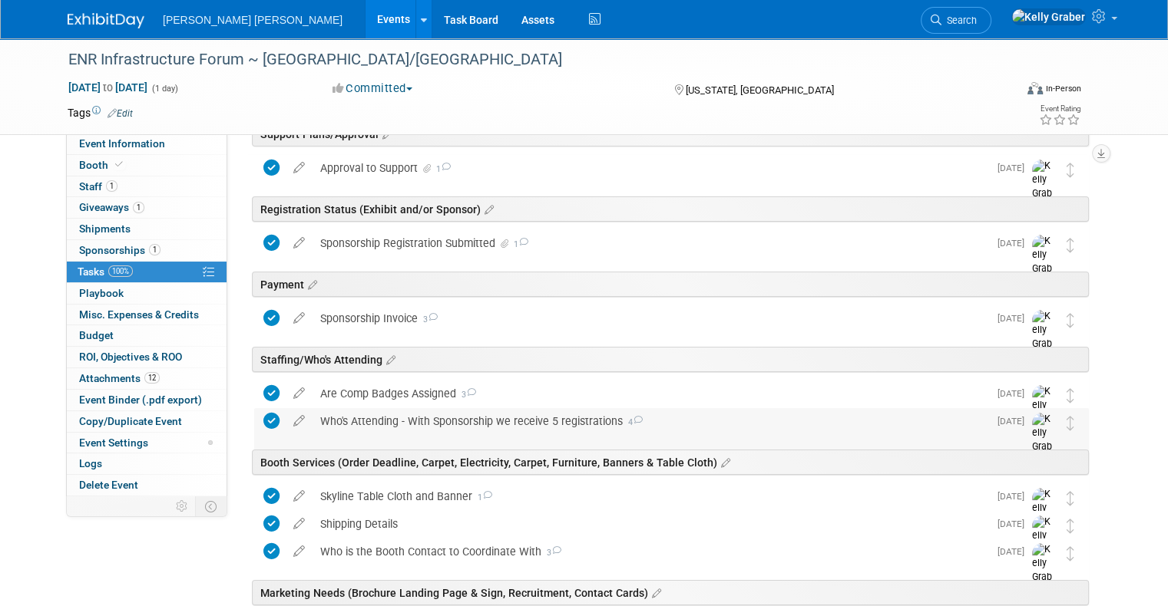
scroll to position [0, 0]
